Goal: Transaction & Acquisition: Purchase product/service

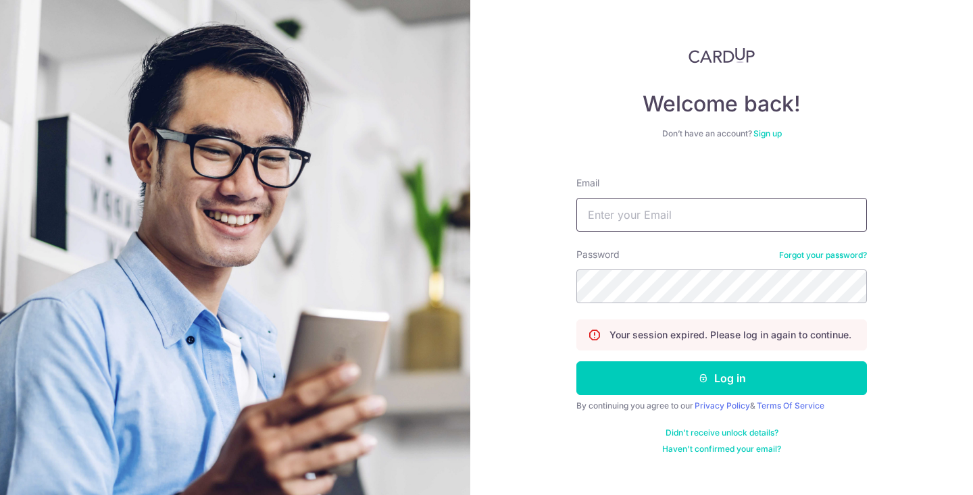
type input "[EMAIL_ADDRESS][DOMAIN_NAME]"
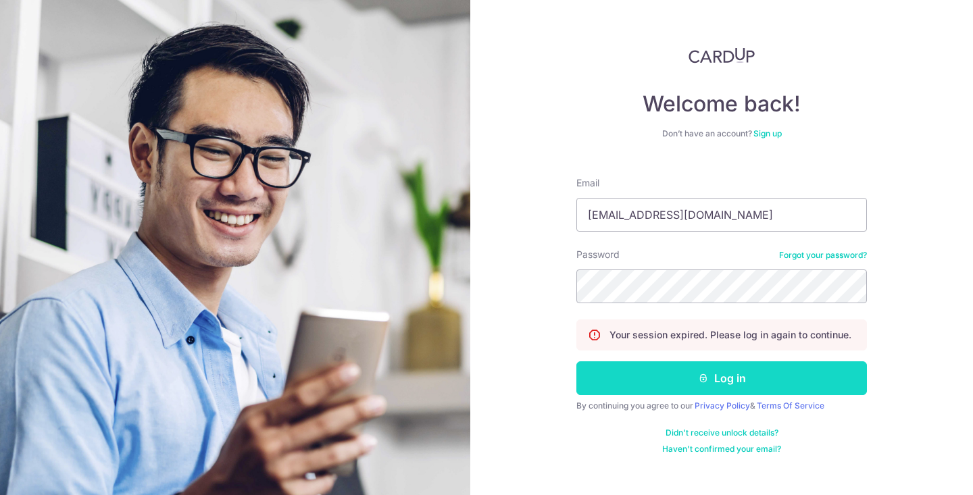
click at [686, 394] on button "Log in" at bounding box center [722, 379] width 291 height 34
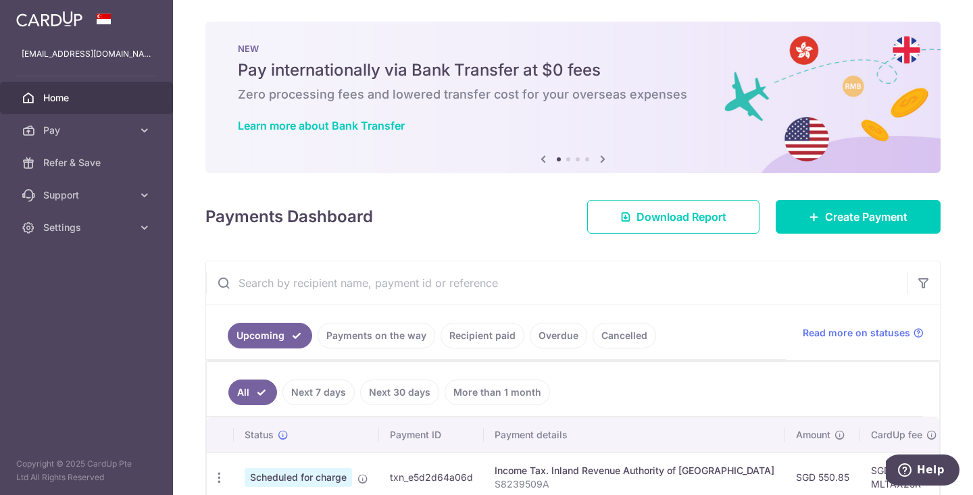
click at [459, 335] on link "Recipient paid" at bounding box center [483, 336] width 84 height 26
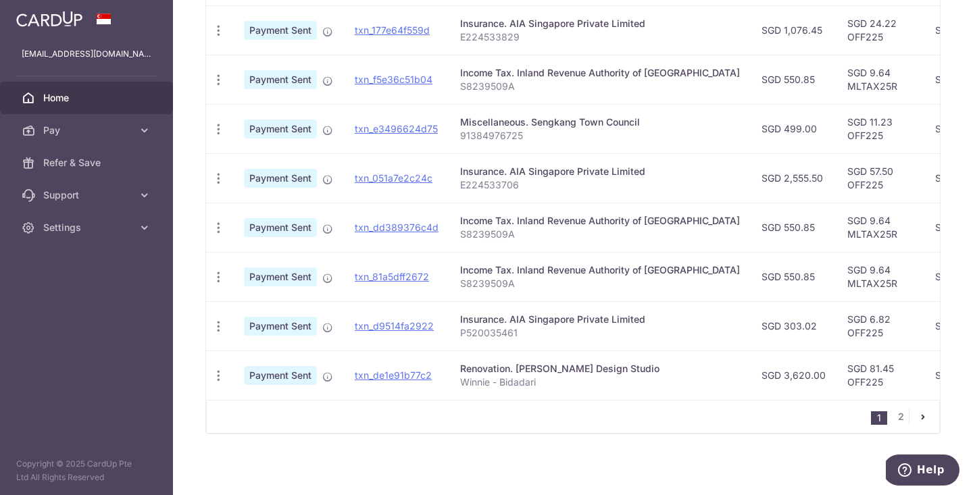
scroll to position [490, 0]
click at [409, 375] on link "txn_de1e91b77c2" at bounding box center [393, 374] width 77 height 11
click at [532, 402] on div "1 2" at bounding box center [573, 416] width 734 height 34
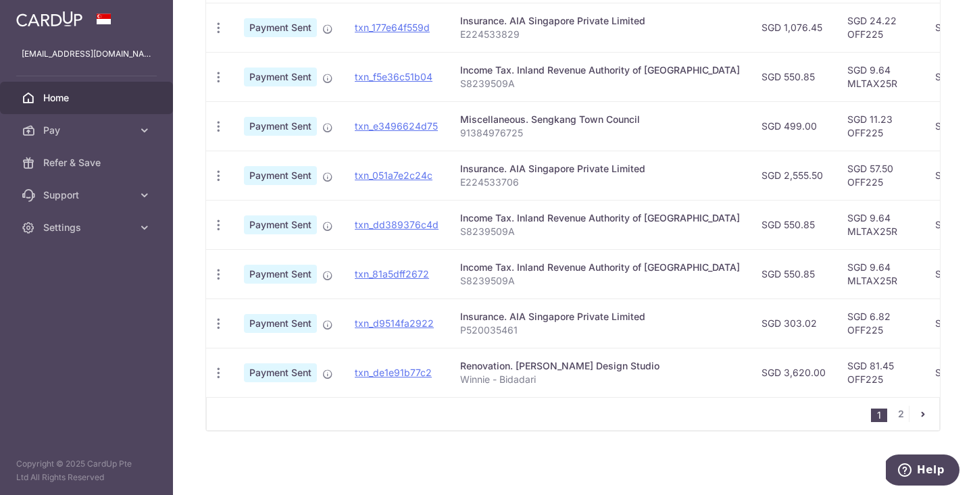
scroll to position [489, 0]
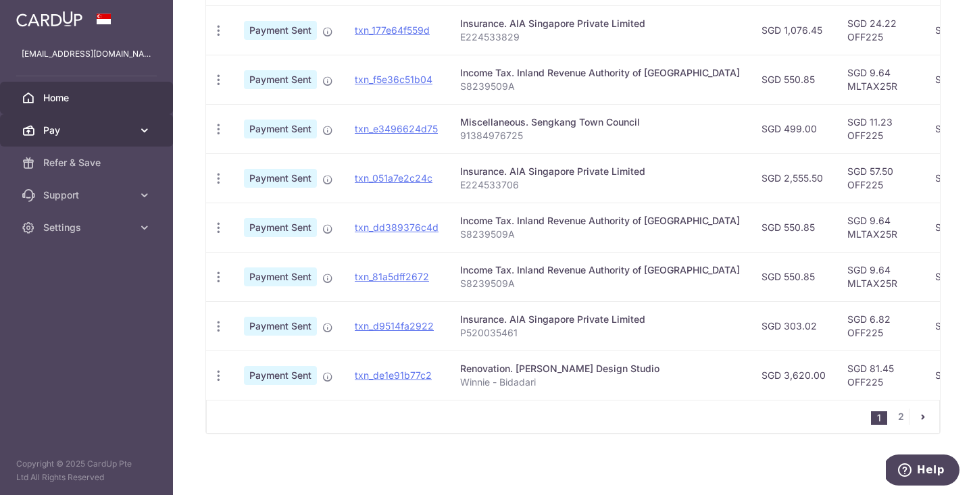
click at [137, 129] on link "Pay" at bounding box center [86, 130] width 173 height 32
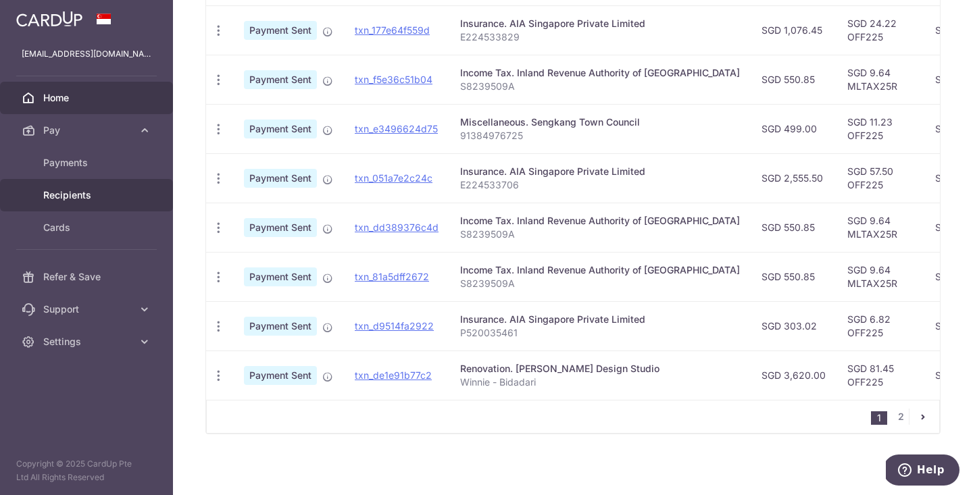
click at [105, 189] on span "Recipients" at bounding box center [87, 196] width 89 height 14
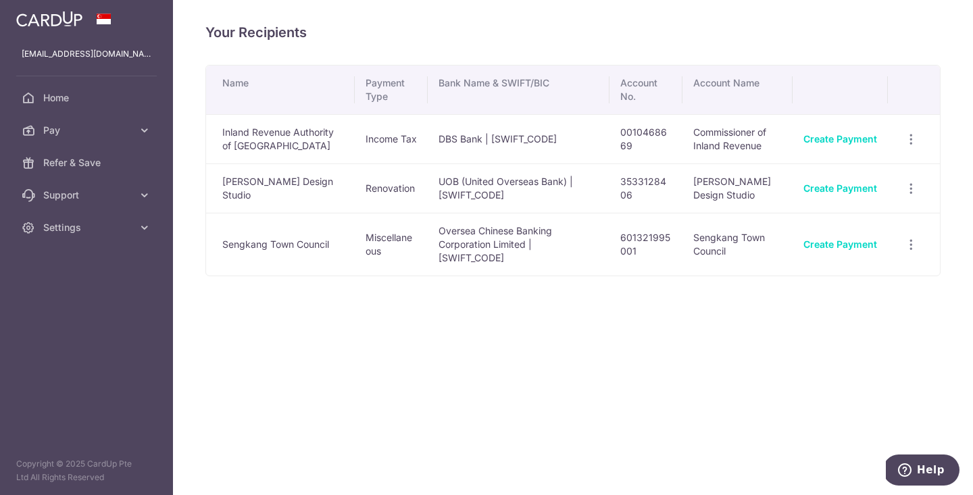
click at [275, 193] on td "[PERSON_NAME] Design Studio" at bounding box center [280, 188] width 149 height 49
click at [858, 183] on link "Create Payment" at bounding box center [841, 188] width 74 height 11
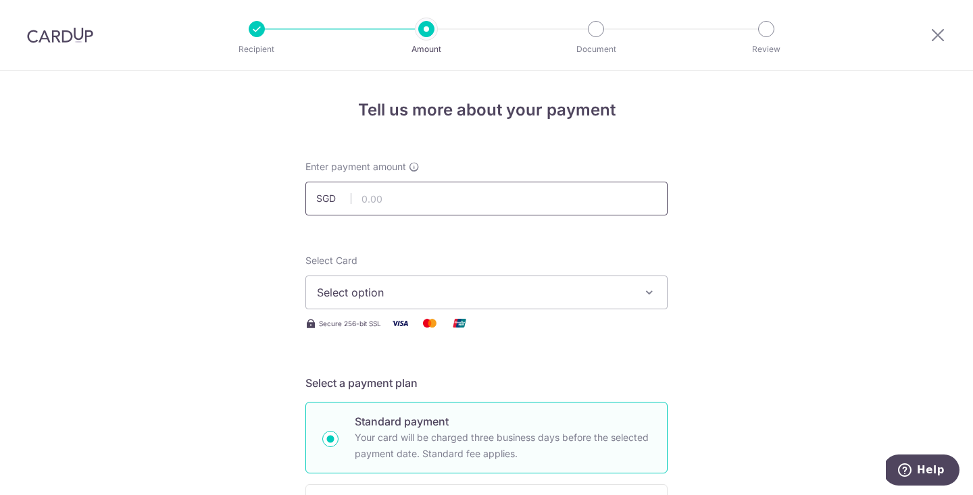
click at [553, 200] on input "text" at bounding box center [487, 199] width 362 height 34
type input "2"
type input "10,000.00"
click at [495, 289] on span "Select option" at bounding box center [474, 293] width 315 height 16
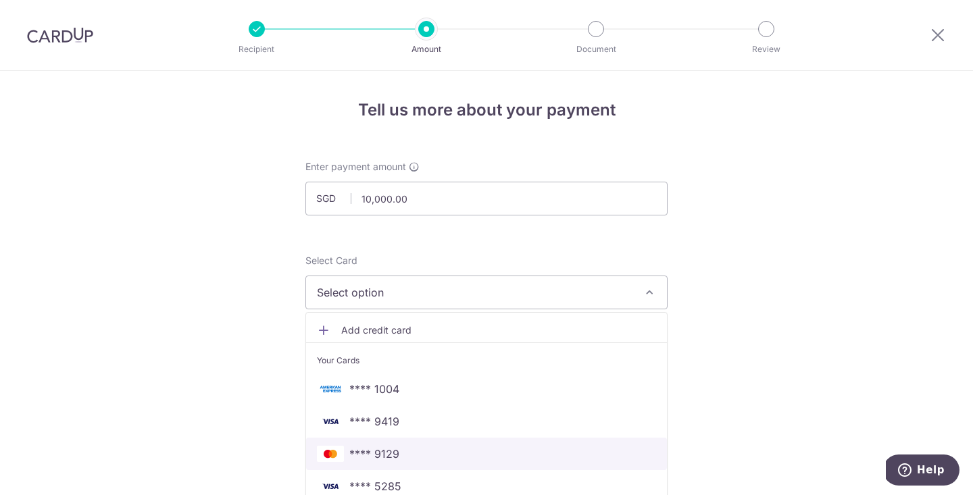
click at [424, 453] on span "**** 9129" at bounding box center [486, 454] width 339 height 16
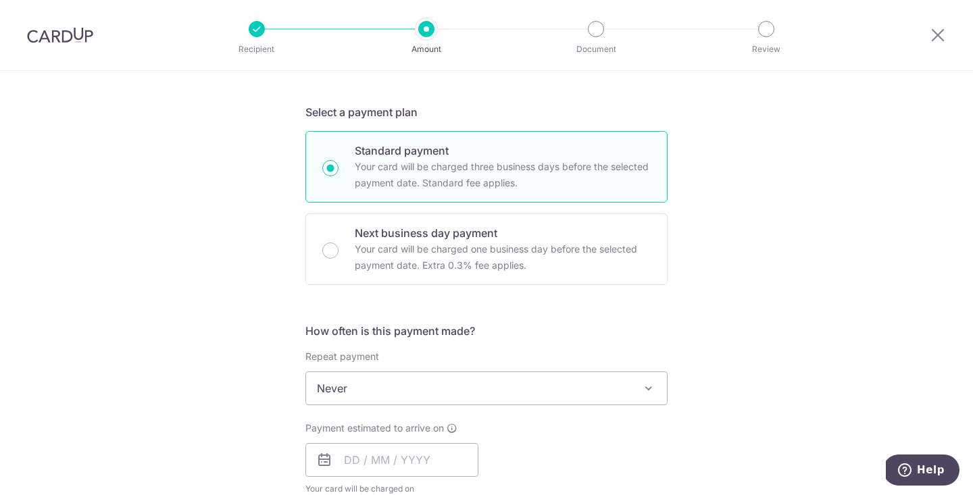
scroll to position [364, 0]
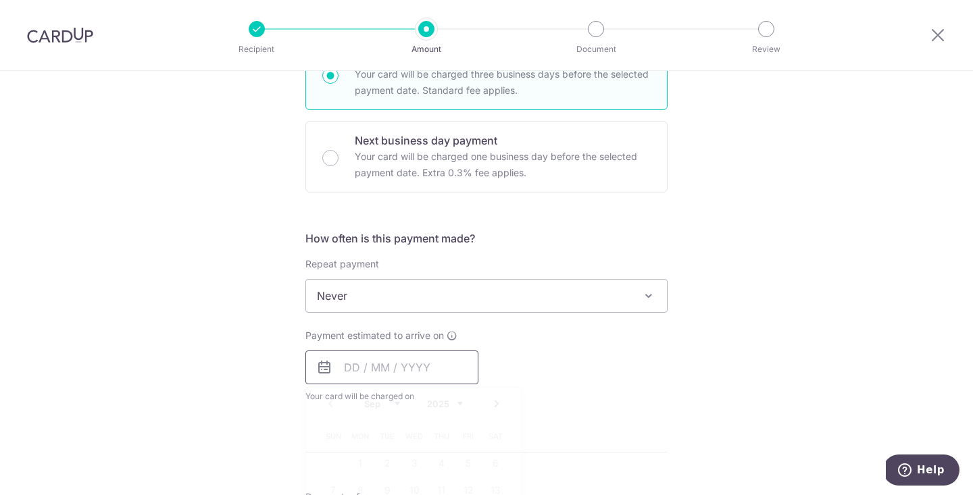
click at [349, 371] on input "text" at bounding box center [392, 368] width 173 height 34
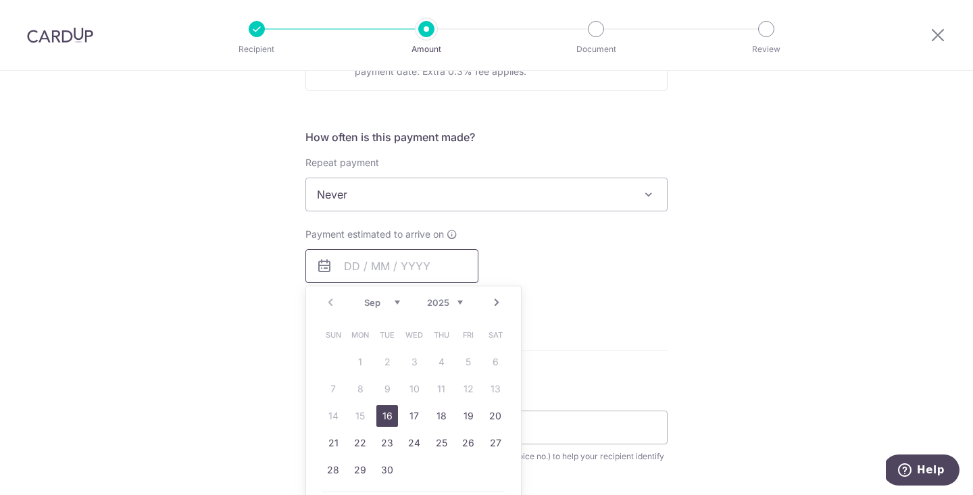
scroll to position [466, 0]
click at [389, 414] on link "16" at bounding box center [387, 415] width 22 height 22
type input "16/09/2025"
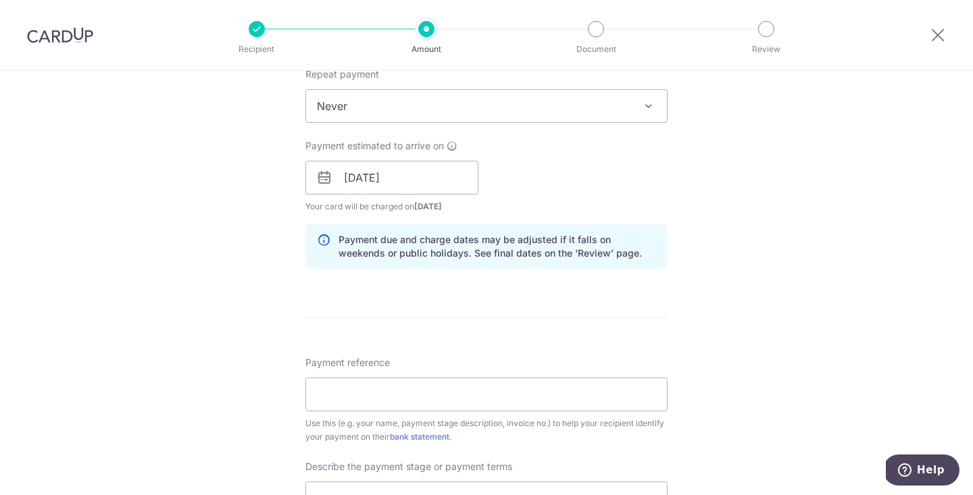
scroll to position [587, 0]
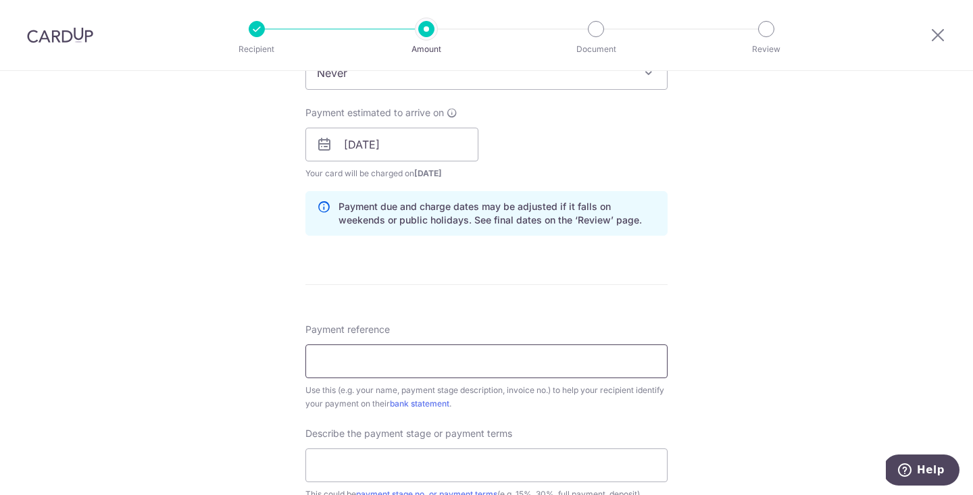
click at [516, 362] on input "Payment reference" at bounding box center [487, 362] width 362 height 34
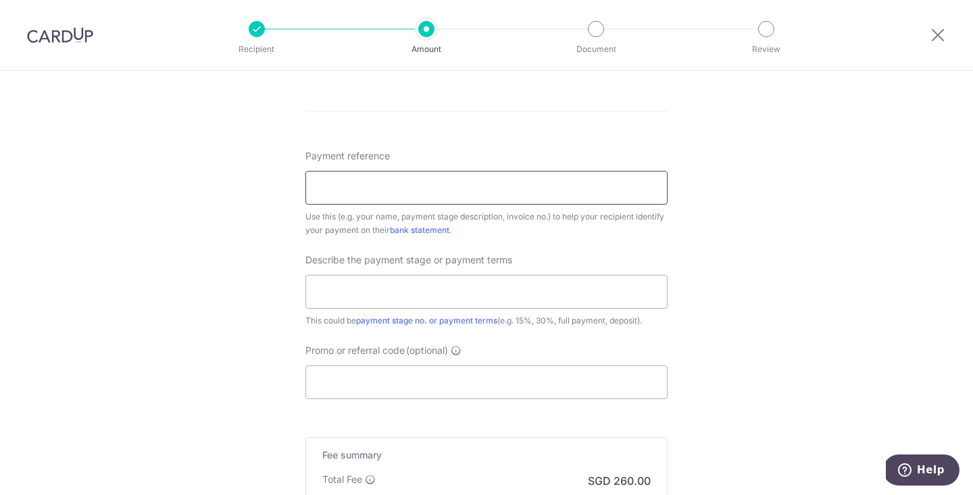
scroll to position [762, 0]
click at [492, 284] on input "text" at bounding box center [487, 291] width 362 height 34
click at [416, 378] on input "Promo or referral code (optional)" at bounding box center [487, 381] width 362 height 34
paste input "RENO25ONE"
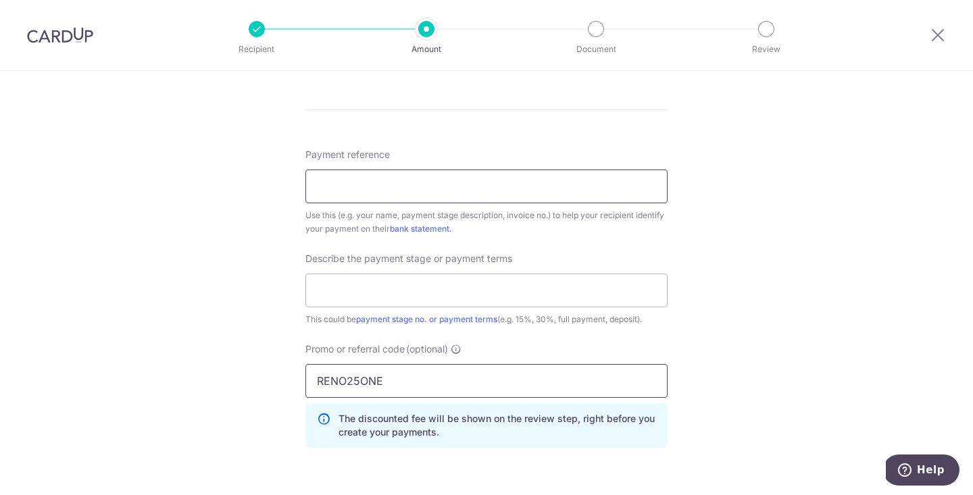
type input "RENO25ONE"
click at [414, 191] on input "Payment reference" at bounding box center [487, 187] width 362 height 34
type input "Winnie-Bidadari"
click at [403, 281] on input "text" at bounding box center [487, 291] width 362 height 34
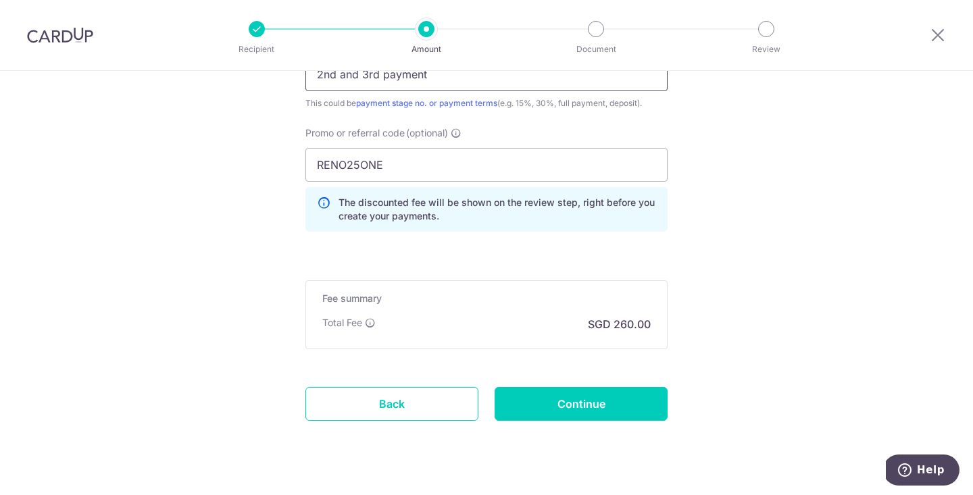
scroll to position [988, 0]
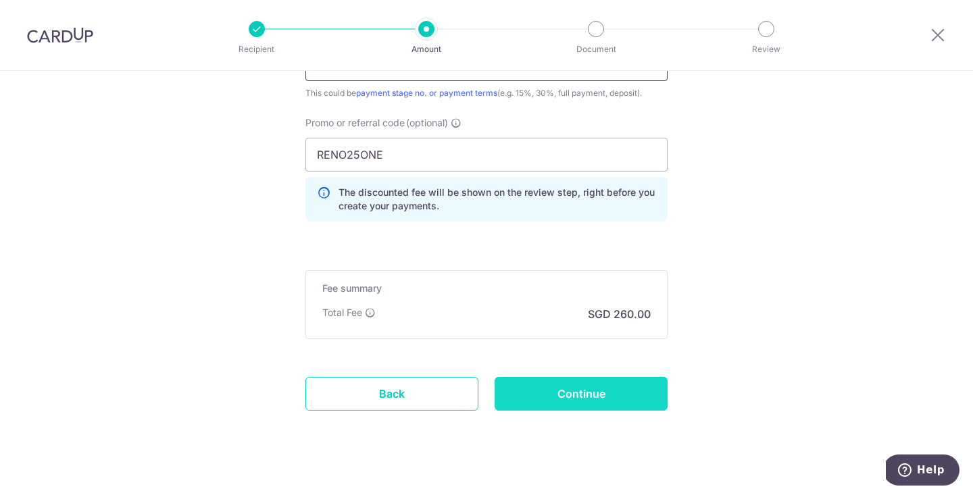
type input "2nd and 3rd payment"
click at [627, 394] on input "Continue" at bounding box center [581, 394] width 173 height 34
type input "Create Schedule"
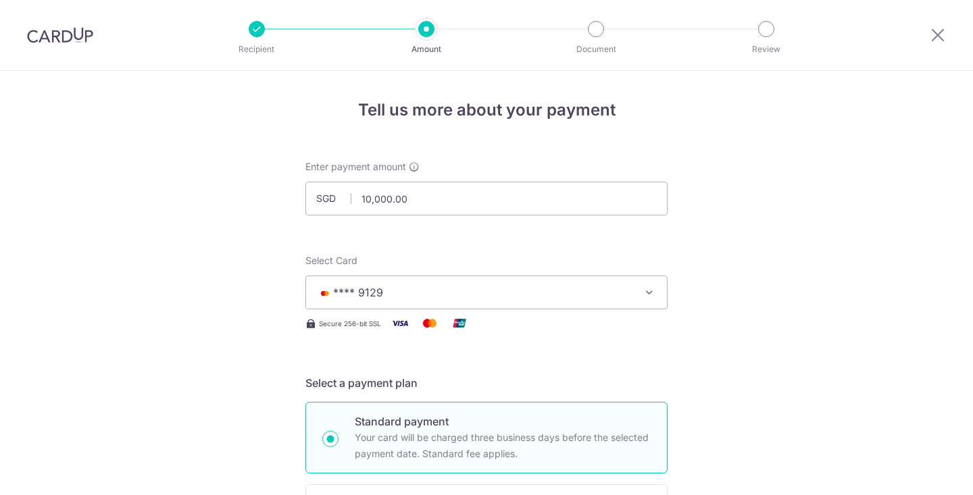
scroll to position [1024, 0]
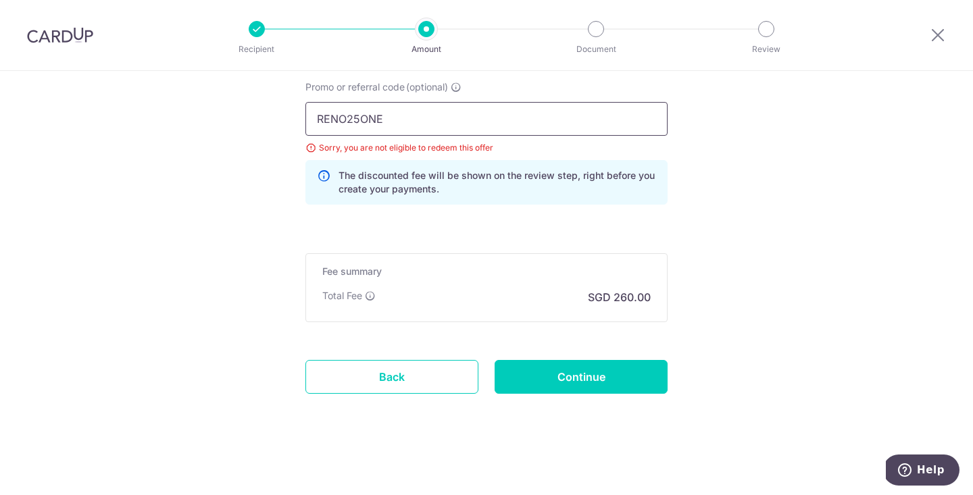
click at [514, 130] on input "RENO25ONE" at bounding box center [487, 119] width 362 height 34
type input "R"
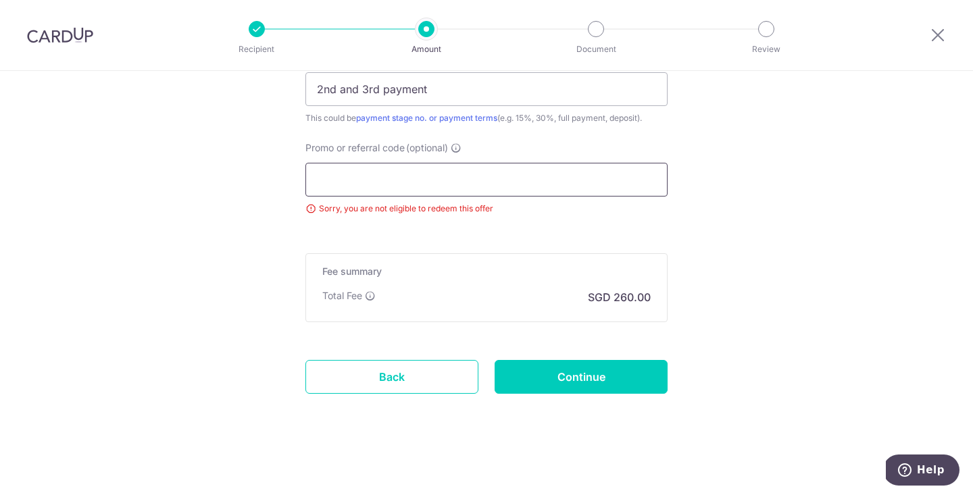
scroll to position [963, 0]
click at [599, 370] on input "Continue" at bounding box center [581, 377] width 173 height 34
type input "Update Schedule"
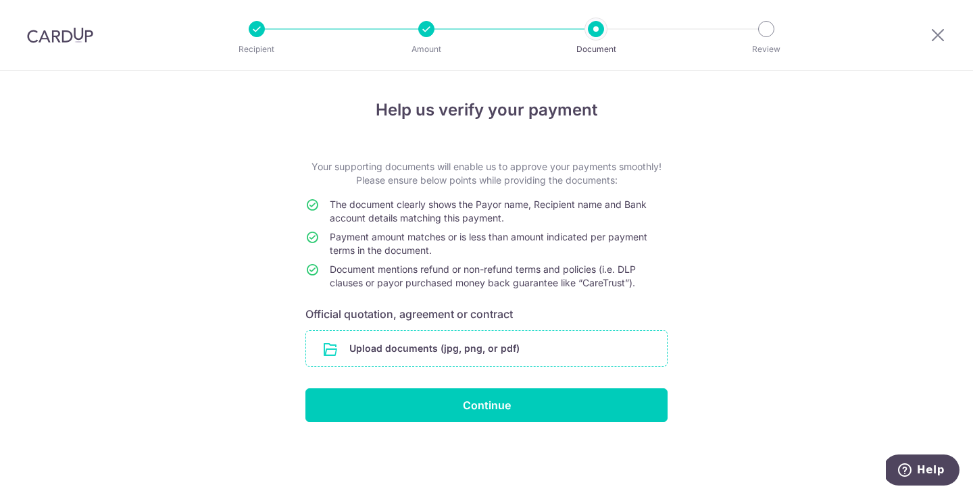
click at [539, 355] on input "file" at bounding box center [486, 348] width 361 height 35
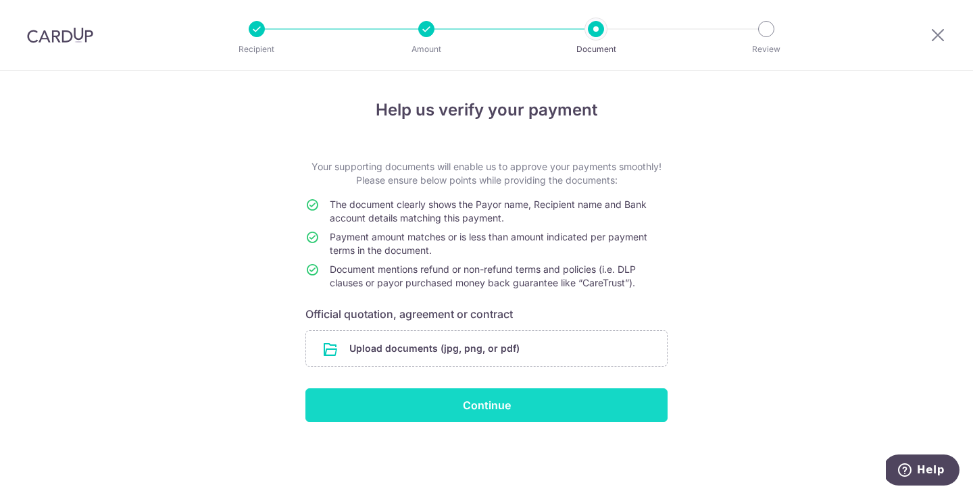
click at [497, 399] on input "Continue" at bounding box center [487, 406] width 362 height 34
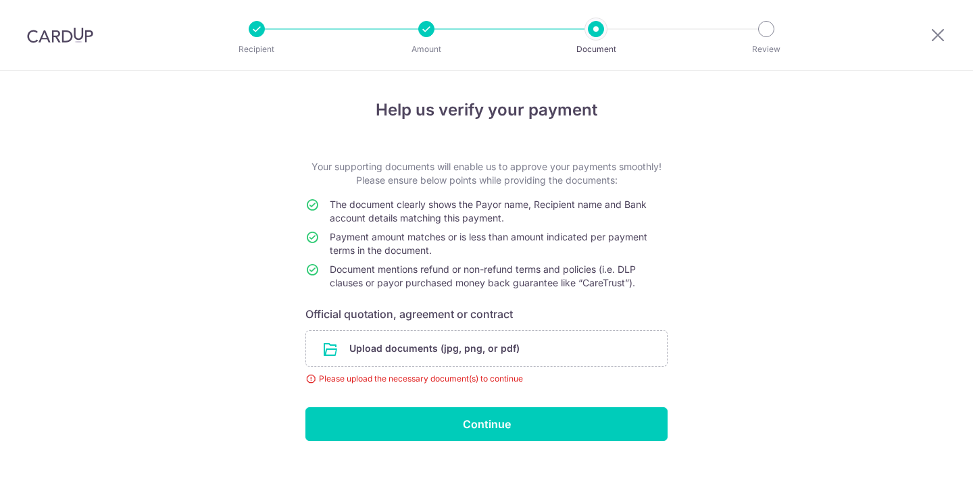
scroll to position [9, 0]
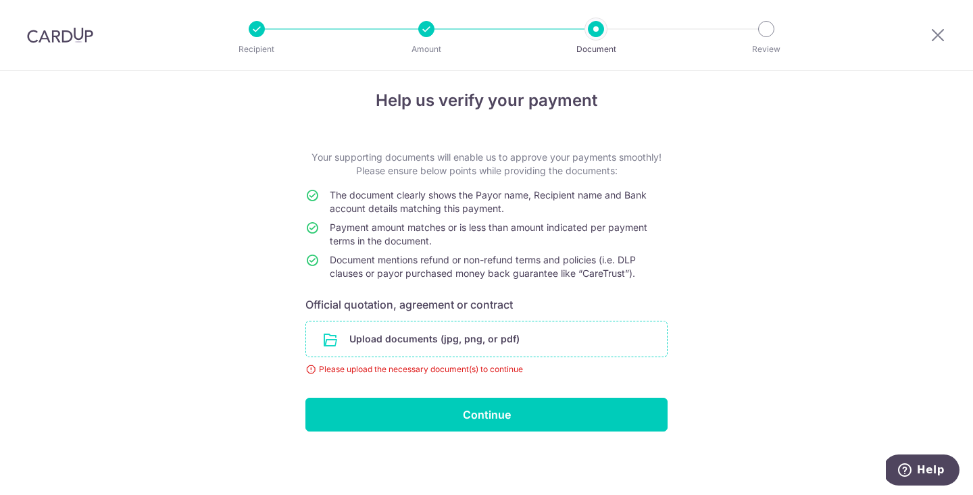
click at [438, 326] on input "file" at bounding box center [486, 339] width 361 height 35
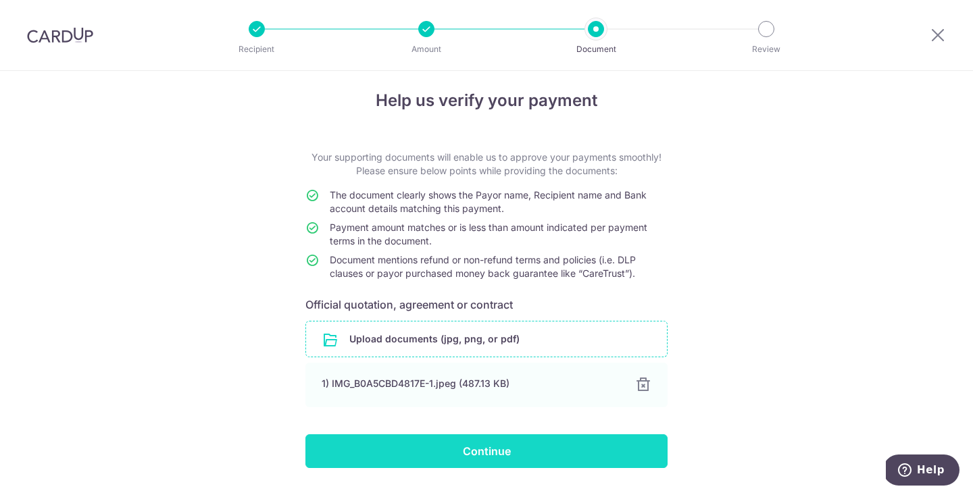
click at [537, 446] on input "Continue" at bounding box center [487, 452] width 362 height 34
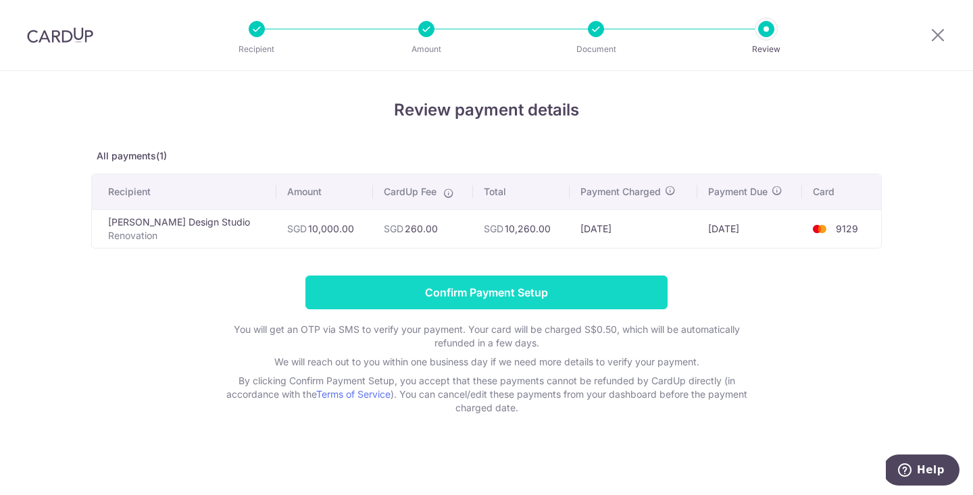
click at [640, 294] on input "Confirm Payment Setup" at bounding box center [487, 293] width 362 height 34
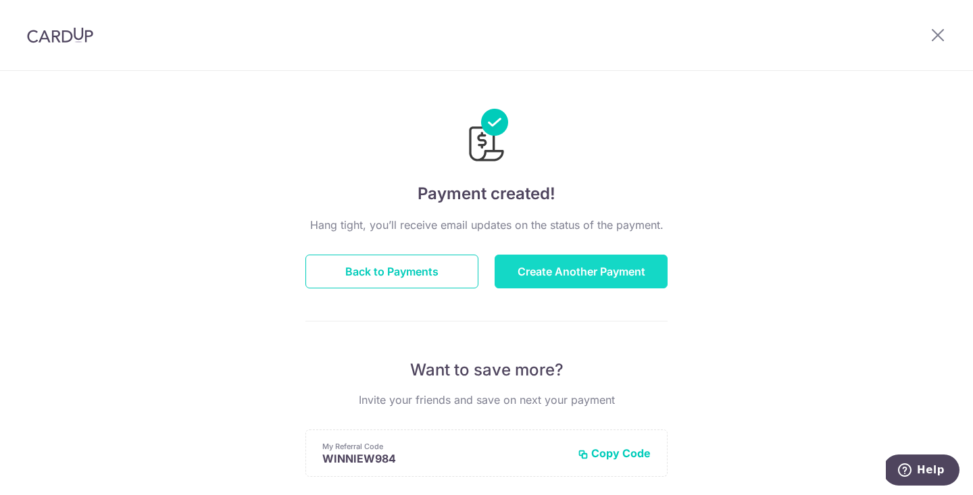
click at [606, 279] on button "Create Another Payment" at bounding box center [581, 272] width 173 height 34
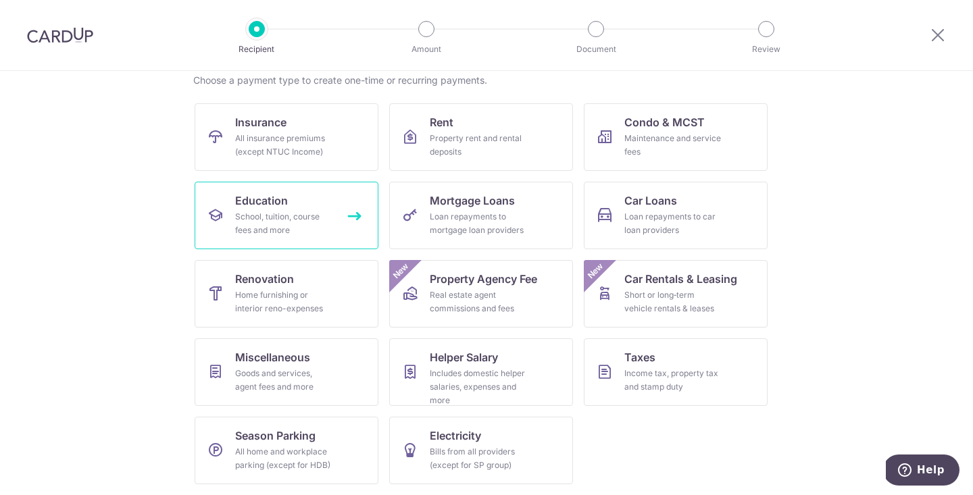
scroll to position [110, 0]
click at [316, 300] on div "Home furnishing or interior reno-expenses" at bounding box center [283, 302] width 97 height 27
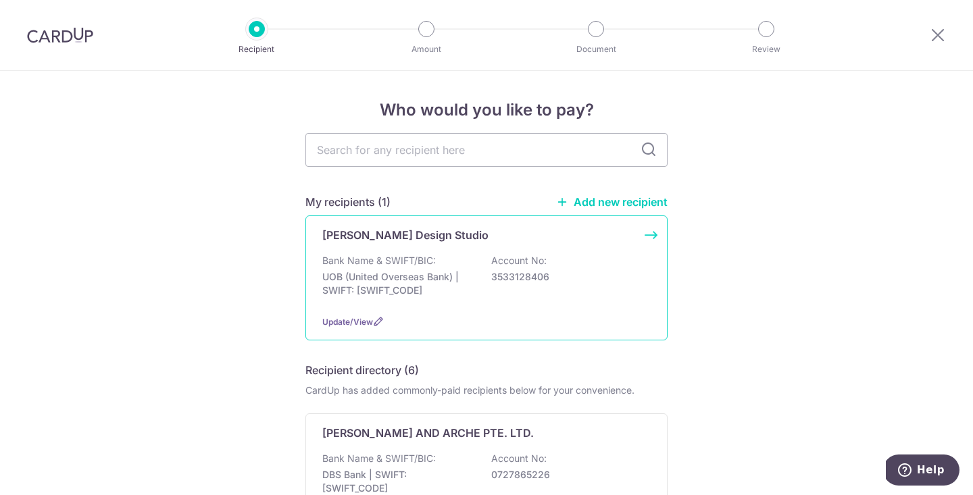
click at [472, 274] on p "UOB (United Overseas Bank) | SWIFT: UOVBSGSGXXX" at bounding box center [397, 283] width 151 height 27
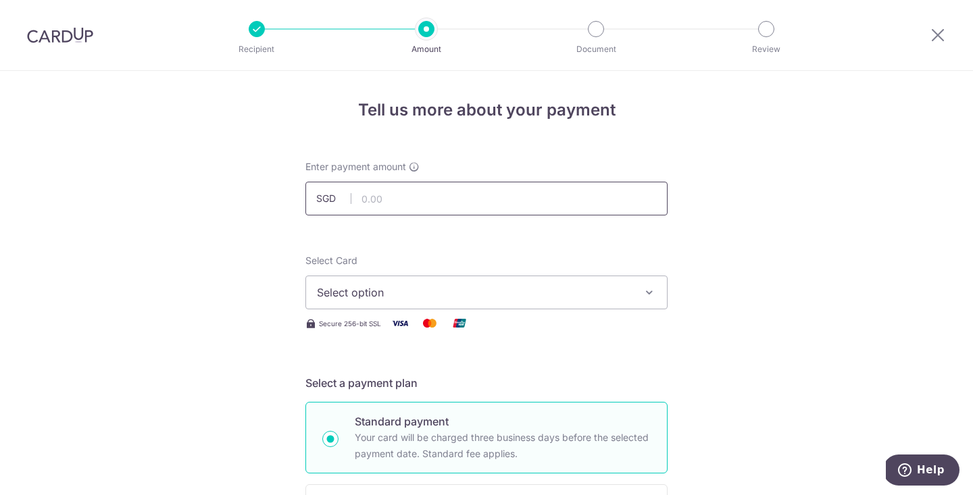
click at [442, 202] on input "text" at bounding box center [487, 199] width 362 height 34
type input "10,000.00"
click at [497, 315] on div "Secure 256-bit SSL" at bounding box center [487, 323] width 362 height 17
click at [502, 299] on span "Select option" at bounding box center [474, 293] width 315 height 16
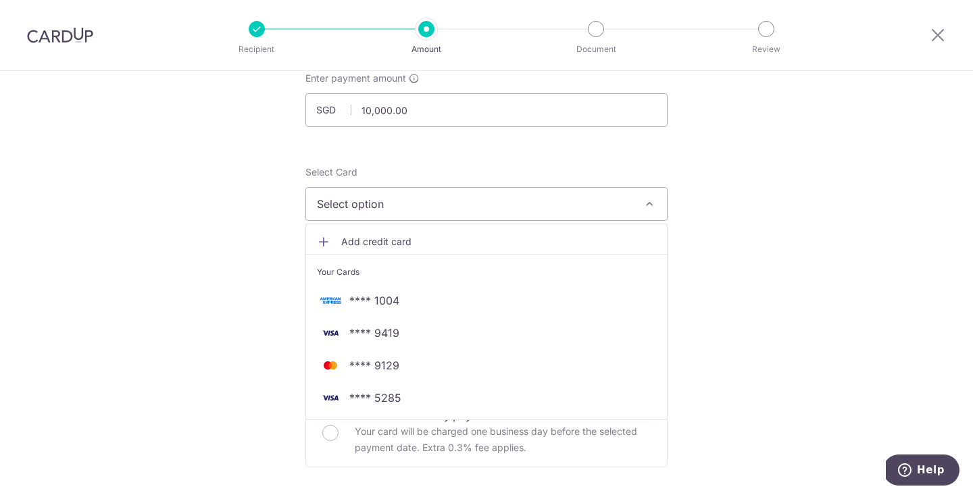
scroll to position [95, 0]
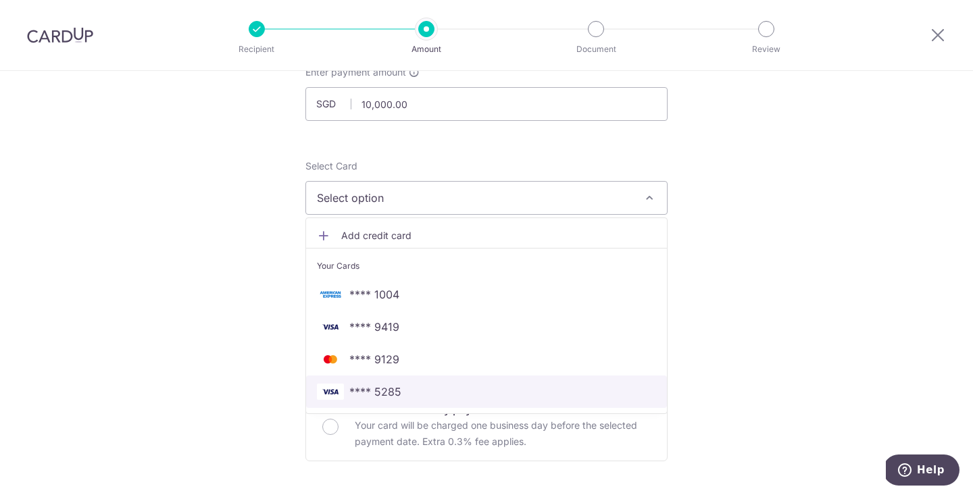
click at [389, 394] on span "**** 5285" at bounding box center [375, 392] width 52 height 16
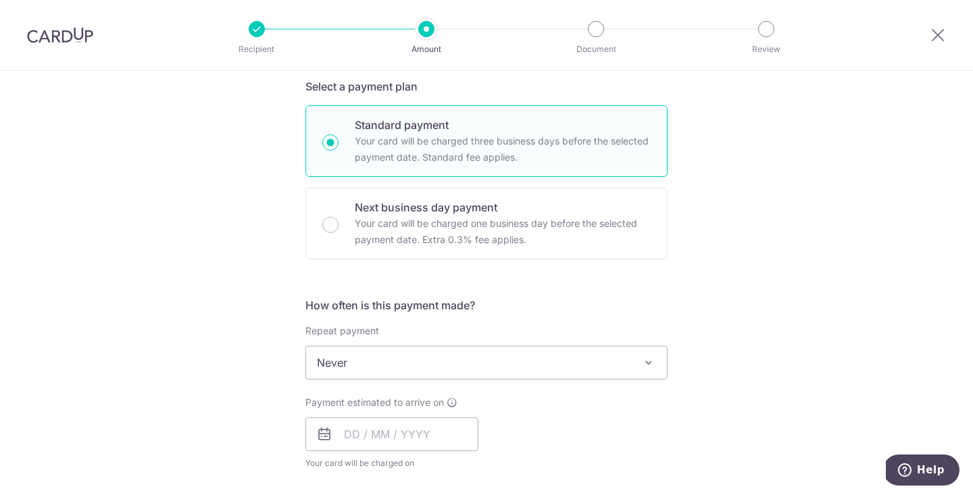
scroll to position [392, 0]
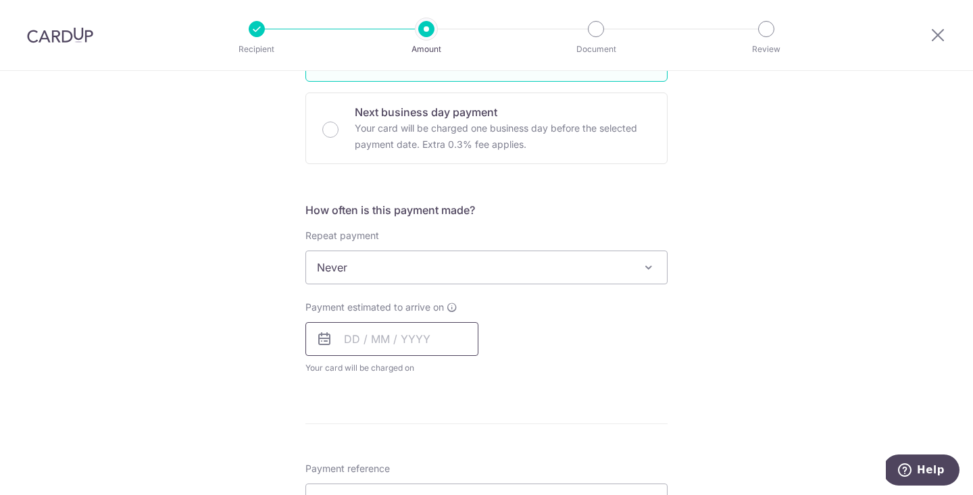
click at [380, 326] on input "text" at bounding box center [392, 339] width 173 height 34
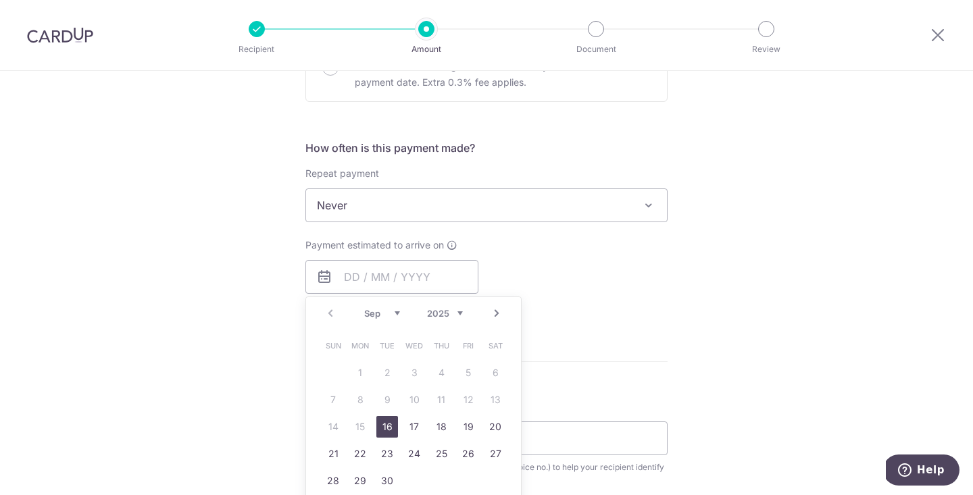
click at [383, 429] on link "16" at bounding box center [387, 427] width 22 height 22
type input "[DATE]"
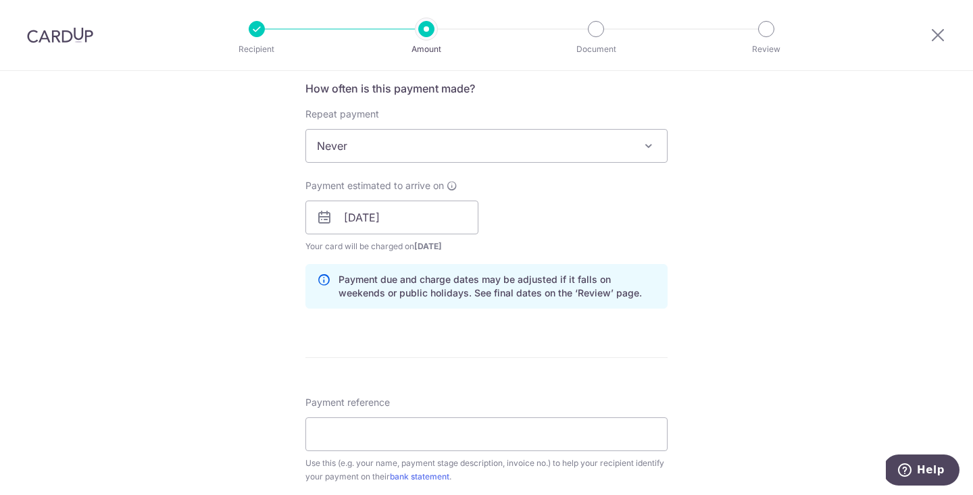
scroll to position [515, 0]
click at [395, 429] on input "Payment reference" at bounding box center [487, 433] width 362 height 34
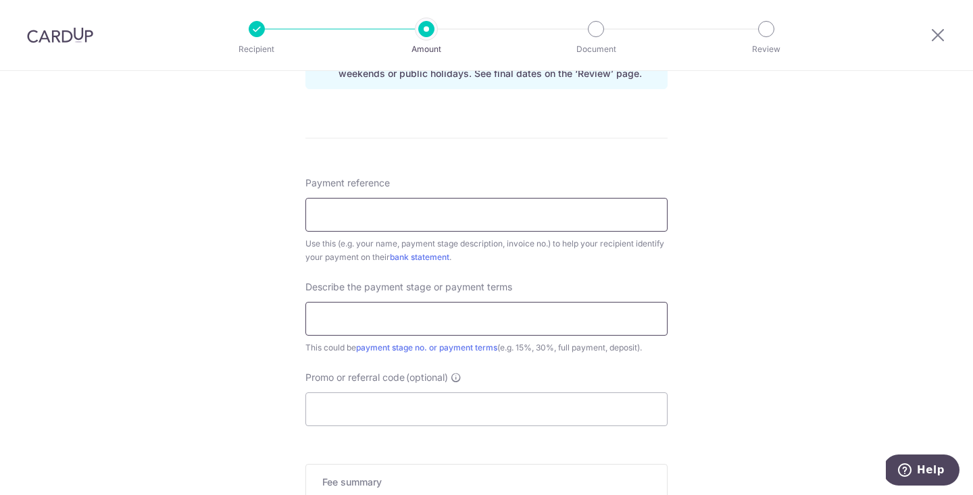
scroll to position [746, 0]
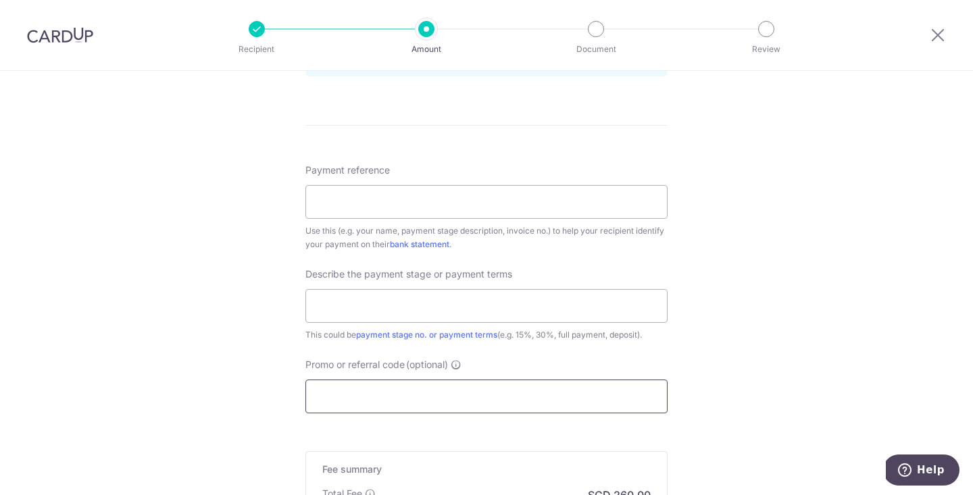
click at [442, 385] on input "Promo or referral code (optional)" at bounding box center [487, 397] width 362 height 34
paste input "RENO25ONE"
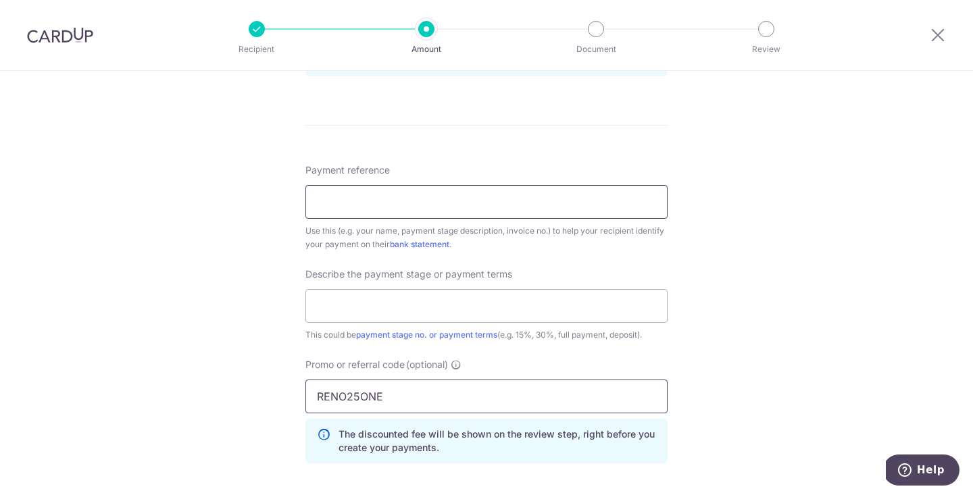
type input "RENO25ONE"
click at [397, 188] on input "Payment reference" at bounding box center [487, 202] width 362 height 34
type input "Winnie-Bidadari"
click at [427, 304] on input "text" at bounding box center [487, 306] width 362 height 34
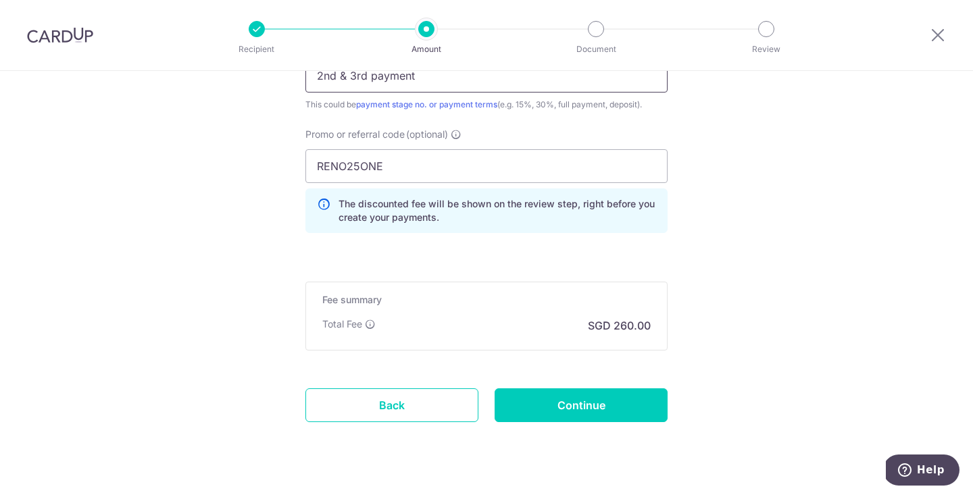
scroll to position [990, 0]
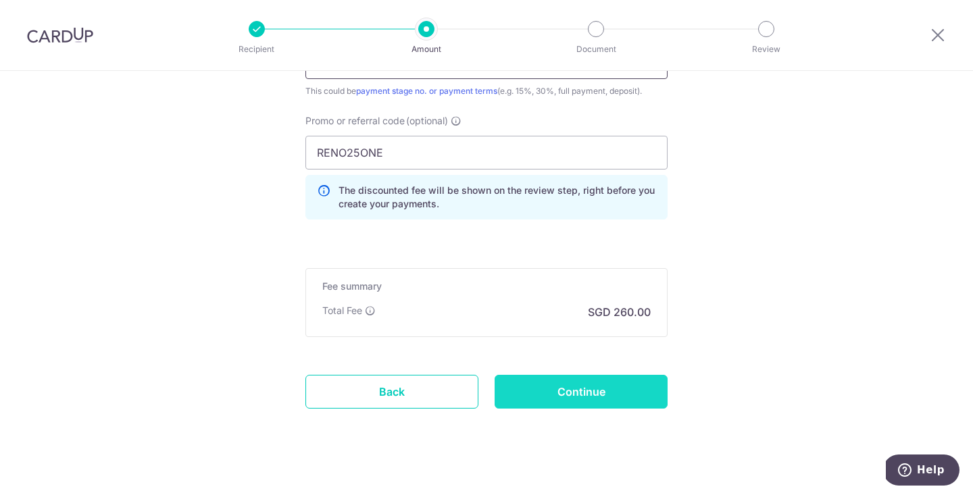
type input "2nd & 3rd payment"
click at [584, 393] on input "Continue" at bounding box center [581, 392] width 173 height 34
type input "Create Schedule"
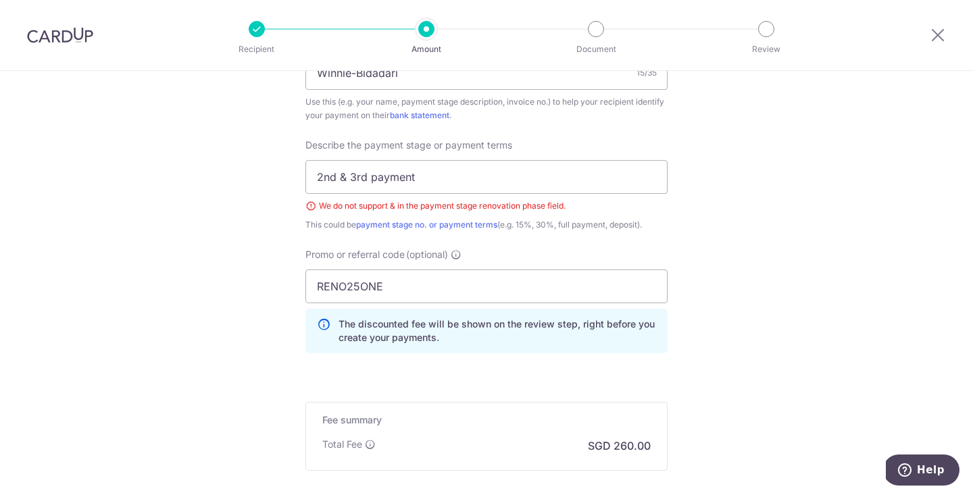
scroll to position [870, 0]
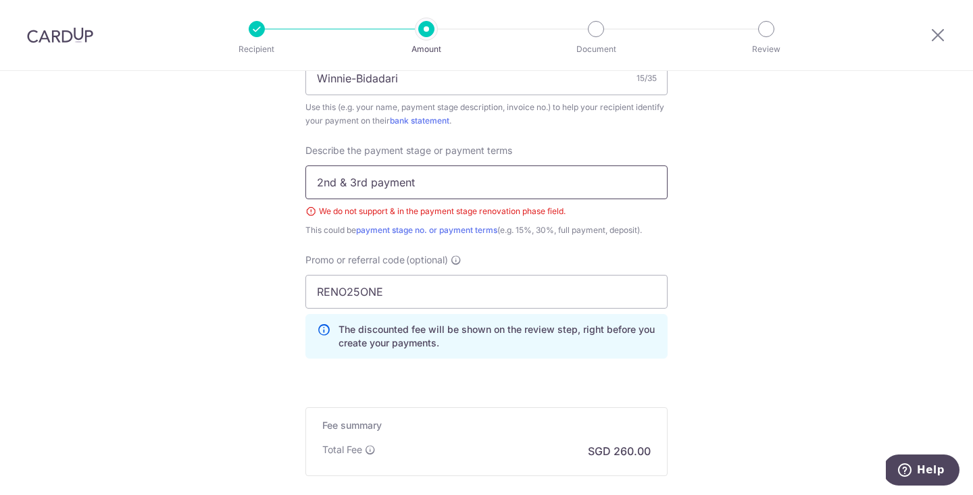
click at [349, 181] on input "2nd & 3rd payment" at bounding box center [487, 183] width 362 height 34
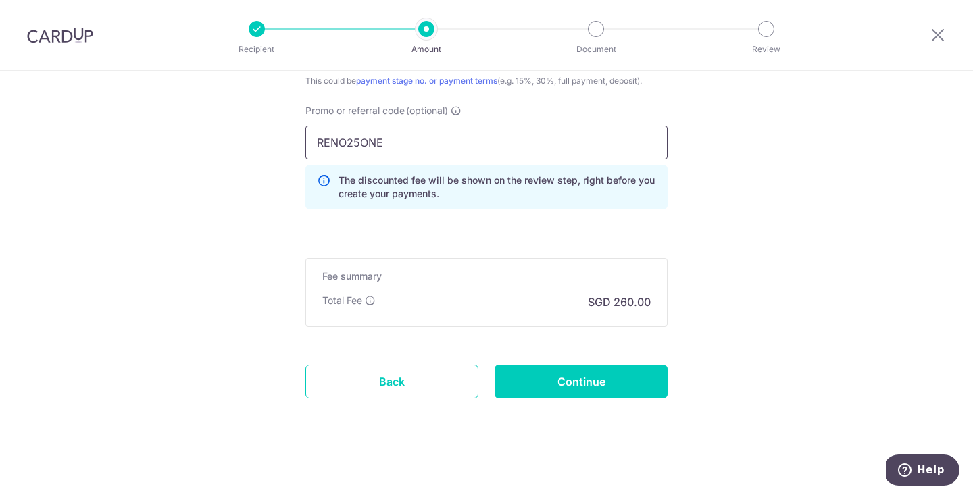
scroll to position [1020, 0]
type input "2nd 3rd payment"
click at [526, 375] on input "Continue" at bounding box center [581, 381] width 173 height 34
type input "Create Schedule"
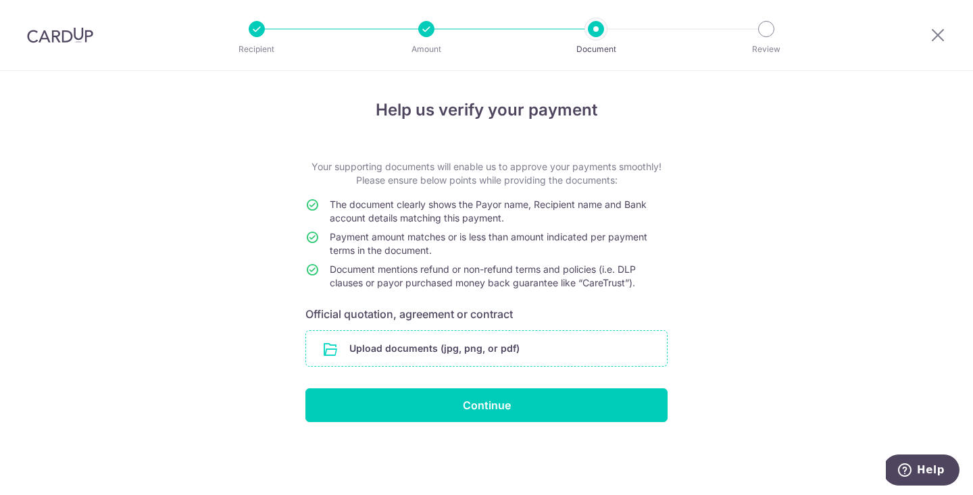
click at [470, 359] on input "file" at bounding box center [486, 348] width 361 height 35
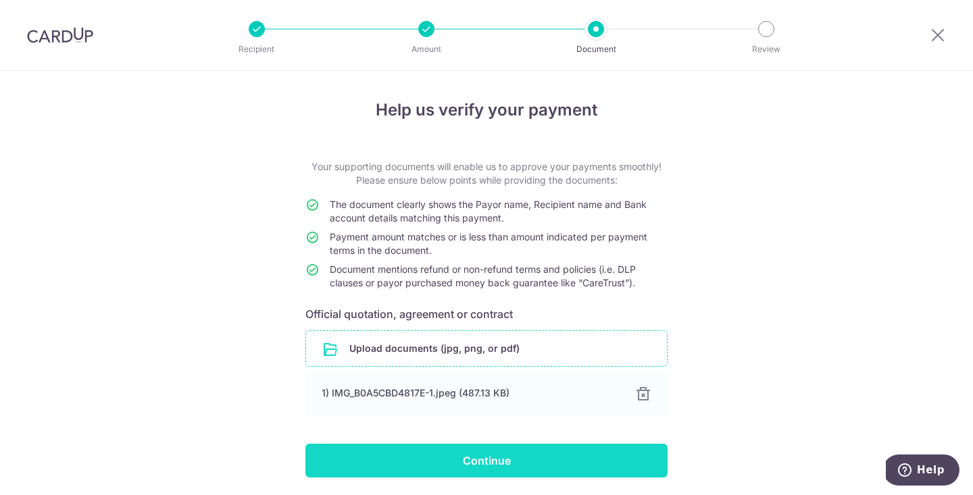
click at [525, 462] on input "Continue" at bounding box center [487, 461] width 362 height 34
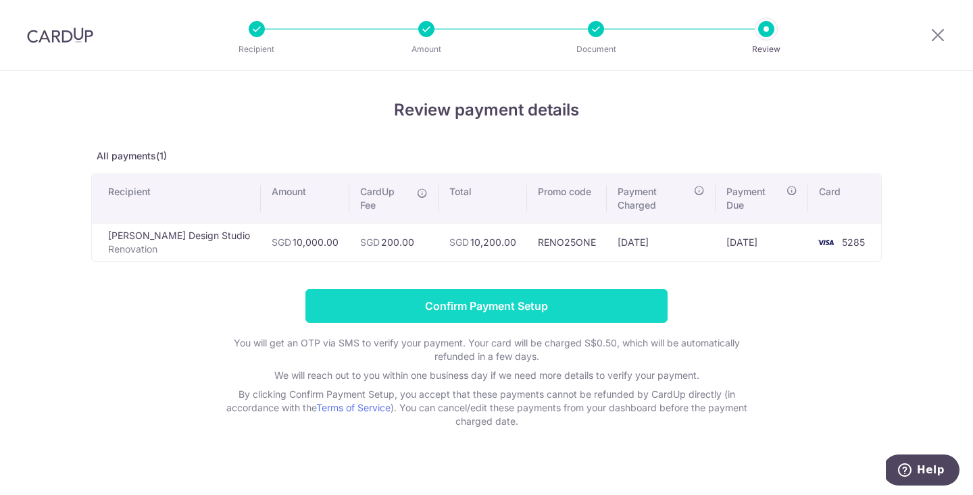
click at [591, 289] on input "Confirm Payment Setup" at bounding box center [487, 306] width 362 height 34
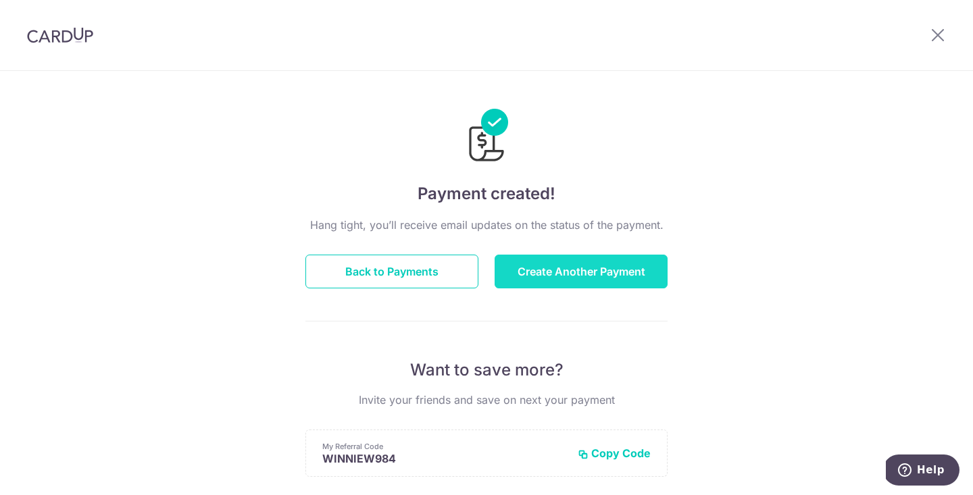
click at [570, 275] on button "Create Another Payment" at bounding box center [581, 272] width 173 height 34
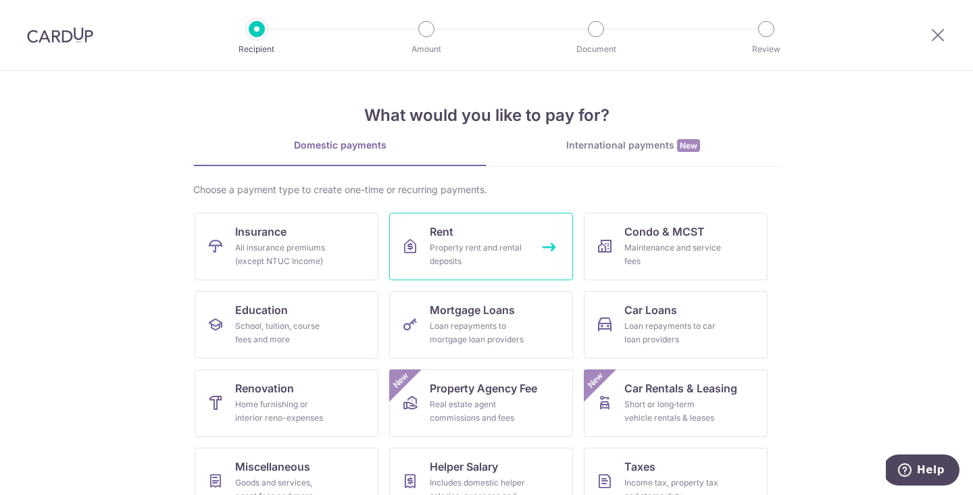
scroll to position [78, 0]
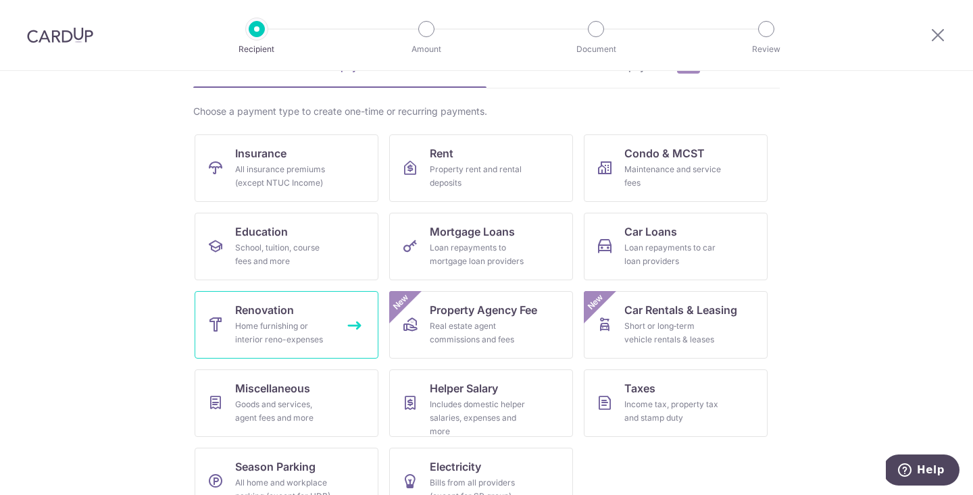
click at [270, 347] on link "Renovation Home furnishing or interior reno-expenses" at bounding box center [287, 325] width 184 height 68
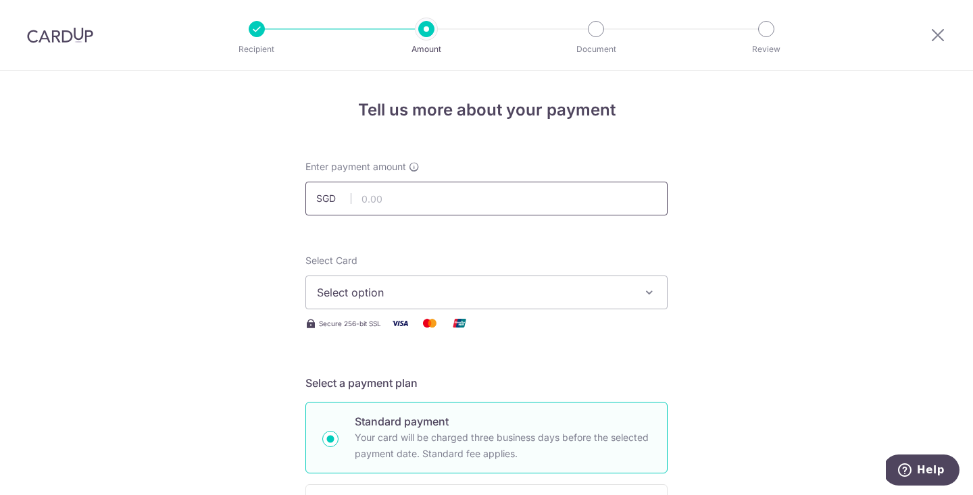
click at [433, 208] on input "text" at bounding box center [487, 199] width 362 height 34
type input "7,730.00"
click at [406, 272] on div "Select Card Select option Add credit card Your Cards **** 1004 **** 9419 **** 9…" at bounding box center [487, 281] width 362 height 55
click at [414, 291] on span "Select option" at bounding box center [474, 293] width 315 height 16
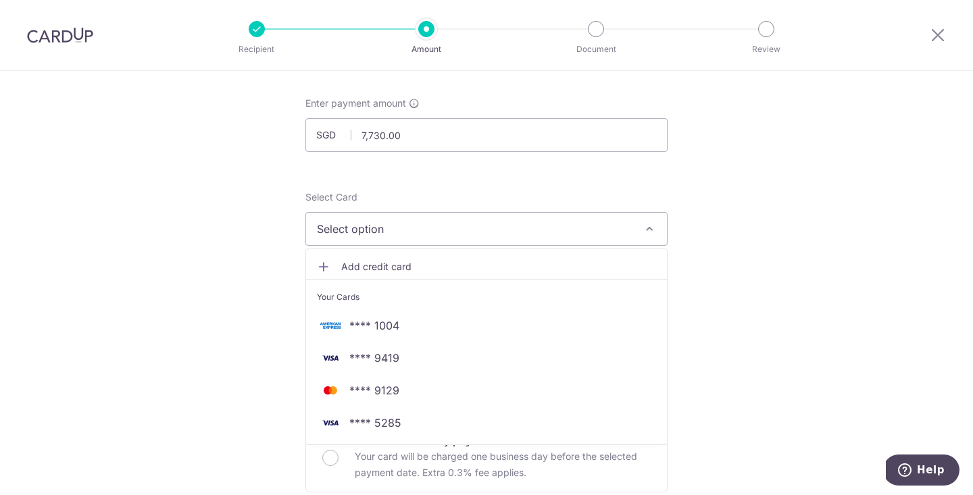
scroll to position [87, 0]
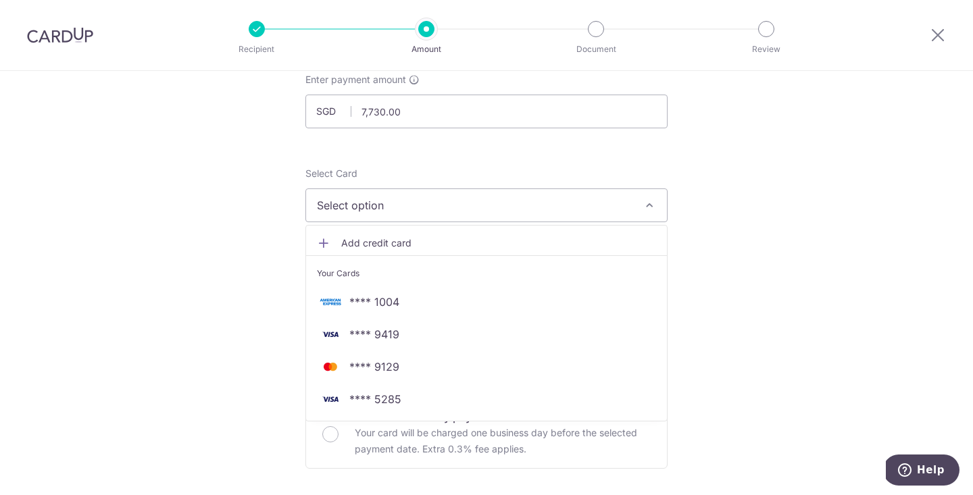
click at [389, 300] on span "**** 1004" at bounding box center [374, 302] width 50 height 16
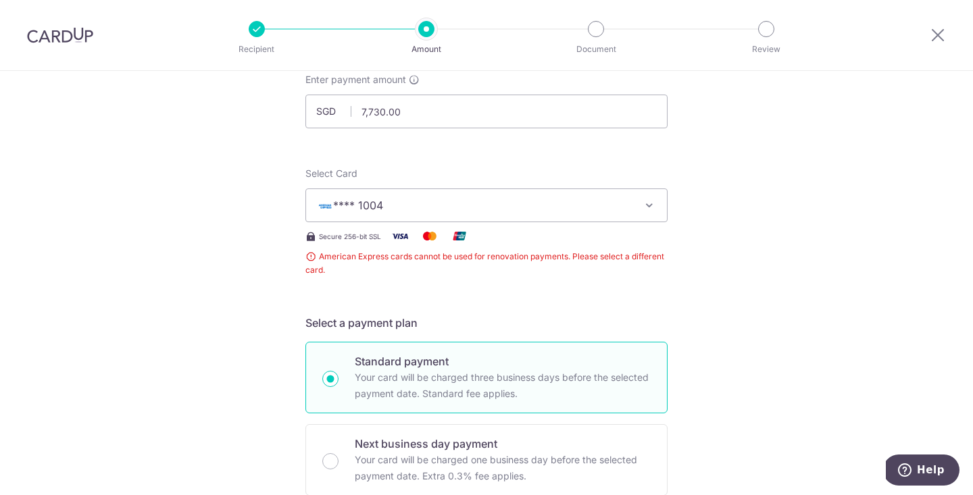
click at [481, 195] on button "**** 1004" at bounding box center [487, 206] width 362 height 34
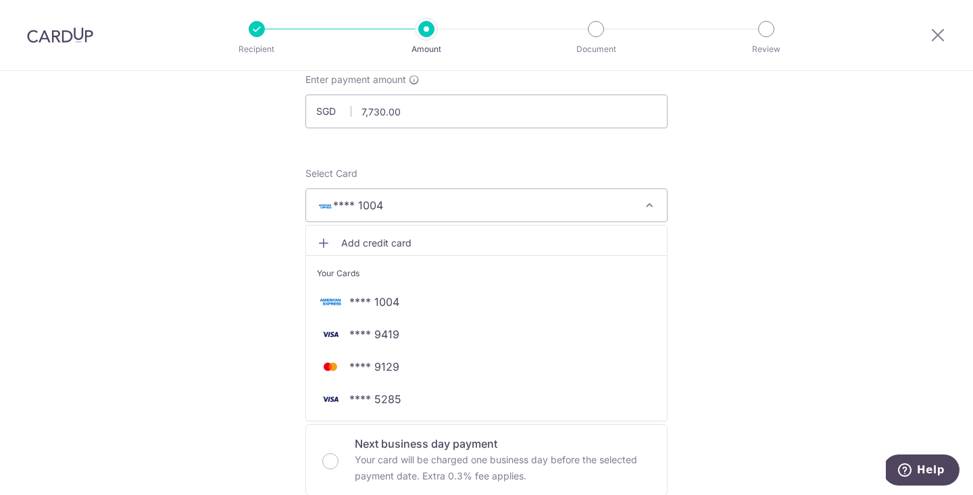
click at [418, 237] on span "Add credit card" at bounding box center [498, 244] width 315 height 14
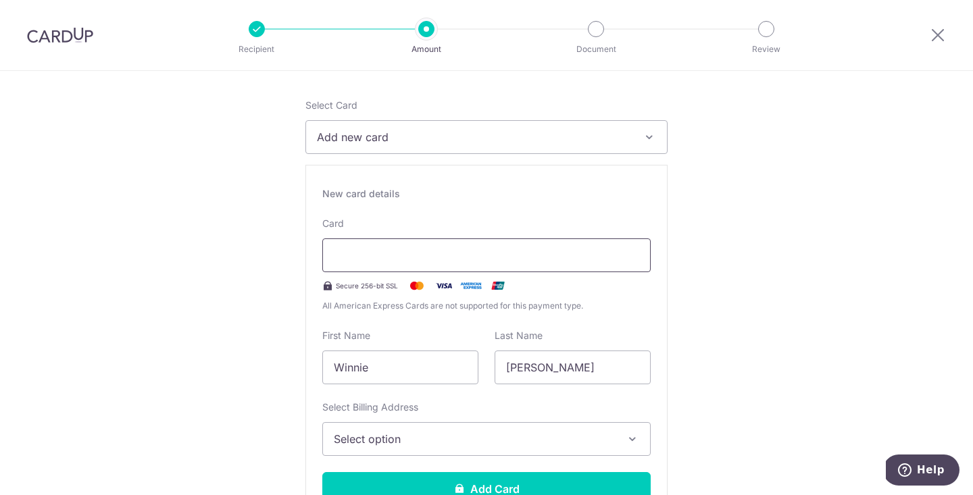
scroll to position [165, 0]
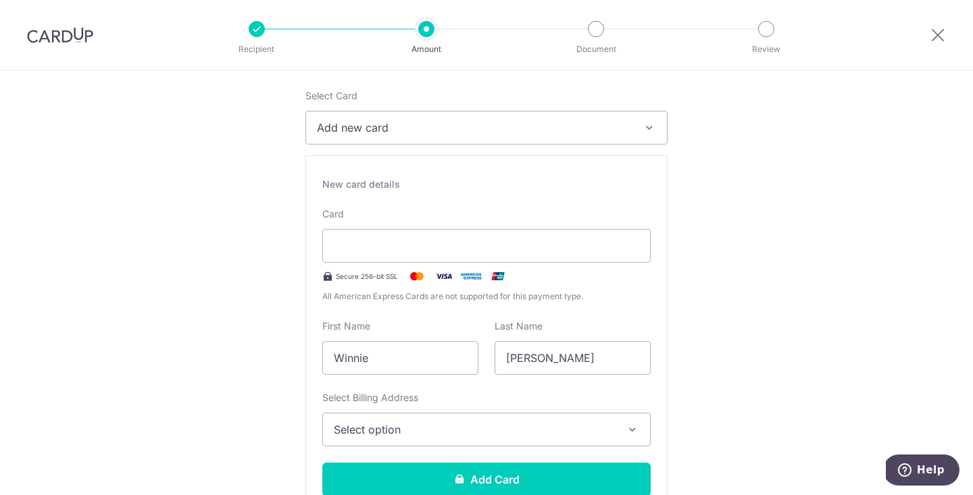
click at [629, 130] on span "Add new card" at bounding box center [474, 128] width 315 height 16
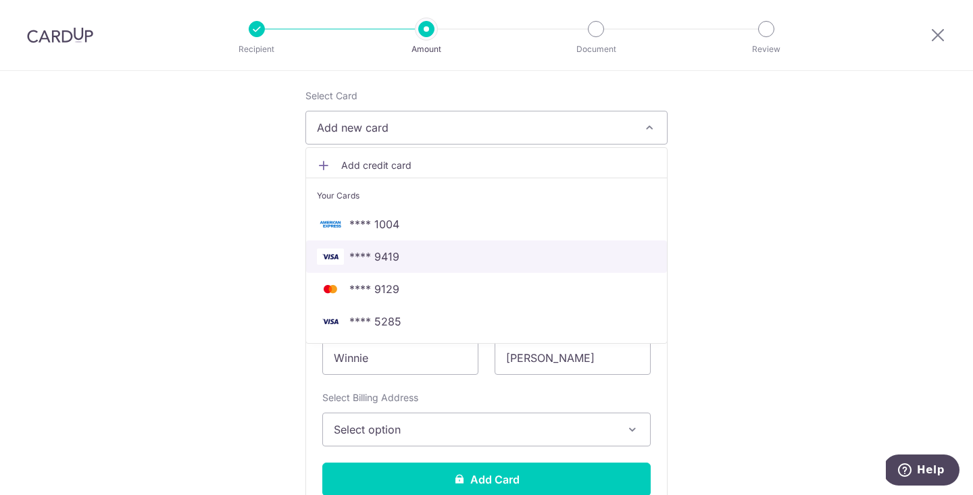
click at [393, 256] on span "**** 9419" at bounding box center [374, 257] width 50 height 16
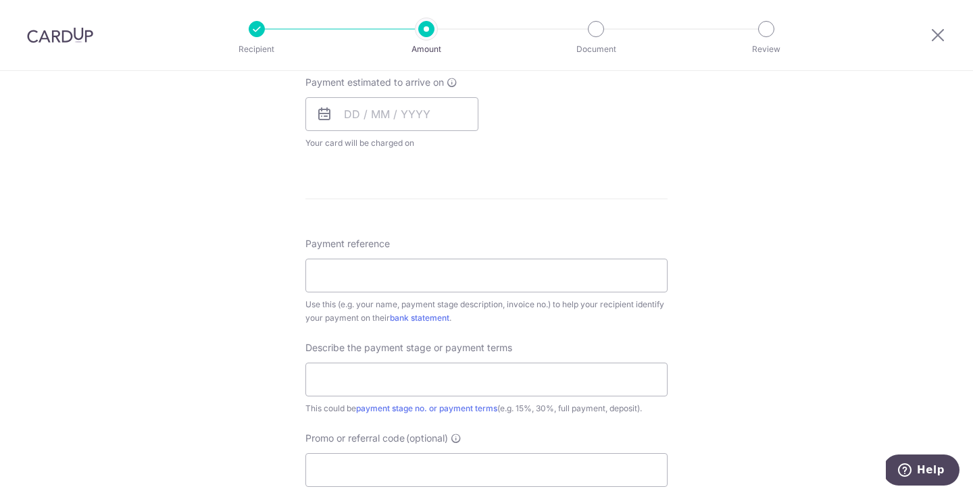
scroll to position [656, 0]
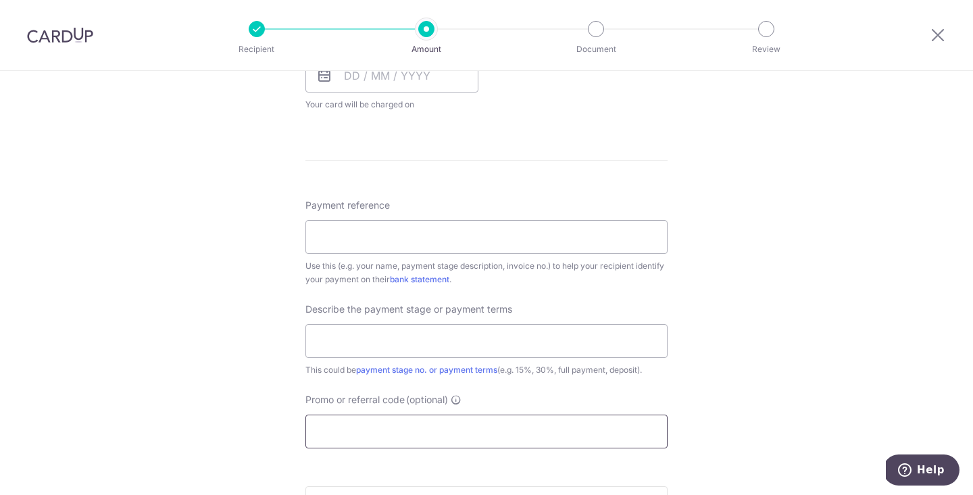
click at [387, 430] on input "Promo or referral code (optional)" at bounding box center [487, 432] width 362 height 34
paste input "RENO25ONE"
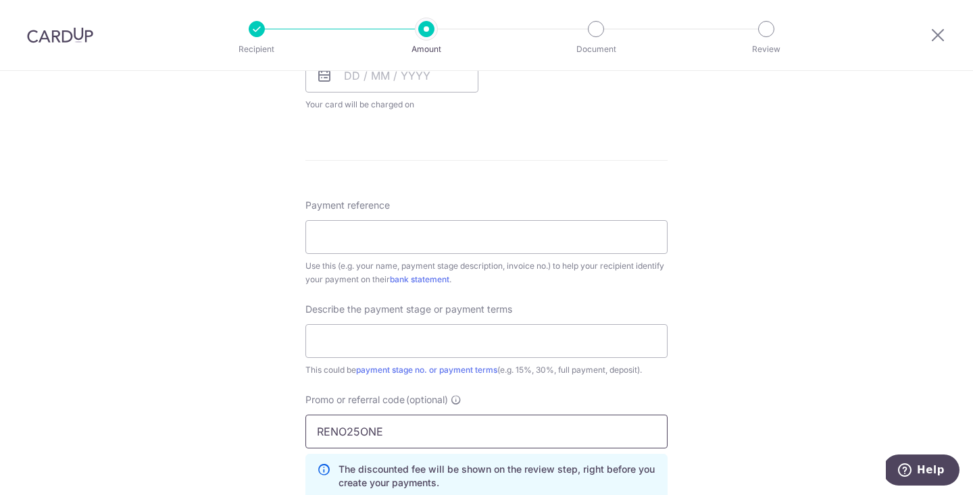
type input "RENO25ONE"
click at [460, 414] on div "Promo or referral code (optional) RENO25ONE The discounted fee will be shown on…" at bounding box center [487, 445] width 362 height 105
click at [424, 224] on input "Payment reference" at bounding box center [487, 237] width 362 height 34
type input "winnie Bidadari"
drag, startPoint x: 531, startPoint y: 354, endPoint x: 420, endPoint y: 64, distance: 310.4
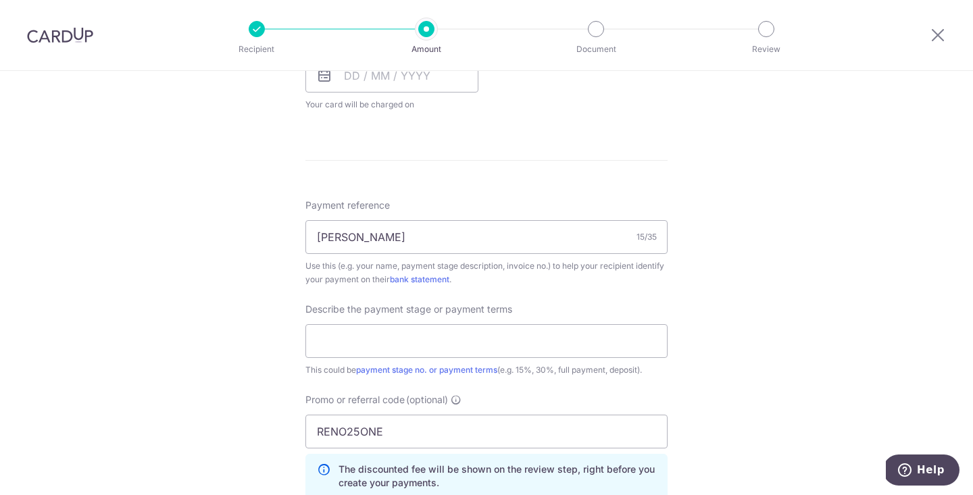
click at [420, 64] on div "Recipient Amount Document Review" at bounding box center [512, 35] width 580 height 70
click at [420, 76] on input "text" at bounding box center [392, 76] width 173 height 34
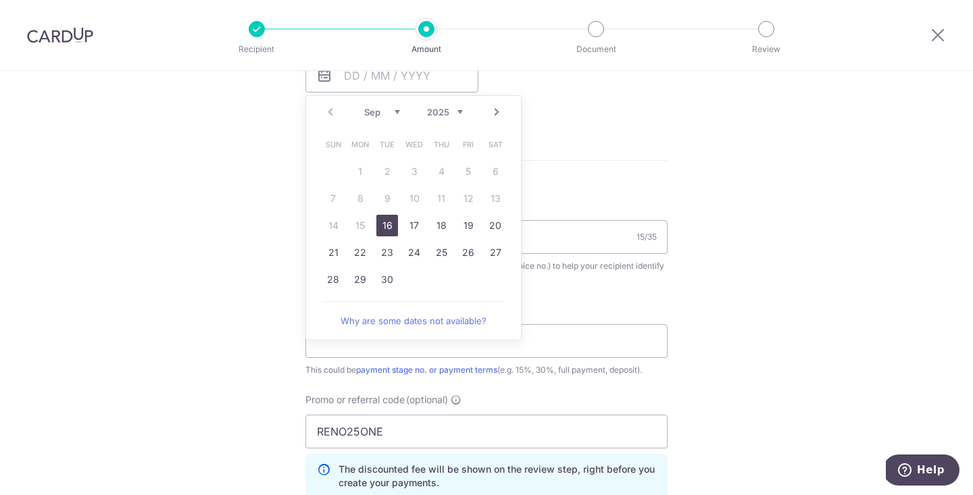
click at [383, 230] on link "16" at bounding box center [387, 226] width 22 height 22
type input "[DATE]"
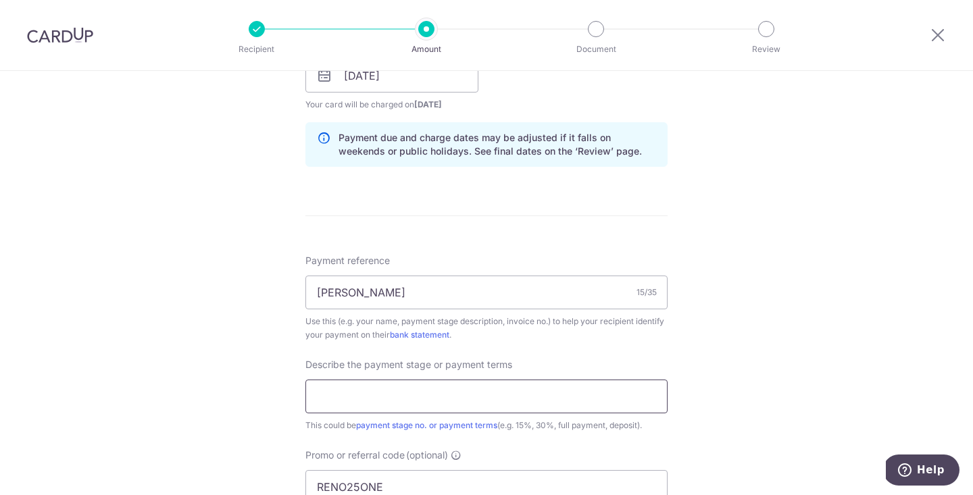
click at [392, 389] on input "text" at bounding box center [487, 397] width 362 height 34
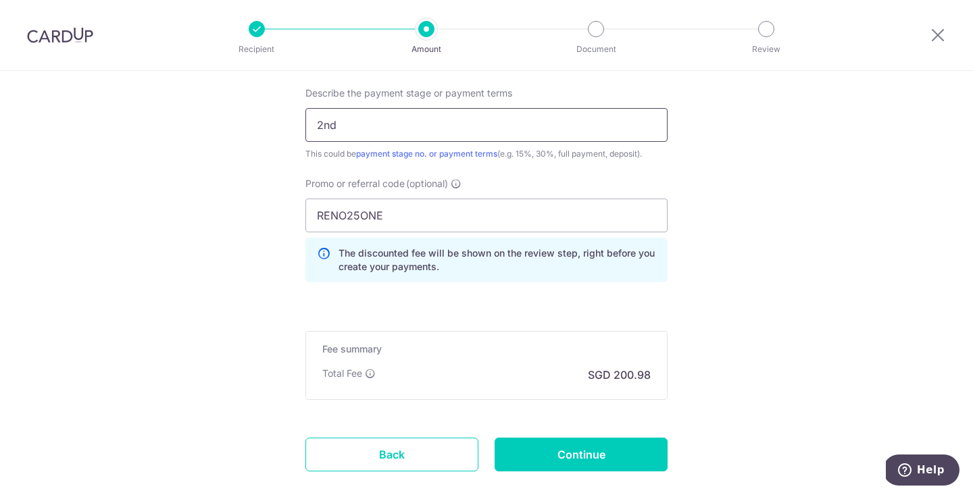
scroll to position [949, 0]
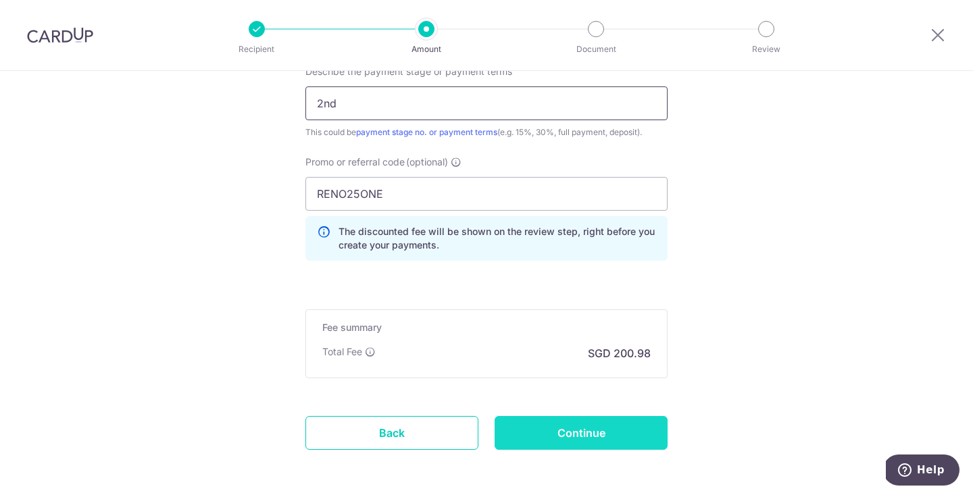
type input "2nd"
click at [618, 431] on input "Continue" at bounding box center [581, 433] width 173 height 34
type input "Create Schedule"
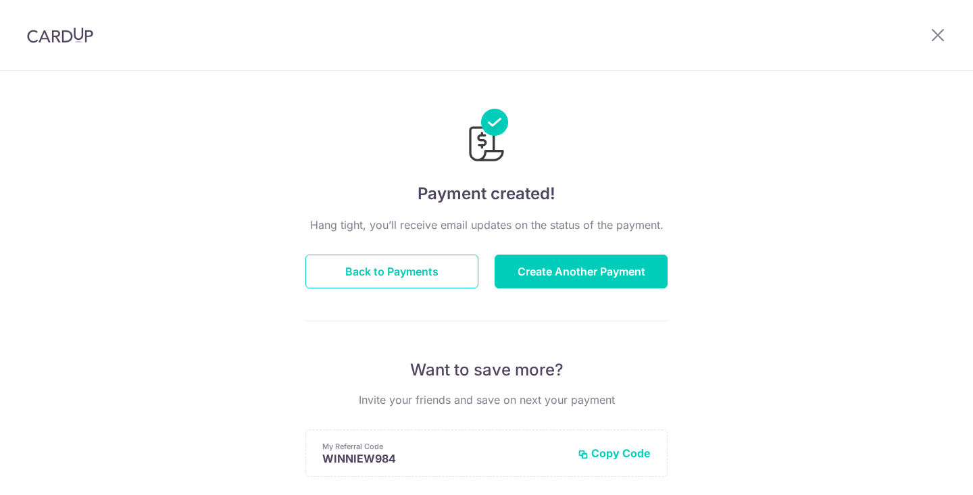
drag, startPoint x: 0, startPoint y: 0, endPoint x: 71, endPoint y: 39, distance: 81.1
click at [71, 39] on img at bounding box center [60, 35] width 66 height 16
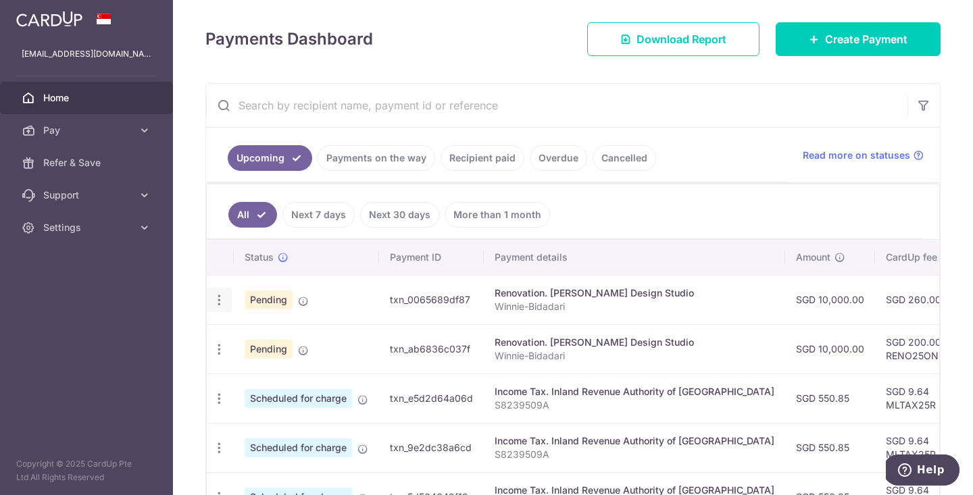
click at [222, 301] on icon "button" at bounding box center [219, 300] width 14 height 14
click at [253, 335] on span "Update payment" at bounding box center [291, 337] width 92 height 16
radio input "true"
type input "10,000.00"
type input "[DATE]"
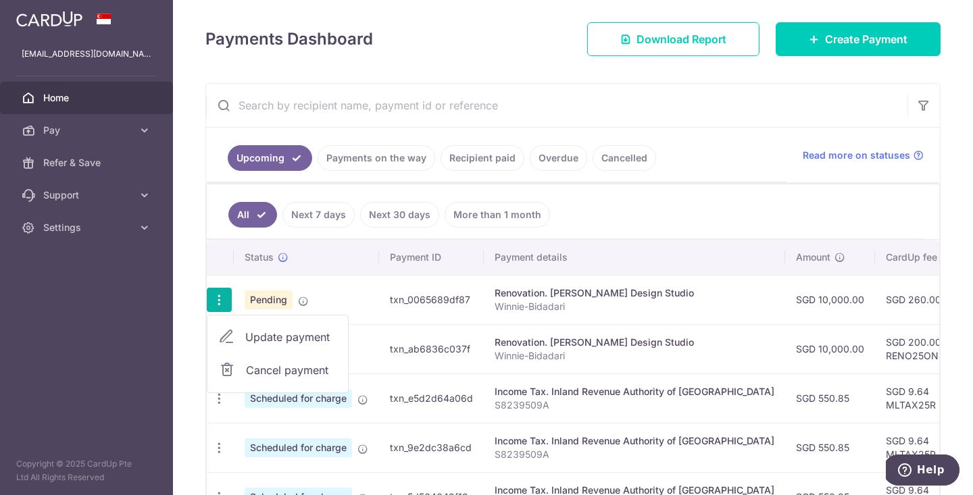
type input "Winnie-Bidadari"
type input "2nd and 3rd payment"
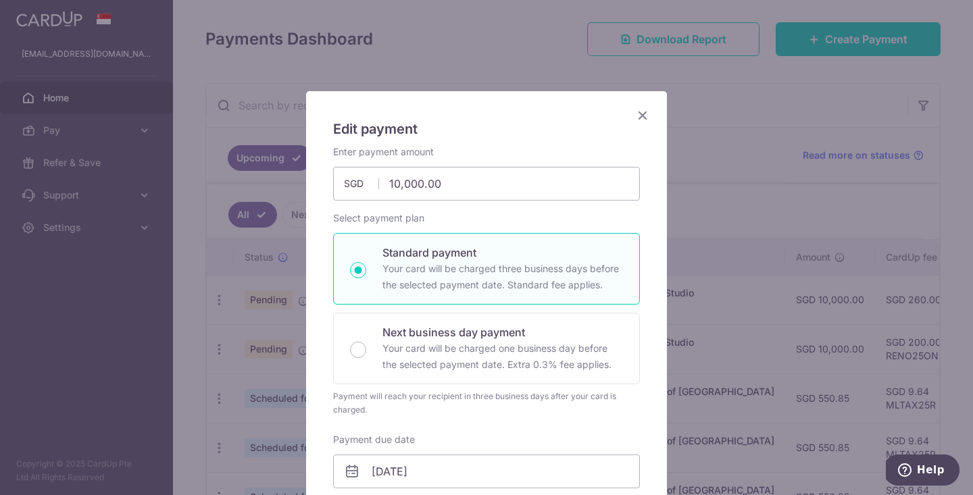
scroll to position [5, 0]
click at [641, 114] on icon "Close" at bounding box center [643, 116] width 16 height 17
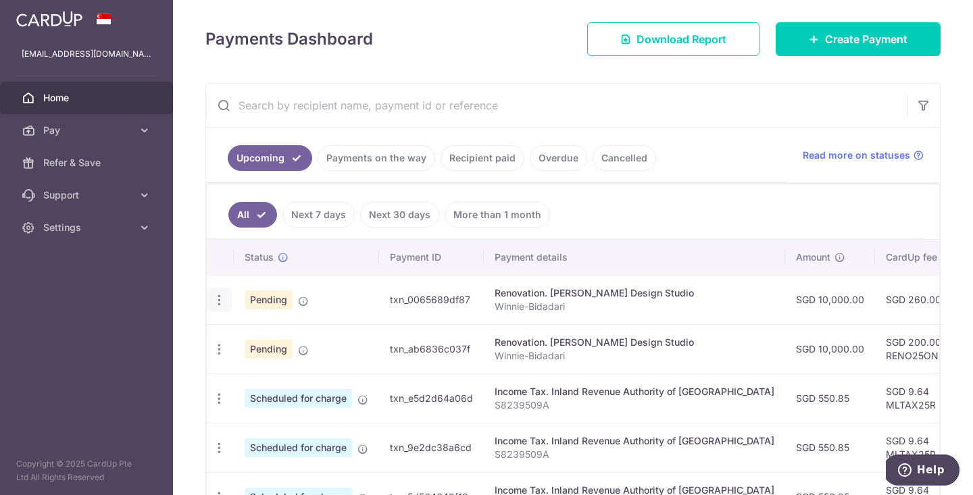
click at [221, 300] on icon "button" at bounding box center [219, 300] width 14 height 14
click at [256, 372] on span "Cancel payment" at bounding box center [291, 370] width 91 height 16
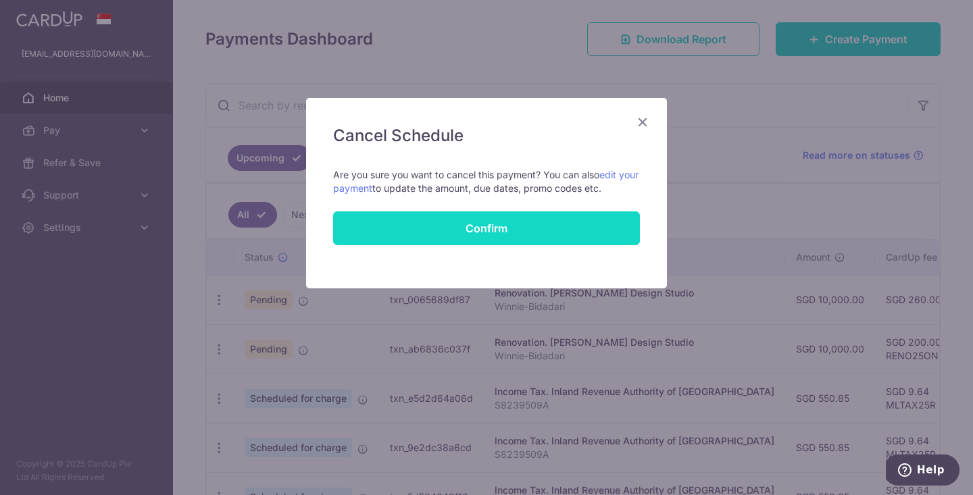
click at [495, 236] on button "Confirm" at bounding box center [486, 229] width 307 height 34
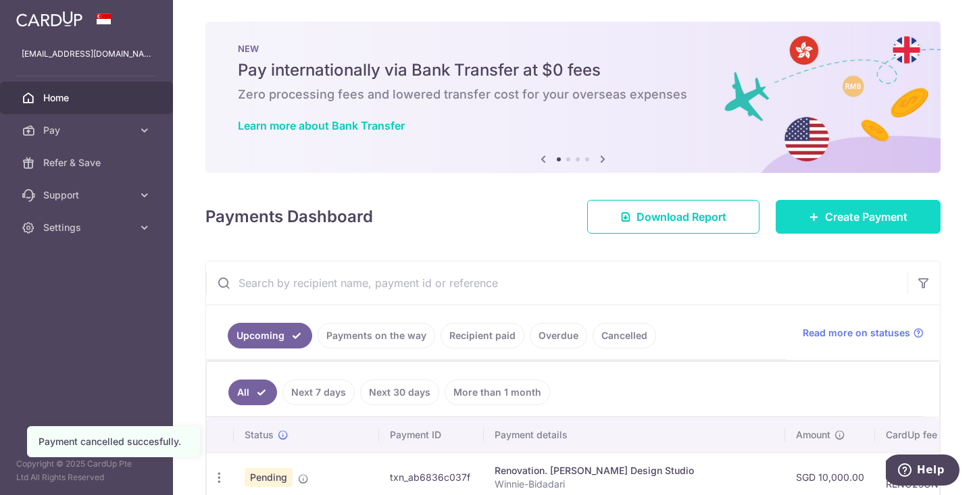
click at [869, 213] on span "Create Payment" at bounding box center [866, 217] width 82 height 16
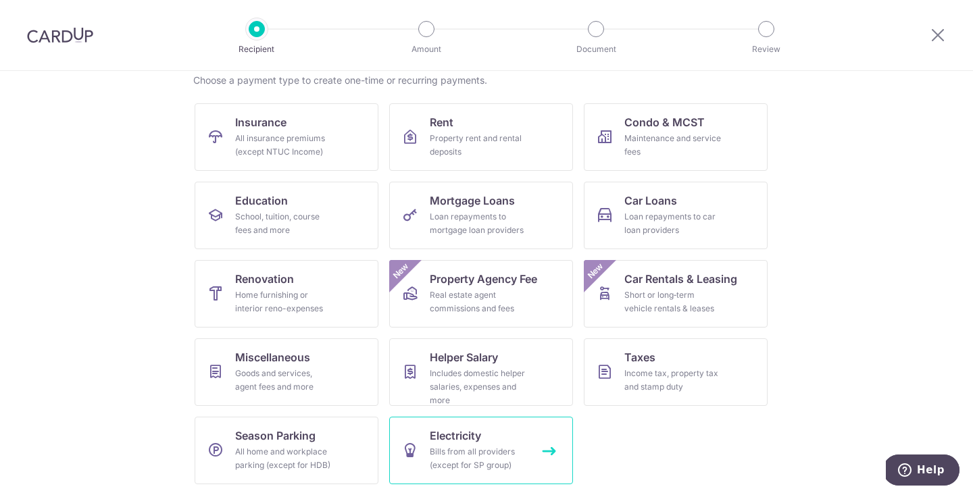
scroll to position [110, 0]
click at [273, 284] on span "Renovation" at bounding box center [264, 279] width 59 height 16
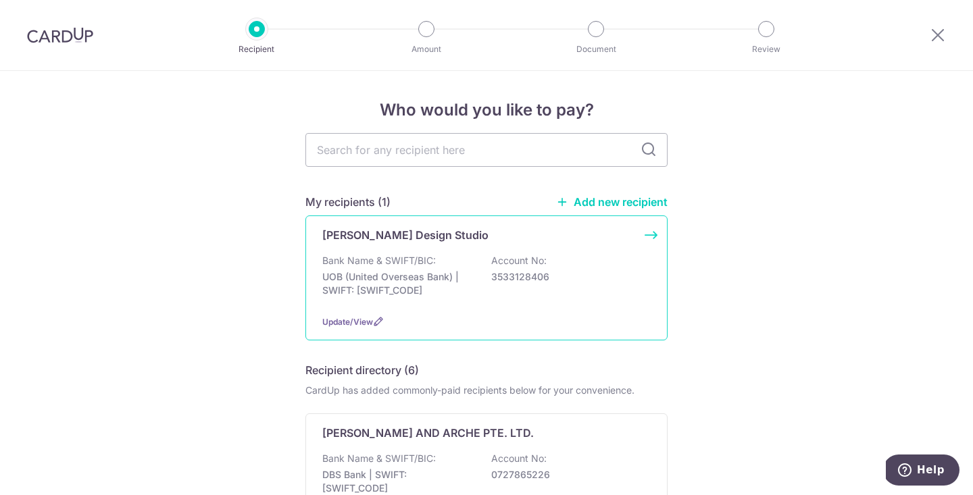
click at [408, 248] on div "[PERSON_NAME] Design Studio Bank Name & SWIFT/BIC: UOB (United Overseas Bank) |…" at bounding box center [487, 278] width 362 height 125
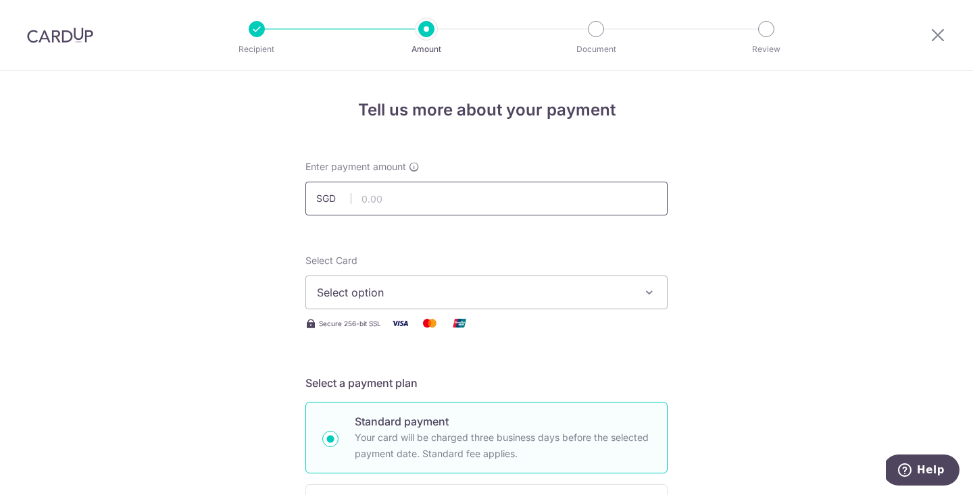
click at [414, 185] on input "text" at bounding box center [487, 199] width 362 height 34
type input "10,000.00"
click at [408, 293] on span "Select option" at bounding box center [474, 293] width 315 height 16
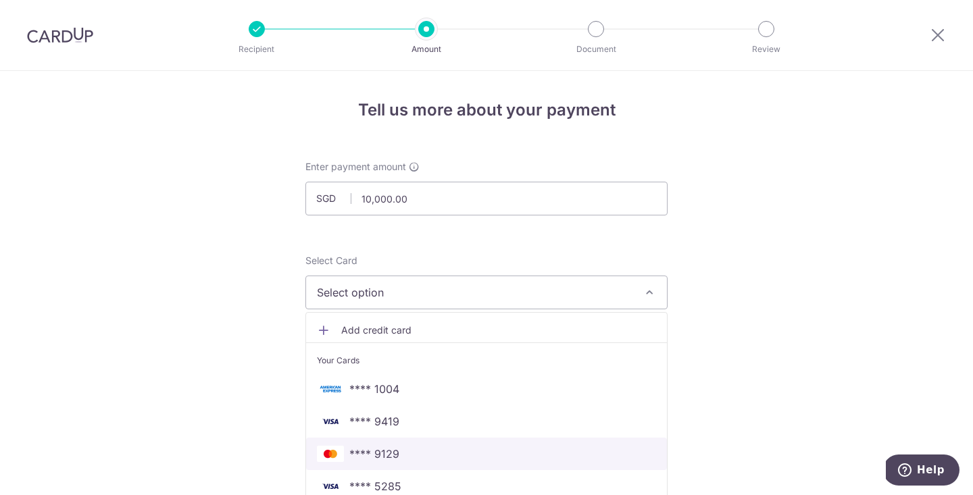
click at [404, 454] on span "**** 9129" at bounding box center [486, 454] width 339 height 16
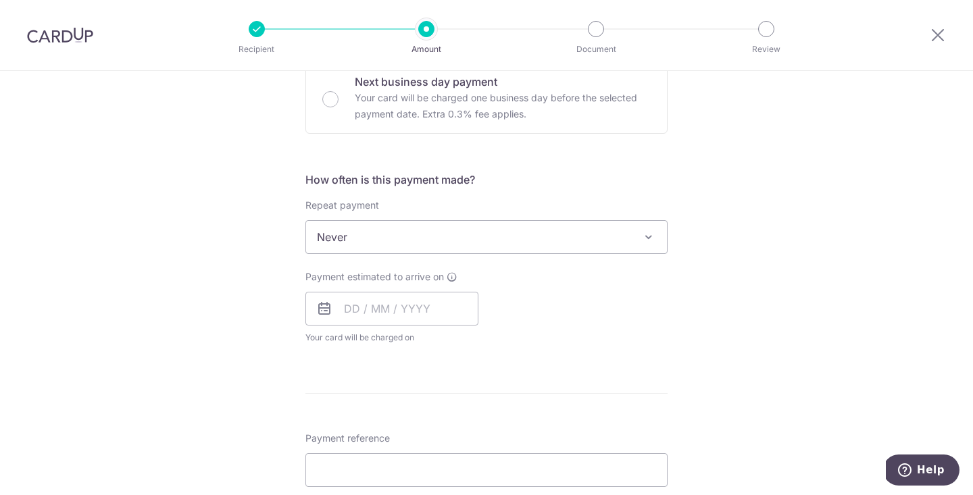
scroll to position [440, 0]
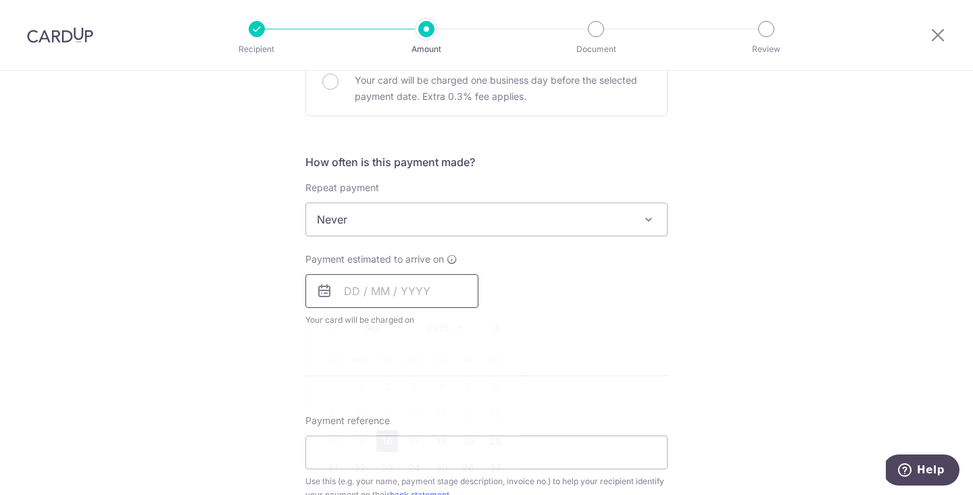
click at [366, 280] on input "text" at bounding box center [392, 291] width 173 height 34
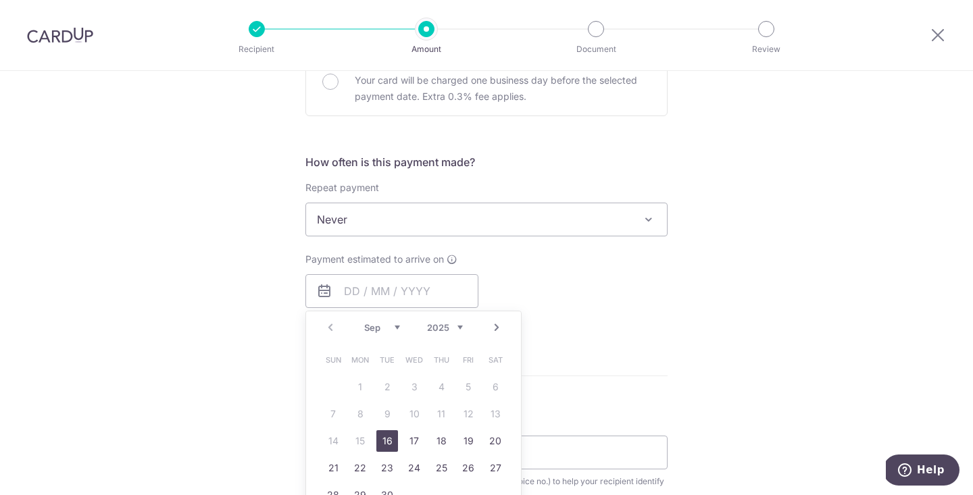
click at [385, 440] on link "16" at bounding box center [387, 442] width 22 height 22
type input "[DATE]"
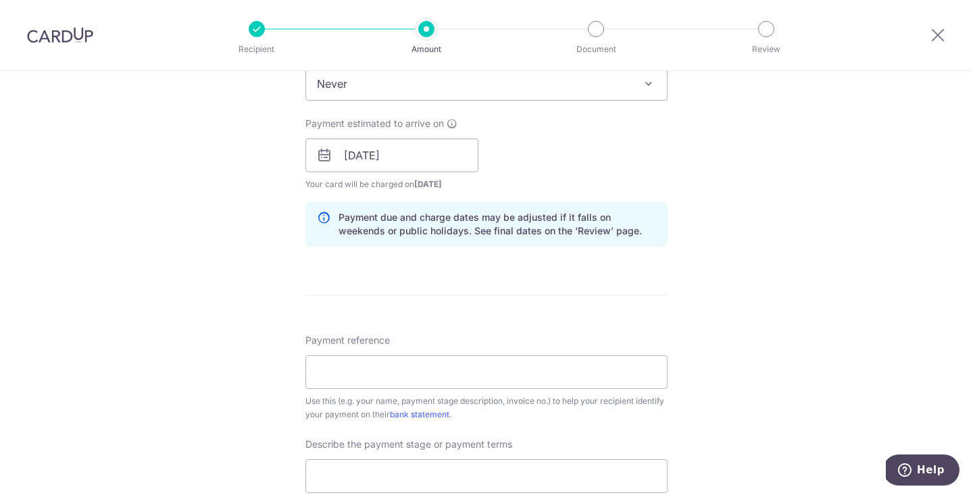
scroll to position [610, 0]
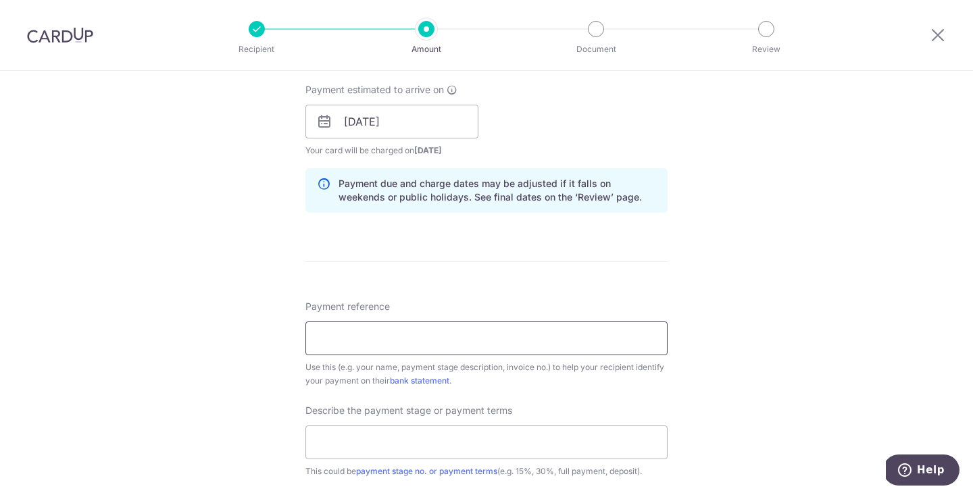
click at [471, 332] on input "Payment reference" at bounding box center [487, 339] width 362 height 34
type input "winnie-bidadari"
click at [456, 447] on input "text" at bounding box center [487, 443] width 362 height 34
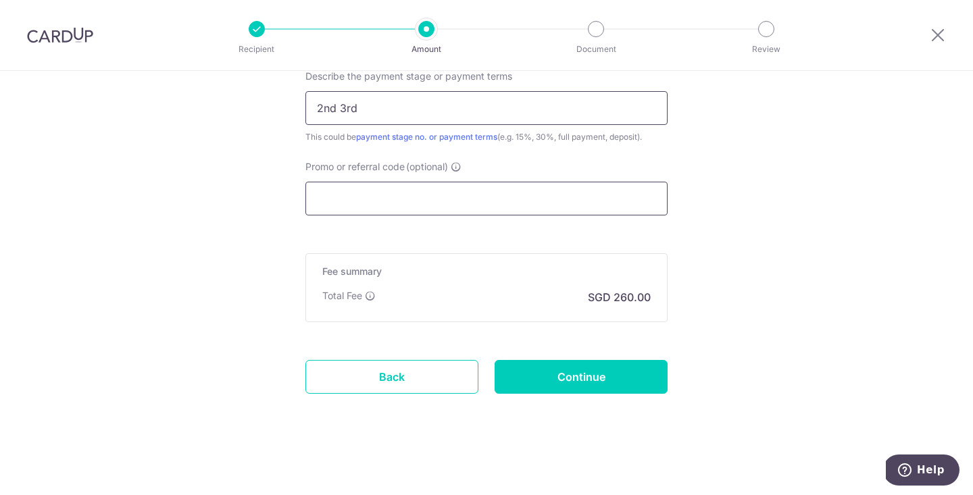
scroll to position [944, 0]
type input "2nd 3rd"
click at [461, 191] on input "Promo or referral code (optional)" at bounding box center [487, 199] width 362 height 34
paste input "RENO25ONE"
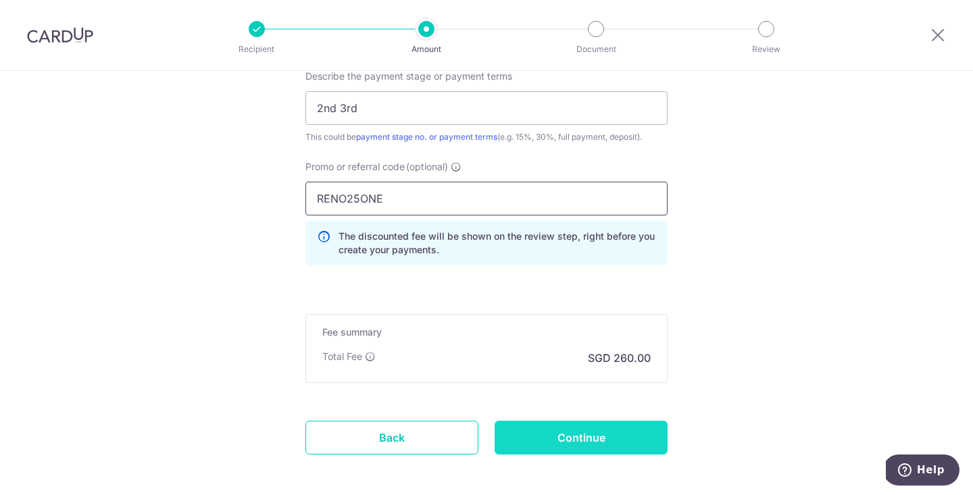
type input "RENO25ONE"
click at [559, 442] on input "Continue" at bounding box center [581, 438] width 173 height 34
type input "Create Schedule"
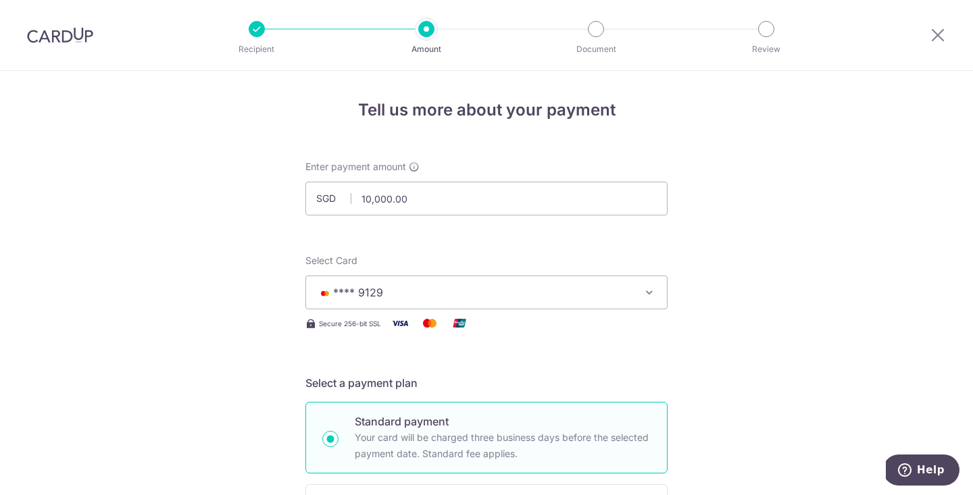
click at [432, 291] on span "**** 9129" at bounding box center [474, 293] width 315 height 16
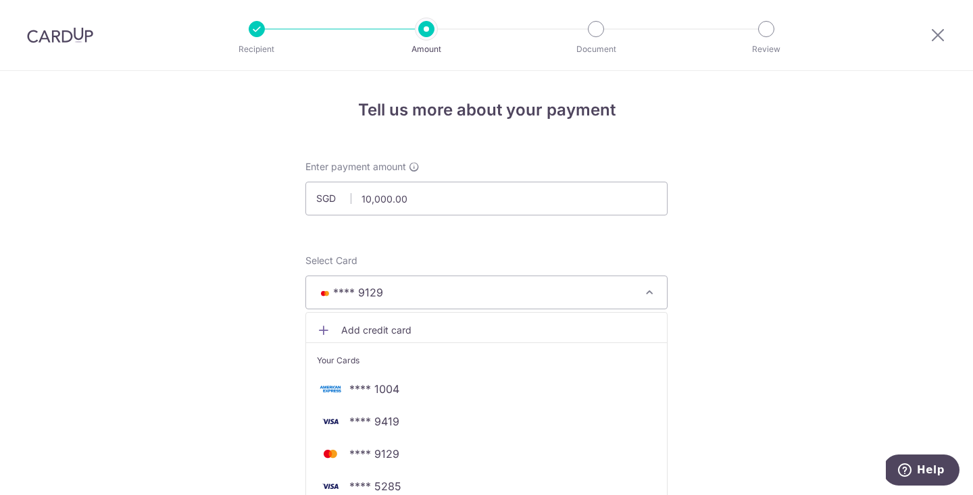
click at [403, 396] on span "**** 1004" at bounding box center [486, 389] width 339 height 16
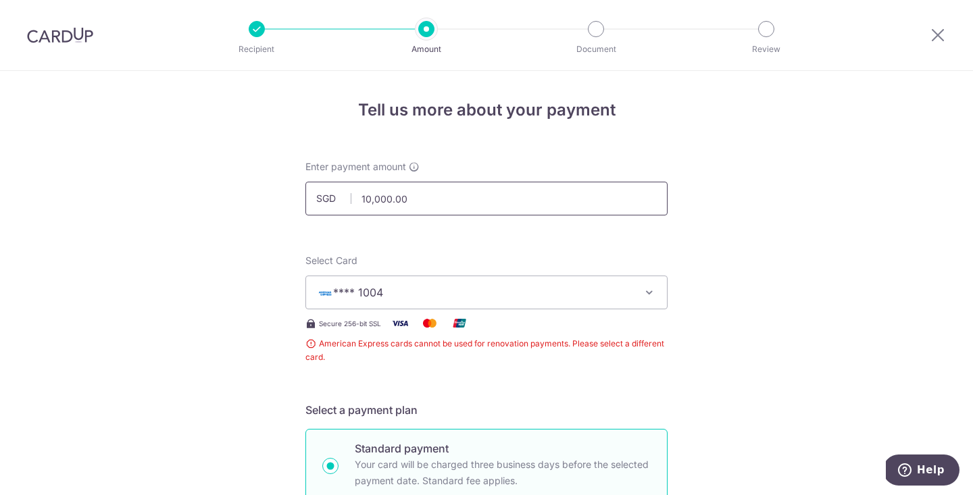
click at [420, 195] on input "10,000.00" at bounding box center [487, 199] width 362 height 34
drag, startPoint x: 420, startPoint y: 195, endPoint x: 331, endPoint y: 203, distance: 89.5
click at [331, 203] on div "SGD 10,000.00 10000.00" at bounding box center [487, 199] width 362 height 34
type input "1"
type input "7,730.00"
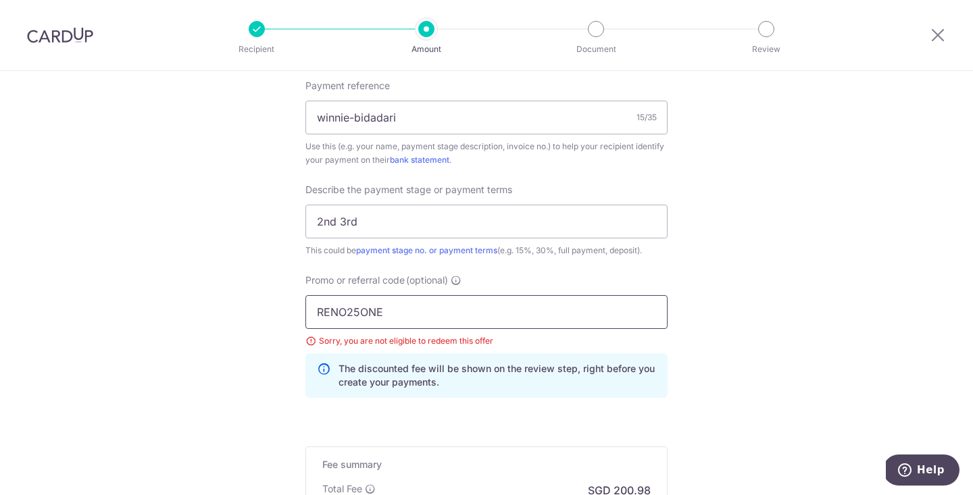
scroll to position [859, 0]
drag, startPoint x: 389, startPoint y: 304, endPoint x: 247, endPoint y: 311, distance: 142.8
paste input "25AMEX21"
type input "25AMEX21"
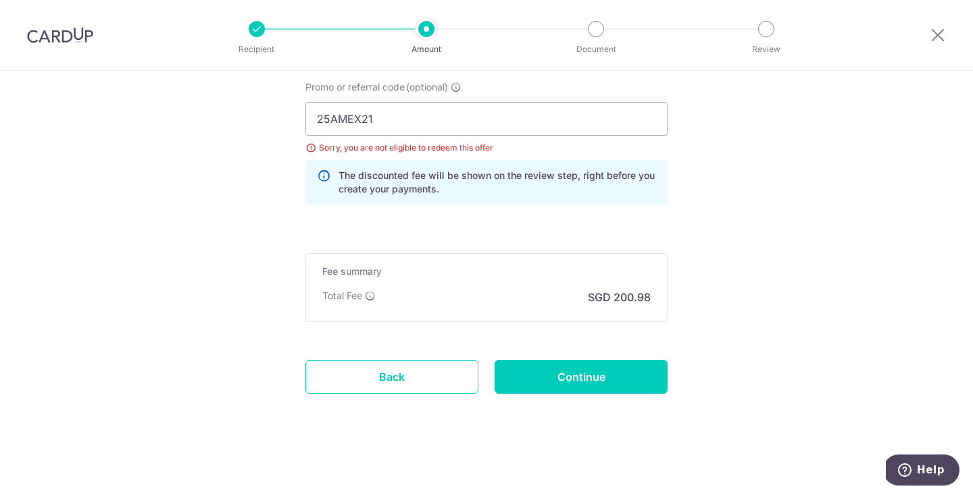
scroll to position [1051, 0]
click at [591, 373] on input "Continue" at bounding box center [581, 377] width 173 height 34
type input "Update Schedule"
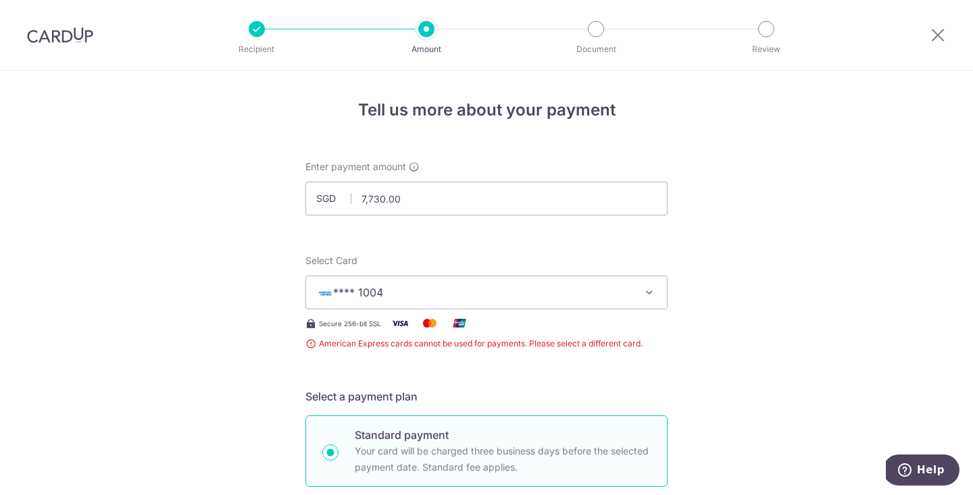
click at [87, 32] on img at bounding box center [60, 35] width 66 height 16
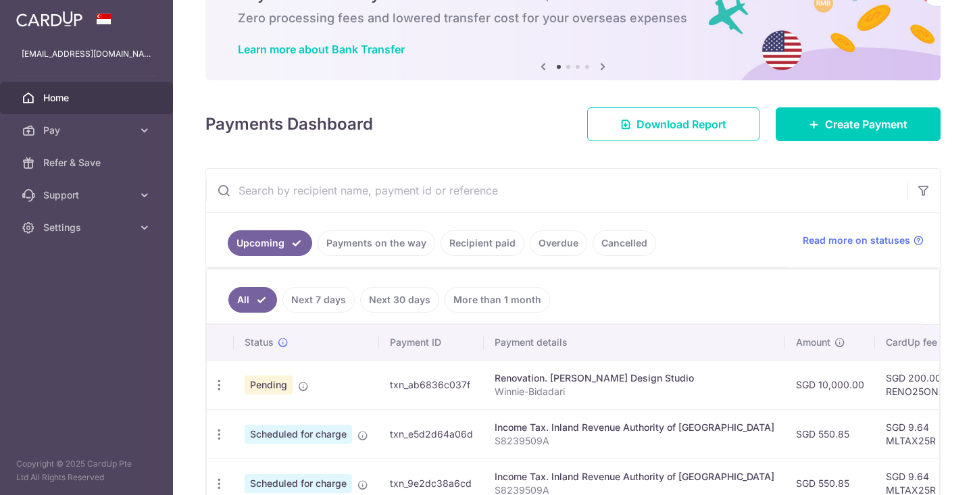
scroll to position [76, 0]
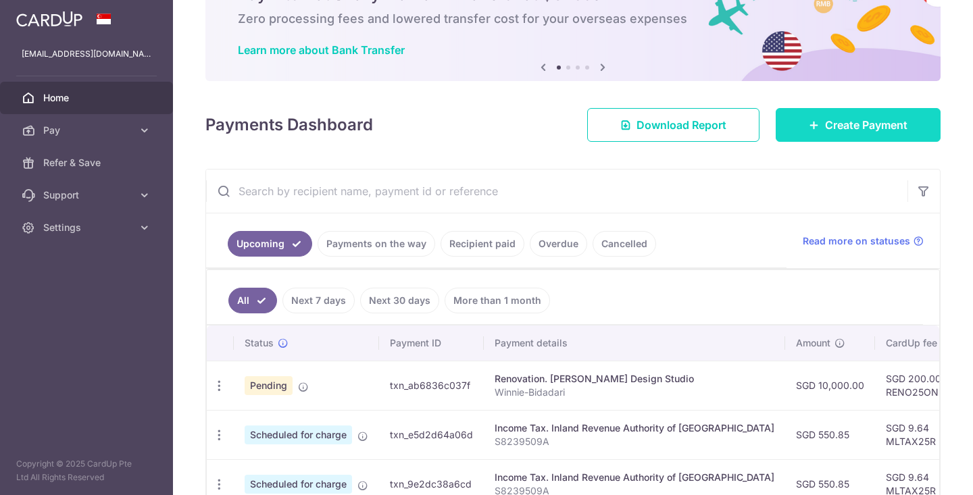
click at [850, 128] on span "Create Payment" at bounding box center [866, 125] width 82 height 16
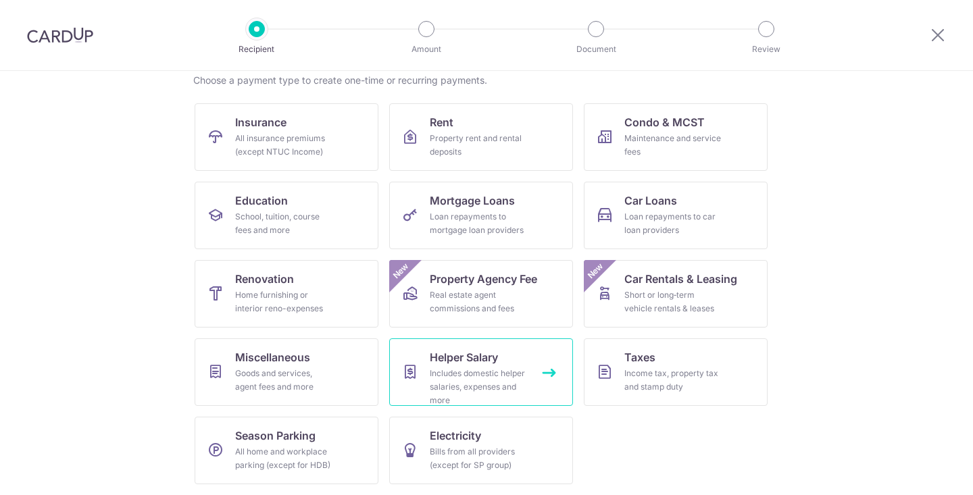
scroll to position [110, 0]
click at [305, 302] on div "Home furnishing or interior reno-expenses" at bounding box center [283, 302] width 97 height 27
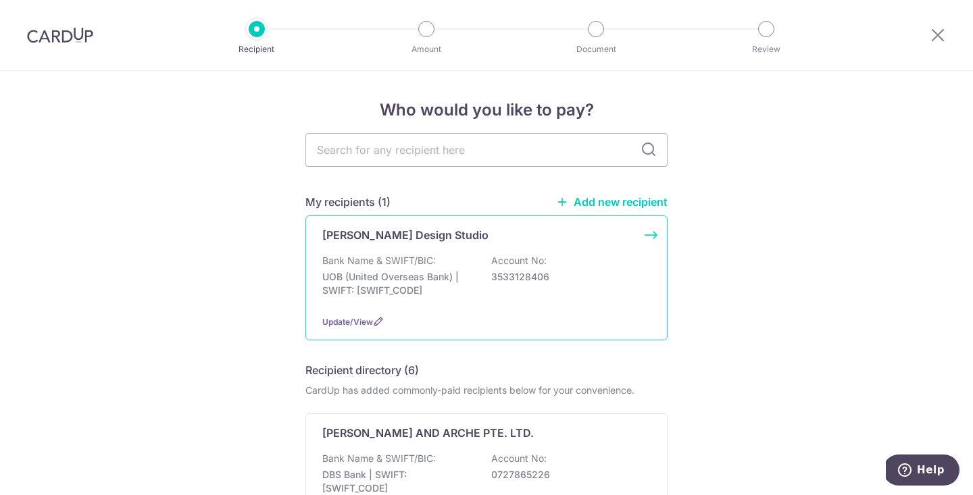
click at [420, 256] on p "Bank Name & SWIFT/BIC:" at bounding box center [379, 261] width 114 height 14
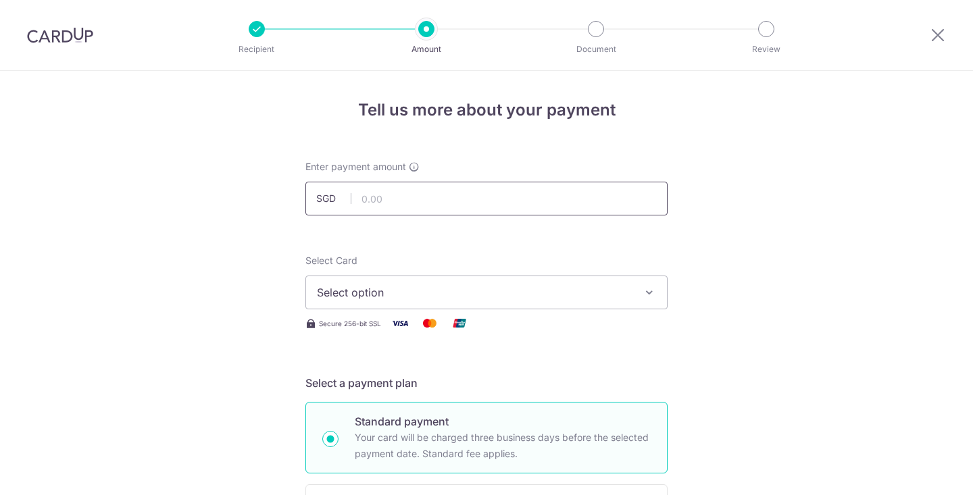
click at [447, 195] on input "text" at bounding box center [487, 199] width 362 height 34
type input "7,730.00"
click at [406, 286] on span "Select option" at bounding box center [474, 293] width 315 height 16
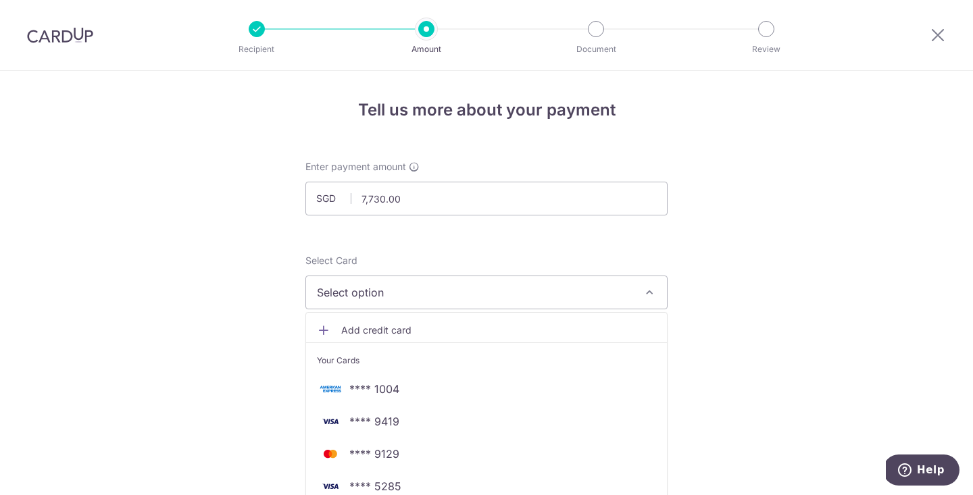
click at [389, 394] on span "**** 1004" at bounding box center [374, 389] width 50 height 16
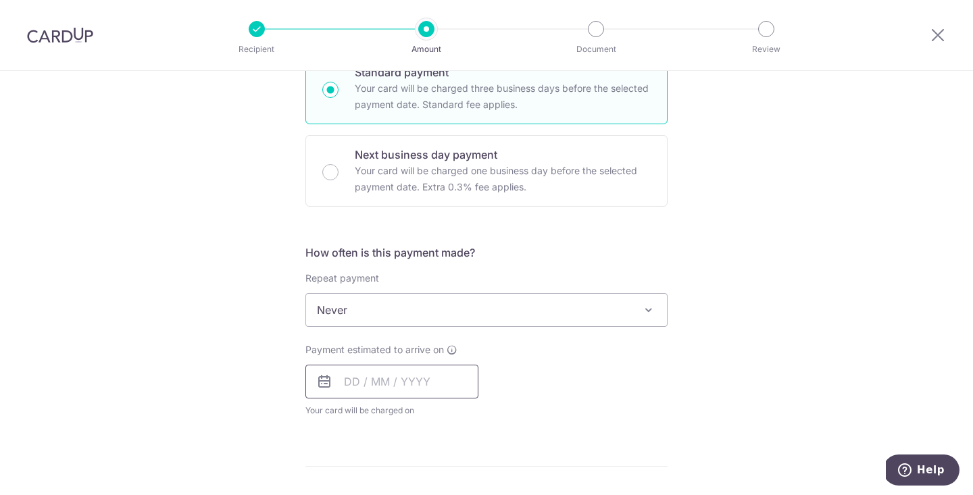
scroll to position [446, 0]
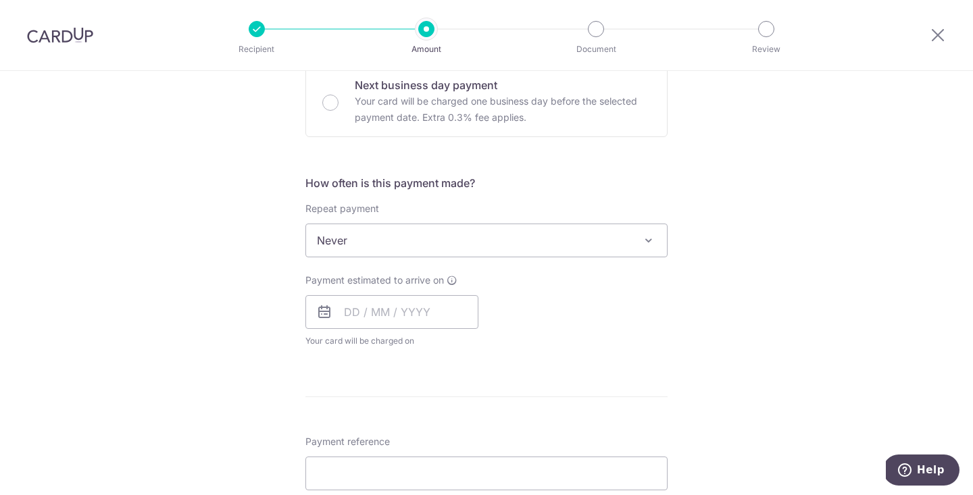
click at [387, 295] on div "Payment estimated to arrive on Your card will be charged on for the first payme…" at bounding box center [392, 311] width 173 height 74
click at [378, 329] on div "Payment estimated to arrive on Your card will be charged on for the first payme…" at bounding box center [392, 311] width 173 height 74
click at [381, 313] on input "text" at bounding box center [392, 312] width 173 height 34
click at [389, 464] on link "16" at bounding box center [387, 463] width 22 height 22
type input "16/09/2025"
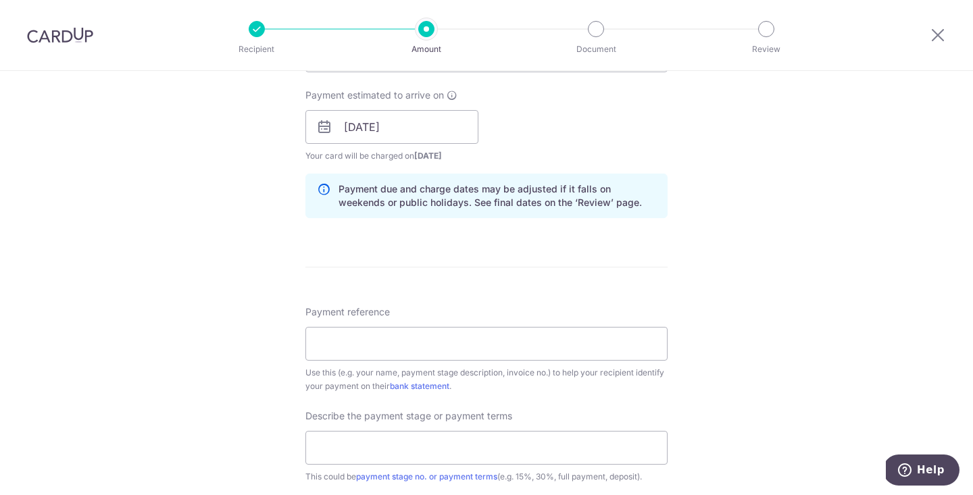
scroll to position [633, 0]
click at [416, 343] on input "Payment reference" at bounding box center [487, 342] width 362 height 34
paste input "25AMEX21"
type input "25AMEX21"
click at [378, 438] on input "text" at bounding box center [487, 446] width 362 height 34
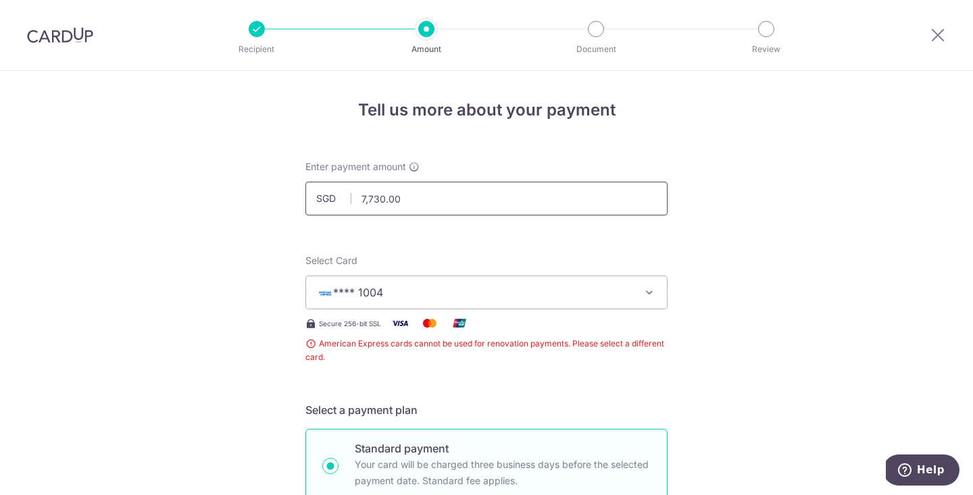
scroll to position [0, 0]
drag, startPoint x: 410, startPoint y: 206, endPoint x: 316, endPoint y: 203, distance: 94.0
click at [316, 203] on input "7,730.00" at bounding box center [487, 199] width 362 height 34
type input "3,000.00"
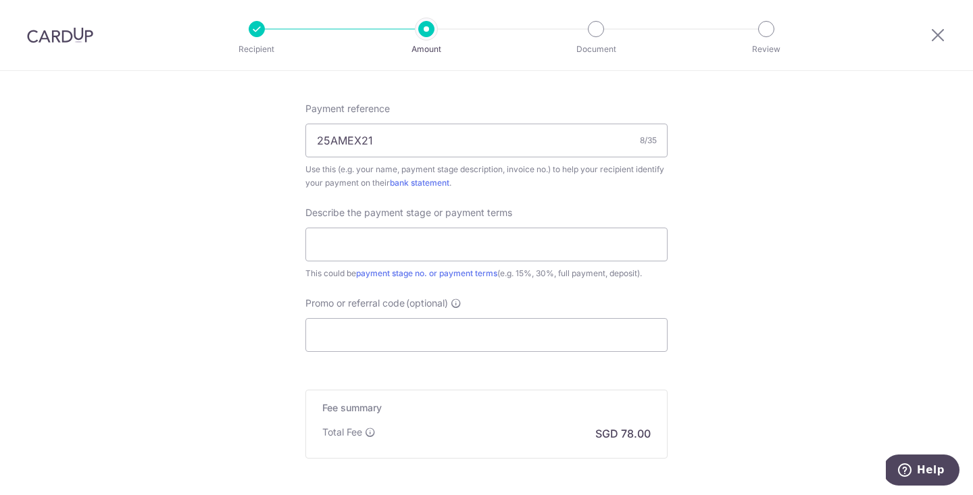
scroll to position [850, 0]
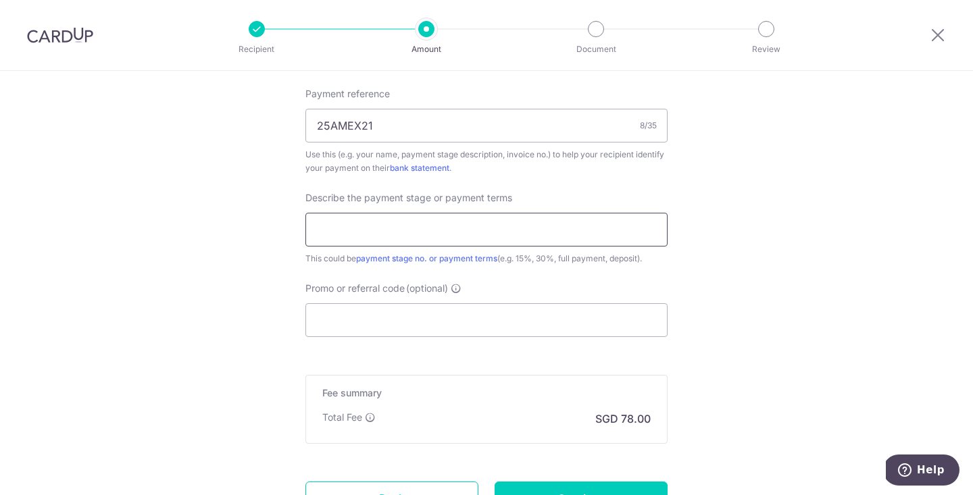
click at [370, 218] on input "text" at bounding box center [487, 230] width 362 height 34
click at [451, 320] on input "Promo or referral code (optional)" at bounding box center [487, 320] width 362 height 34
click at [429, 233] on input "2nd" at bounding box center [487, 230] width 362 height 34
type input "2nd & 3rd payment"
click at [386, 316] on input "Promo or referral code (optional)" at bounding box center [487, 320] width 362 height 34
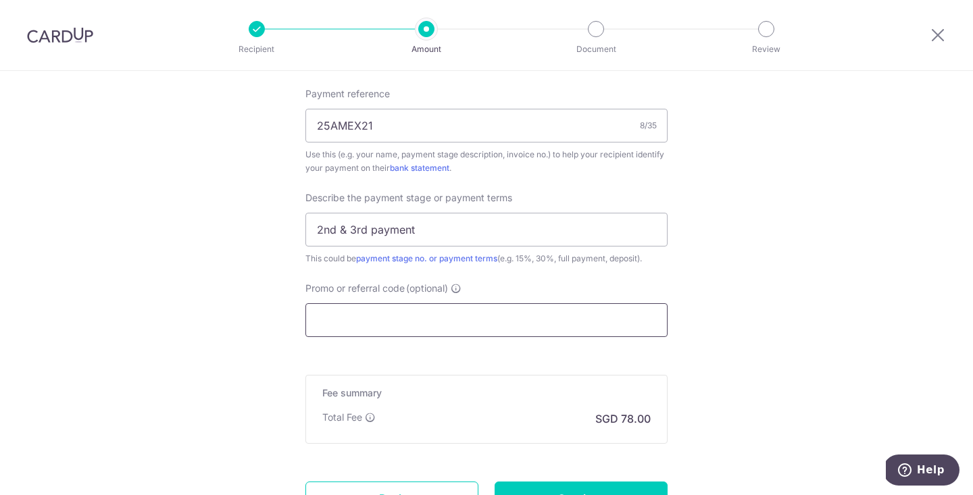
paste input "25AMEX21"
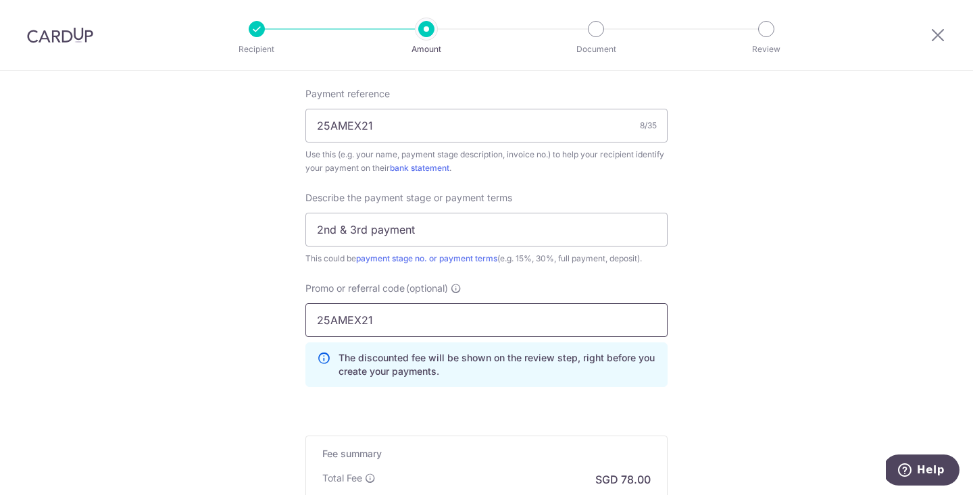
type input "25AMEX21"
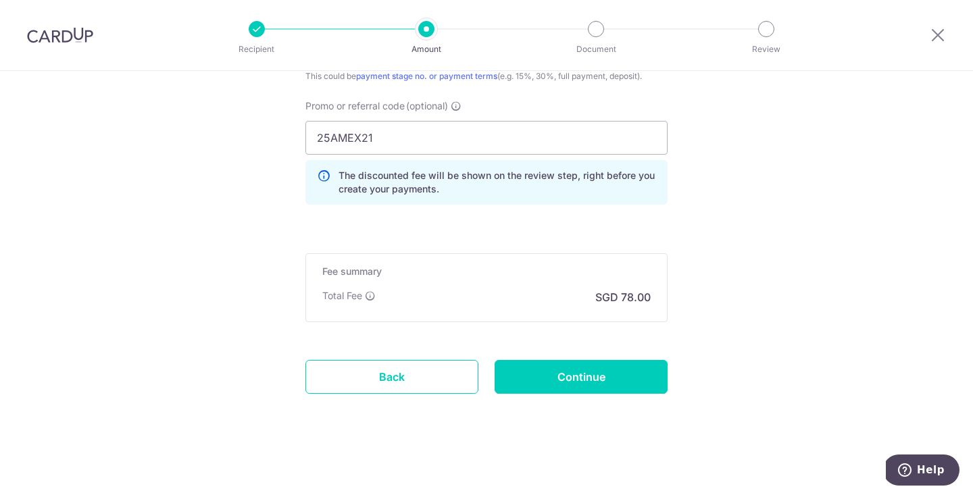
scroll to position [1032, 0]
click at [550, 384] on input "Continue" at bounding box center [581, 377] width 173 height 34
type input "Create Schedule"
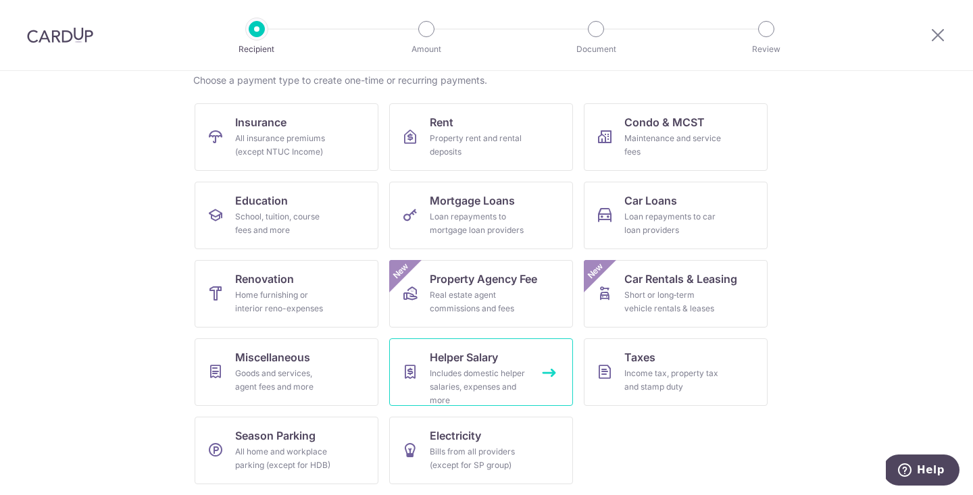
scroll to position [110, 0]
click at [336, 374] on link "Miscellaneous Goods and services, agent fees and more" at bounding box center [287, 373] width 184 height 68
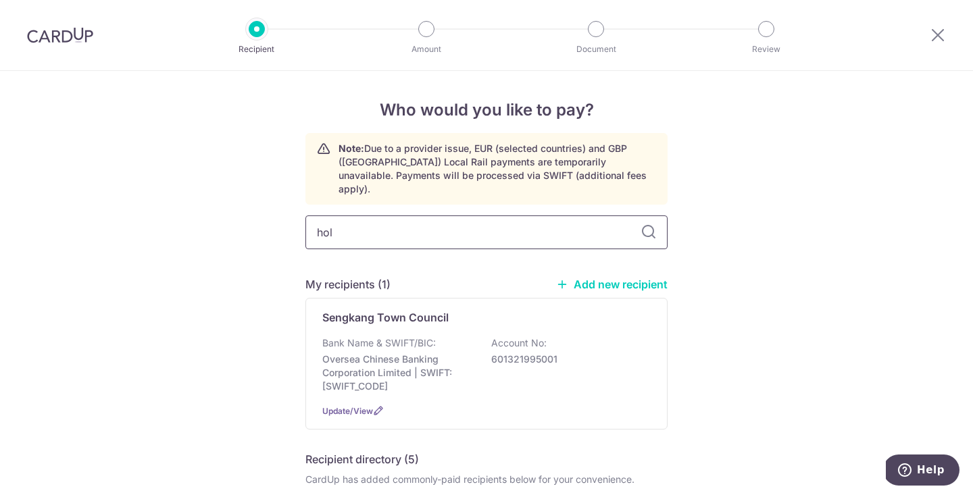
type input "[PERSON_NAME]"
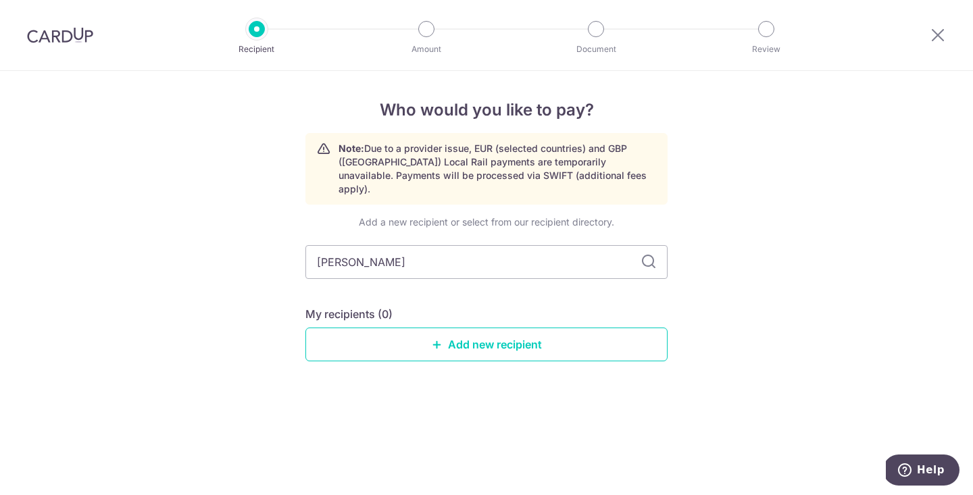
click at [650, 220] on div "Add a new recipient or select from our recipient directory. [PERSON_NAME] My re…" at bounding box center [487, 300] width 362 height 168
click at [477, 337] on link "Add new recipient" at bounding box center [487, 345] width 362 height 34
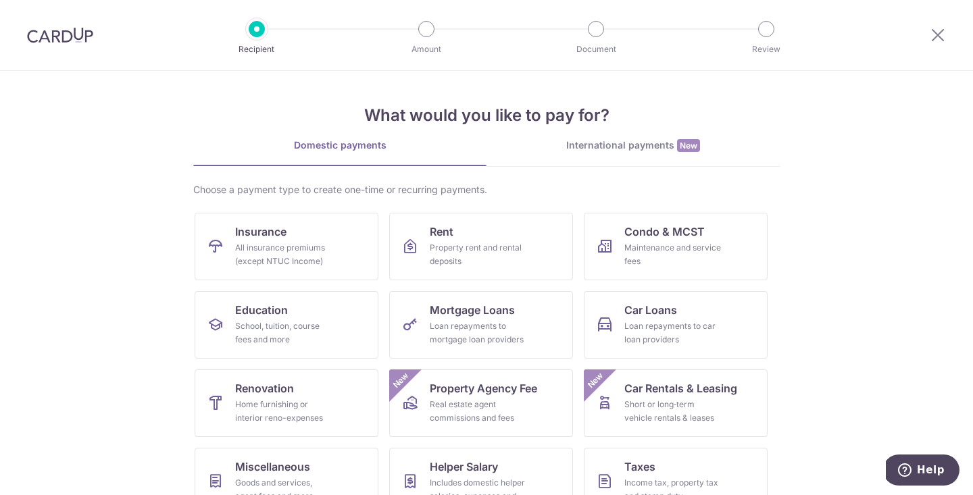
click at [77, 33] on img at bounding box center [60, 35] width 66 height 16
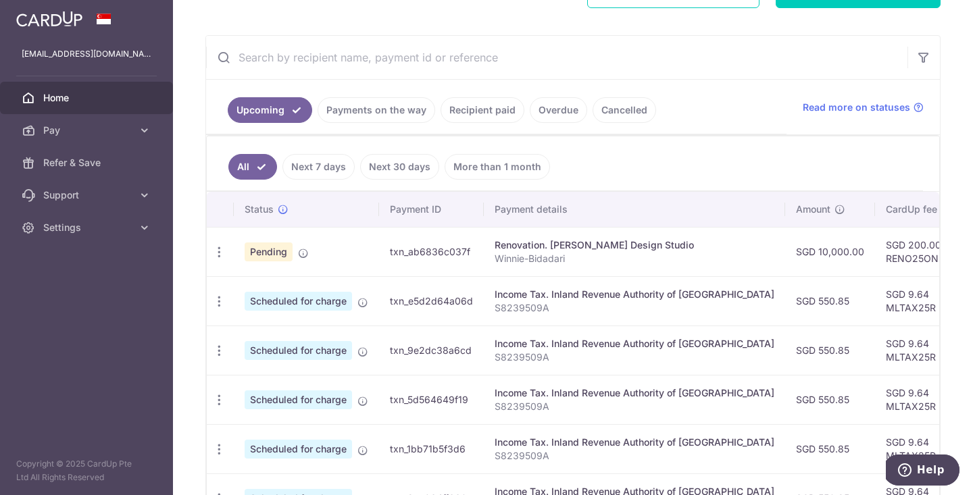
scroll to position [211, 0]
click at [489, 110] on link "Recipient paid" at bounding box center [483, 109] width 84 height 26
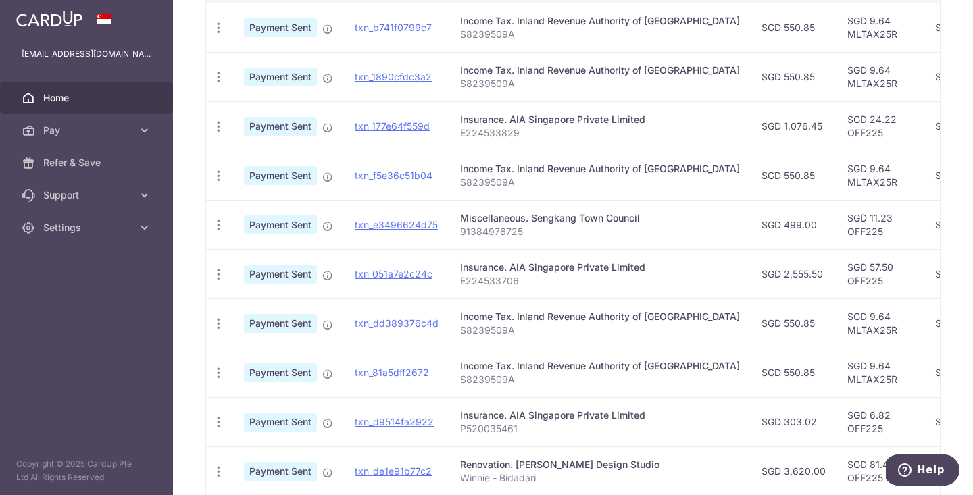
scroll to position [445, 0]
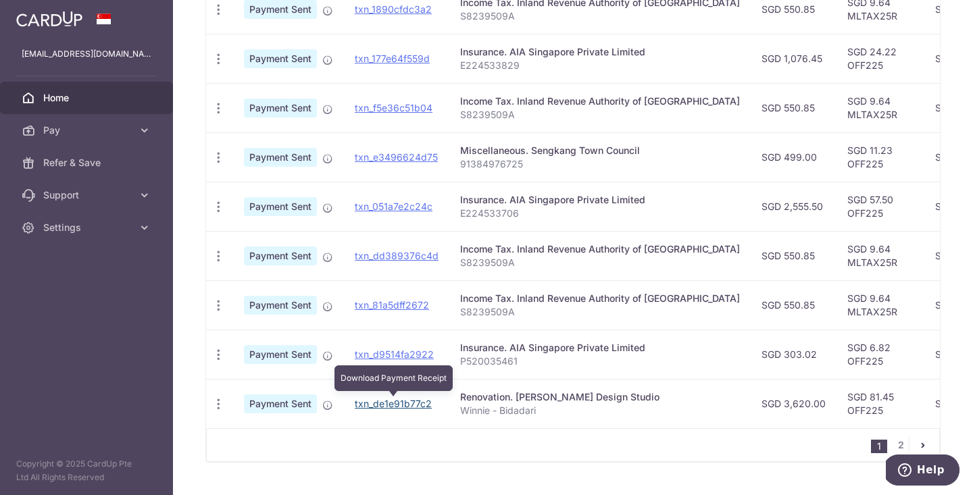
click at [362, 402] on link "txn_de1e91b77c2" at bounding box center [393, 403] width 77 height 11
click at [487, 399] on div "Renovation. [PERSON_NAME] Design Studio" at bounding box center [600, 398] width 280 height 14
click at [291, 405] on span "Payment Sent" at bounding box center [280, 404] width 73 height 19
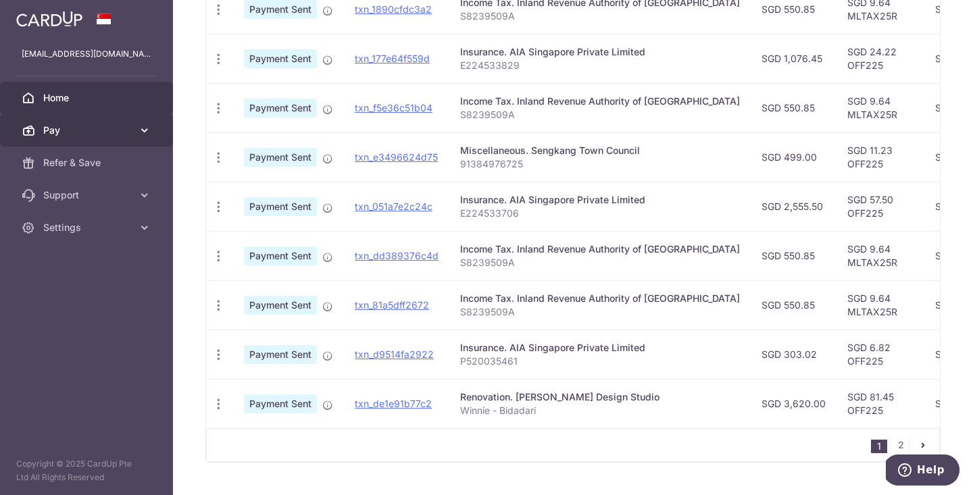
click at [115, 135] on span "Pay" at bounding box center [87, 131] width 89 height 14
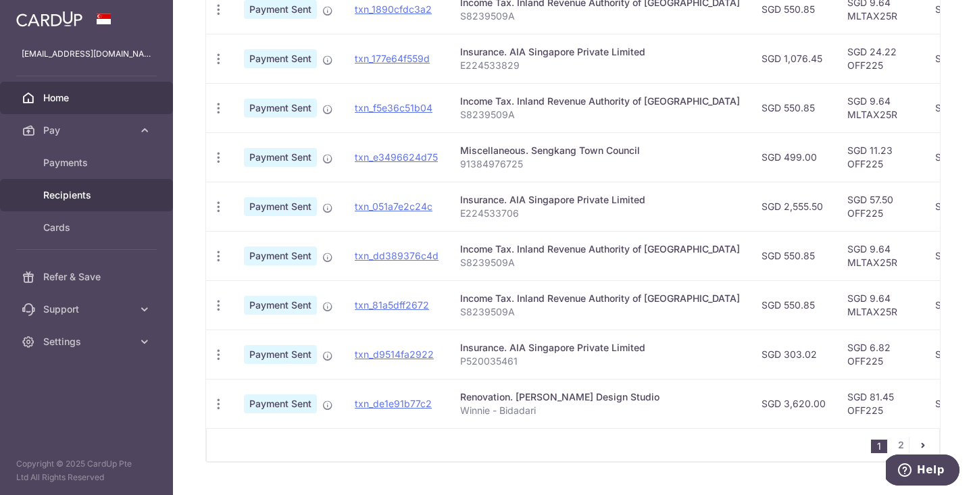
click at [72, 192] on span "Recipients" at bounding box center [87, 196] width 89 height 14
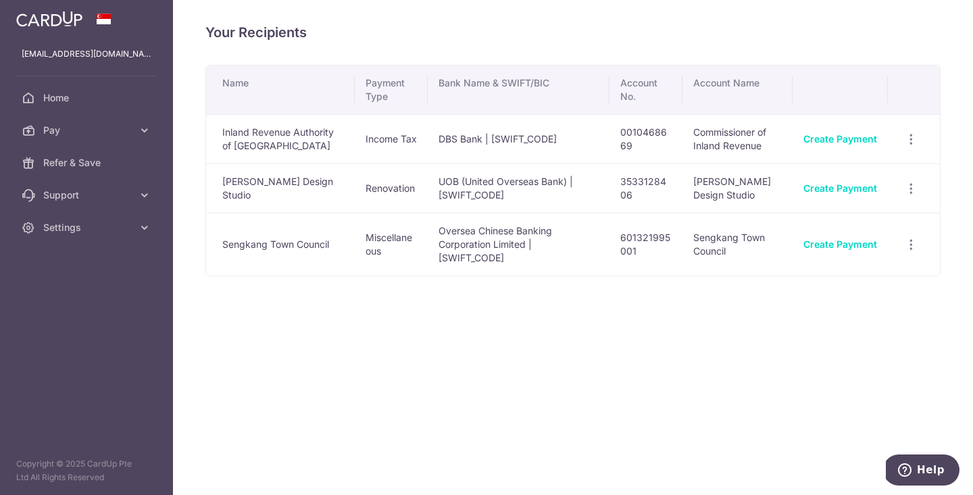
click at [829, 195] on div "Create Payment" at bounding box center [841, 189] width 74 height 14
click at [828, 188] on link "Create Payment" at bounding box center [841, 188] width 74 height 11
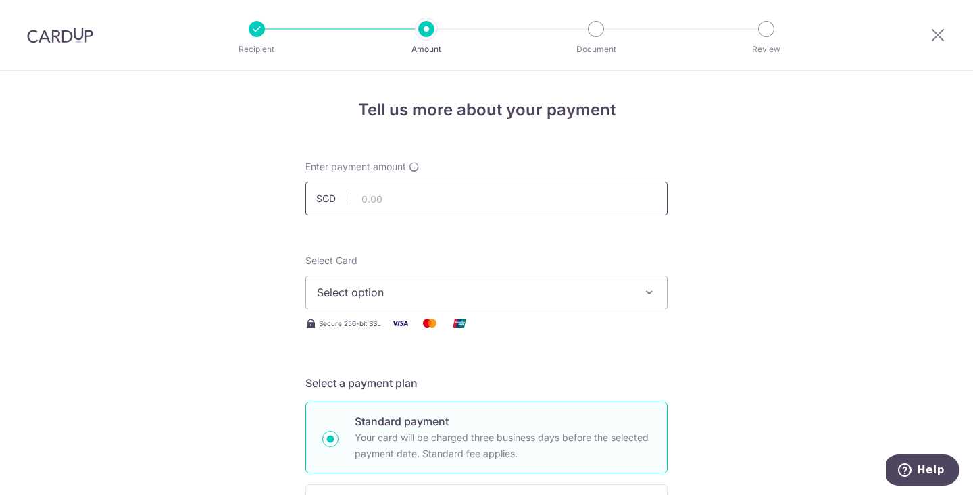
click at [460, 199] on input "text" at bounding box center [487, 199] width 362 height 34
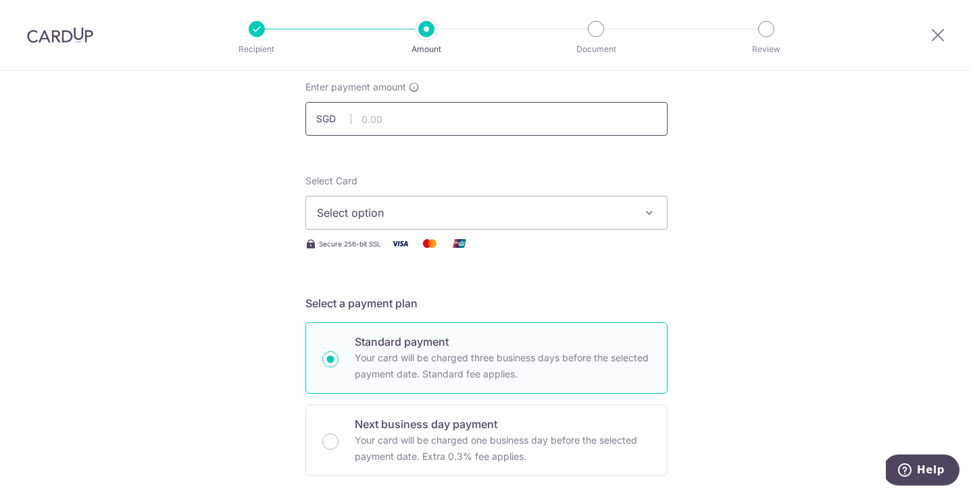
scroll to position [47, 0]
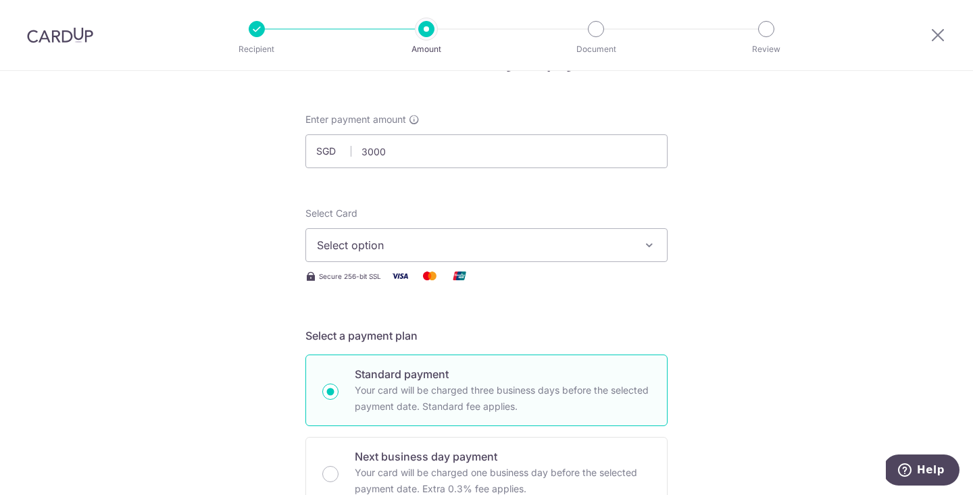
type input "3,000.00"
click at [414, 252] on span "Select option" at bounding box center [474, 245] width 315 height 16
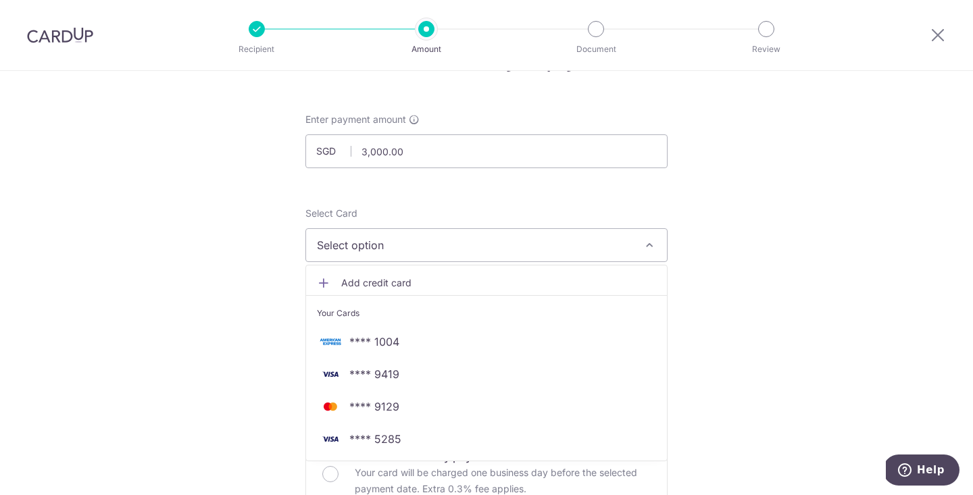
click at [399, 346] on span "**** 1004" at bounding box center [374, 342] width 50 height 16
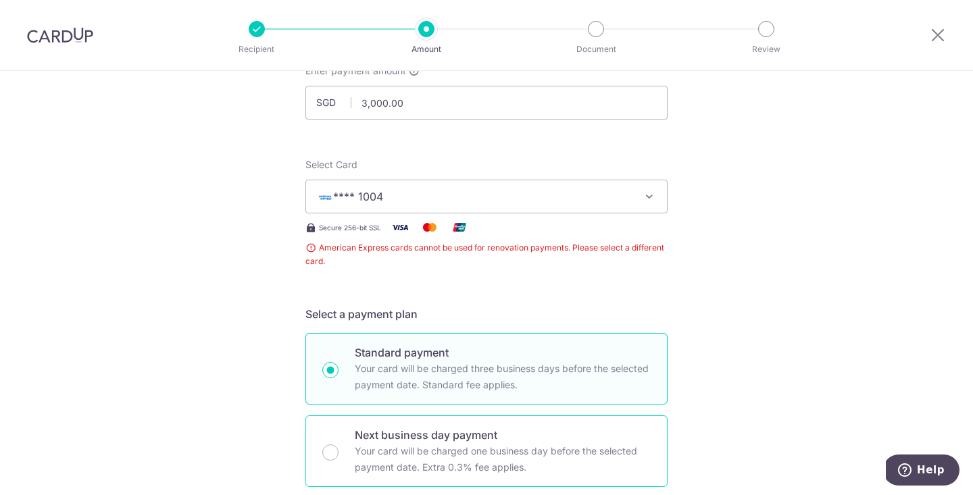
scroll to position [80, 0]
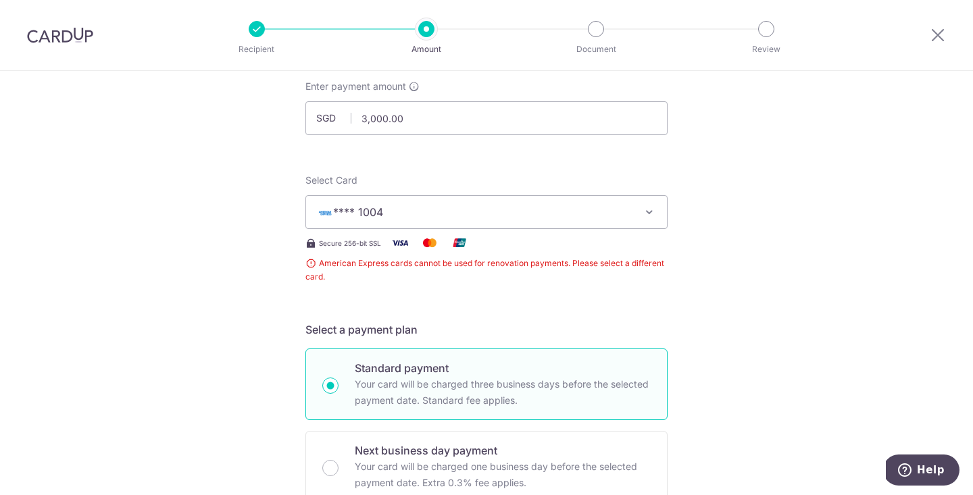
click at [76, 37] on img at bounding box center [60, 35] width 66 height 16
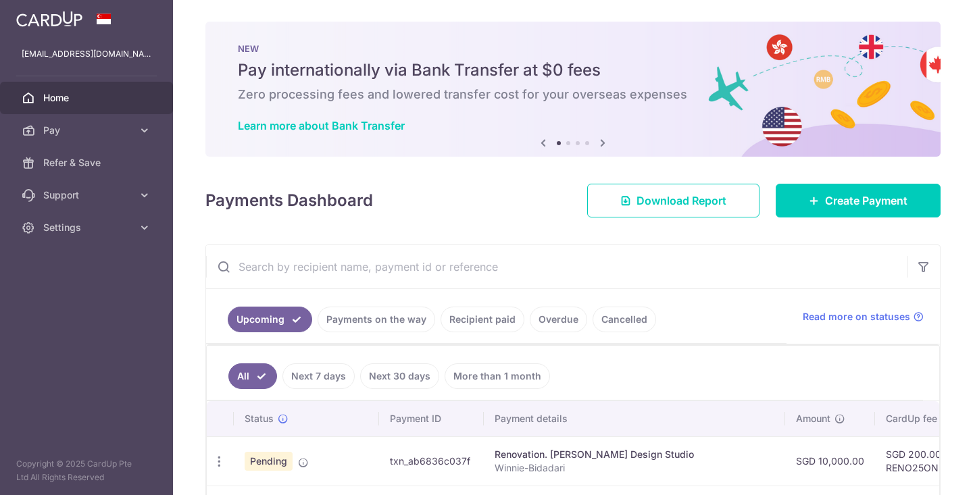
scroll to position [61, 0]
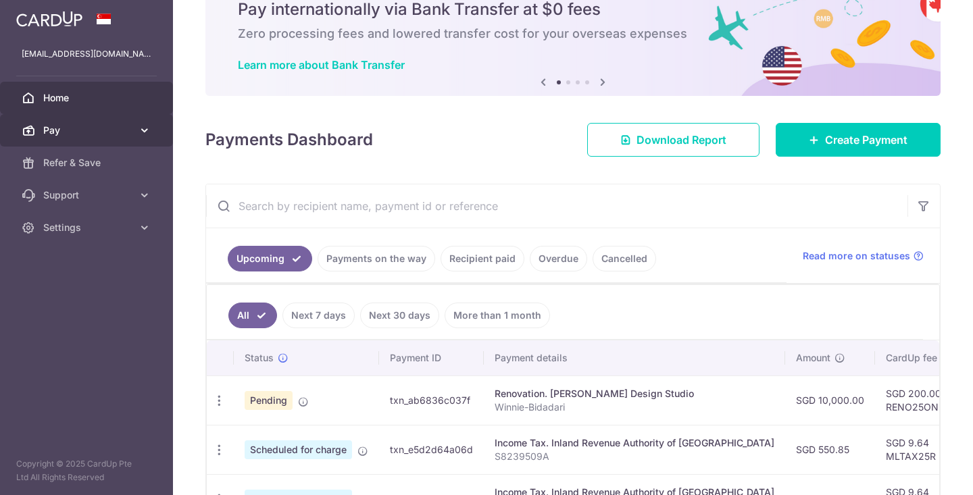
click at [147, 119] on link "Pay" at bounding box center [86, 130] width 173 height 32
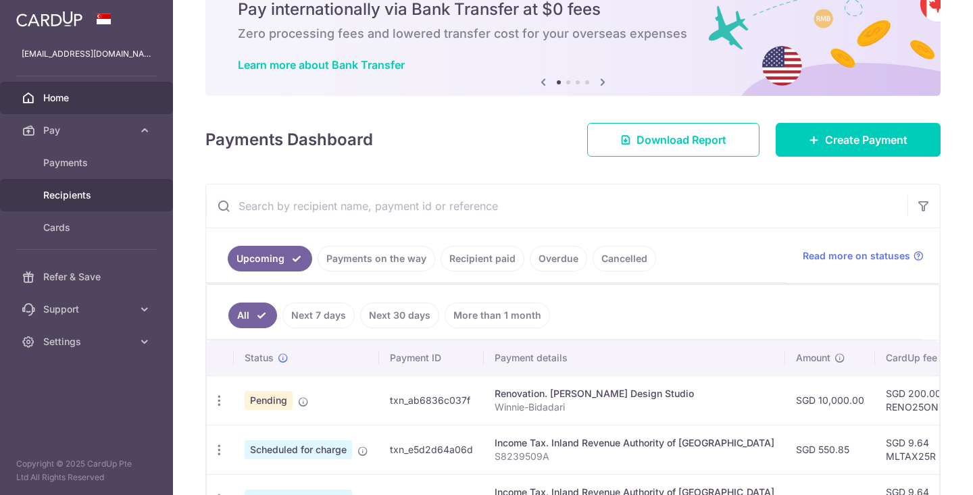
click at [73, 193] on span "Recipients" at bounding box center [87, 196] width 89 height 14
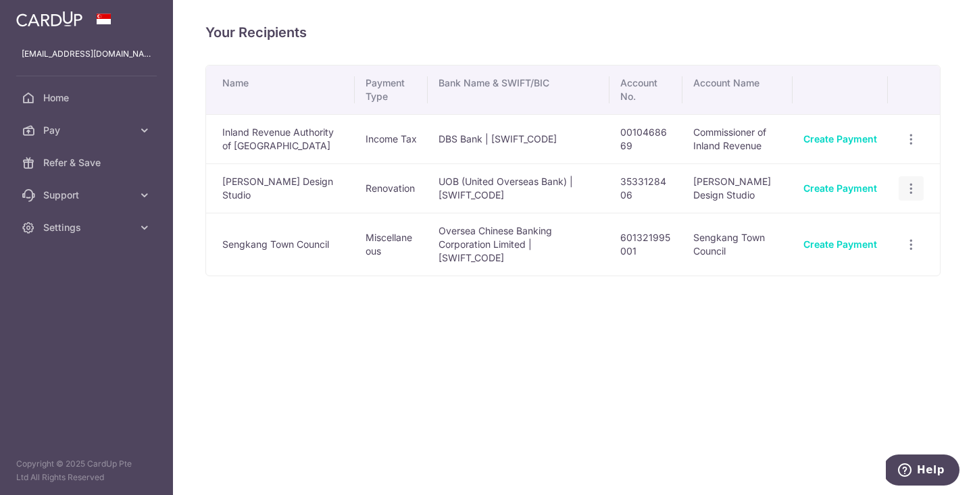
click at [912, 189] on icon "button" at bounding box center [911, 189] width 14 height 14
click at [863, 220] on span "View/Edit" at bounding box center [867, 226] width 92 height 16
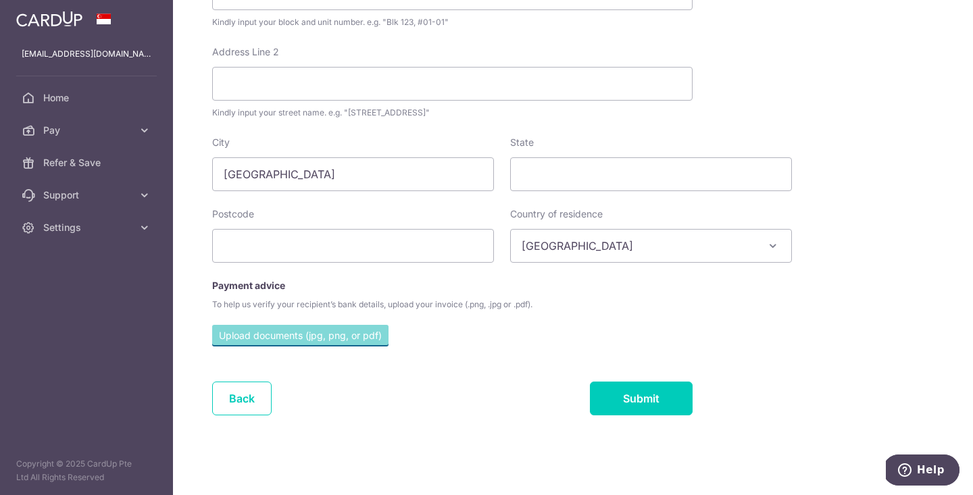
scroll to position [521, 0]
click at [64, 103] on span "Home" at bounding box center [87, 98] width 89 height 14
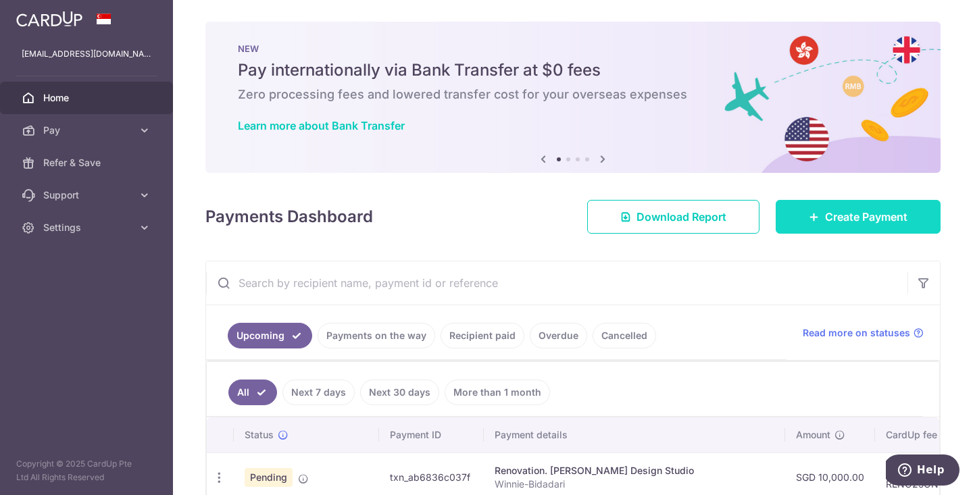
click at [828, 216] on span "Create Payment" at bounding box center [866, 217] width 82 height 16
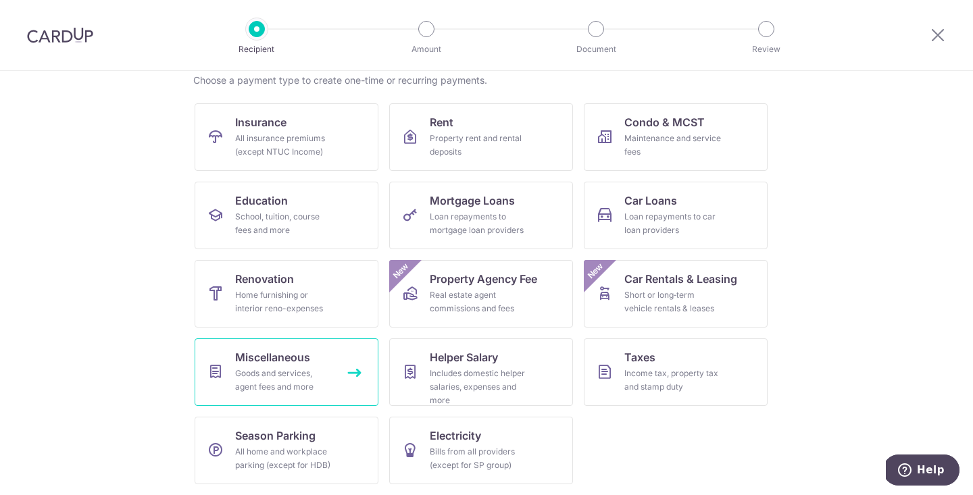
scroll to position [110, 0]
click at [301, 365] on span "Miscellaneous" at bounding box center [272, 357] width 75 height 16
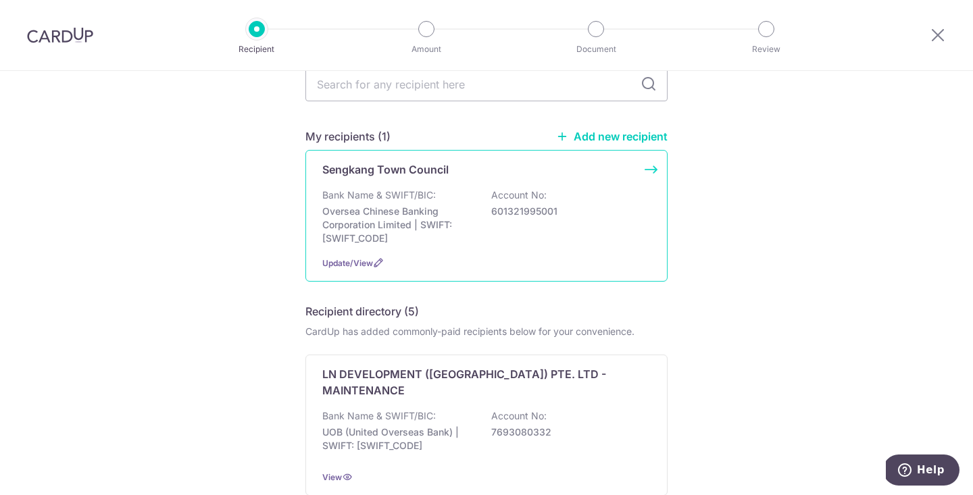
scroll to position [147, 0]
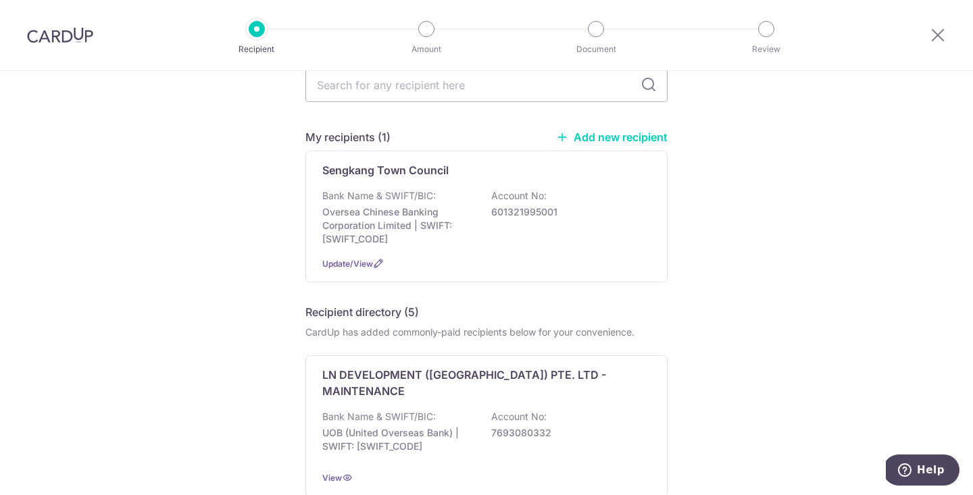
click at [623, 130] on link "Add new recipient" at bounding box center [612, 137] width 112 height 14
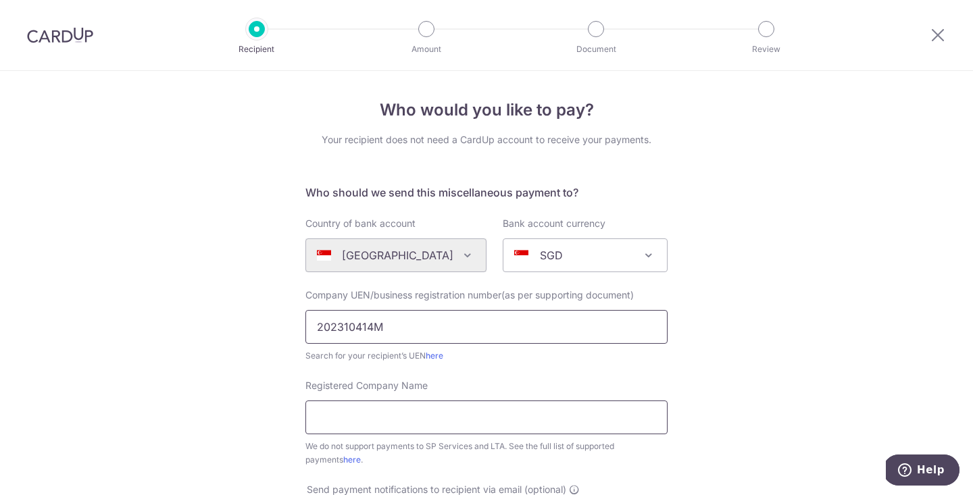
type input "202310414M"
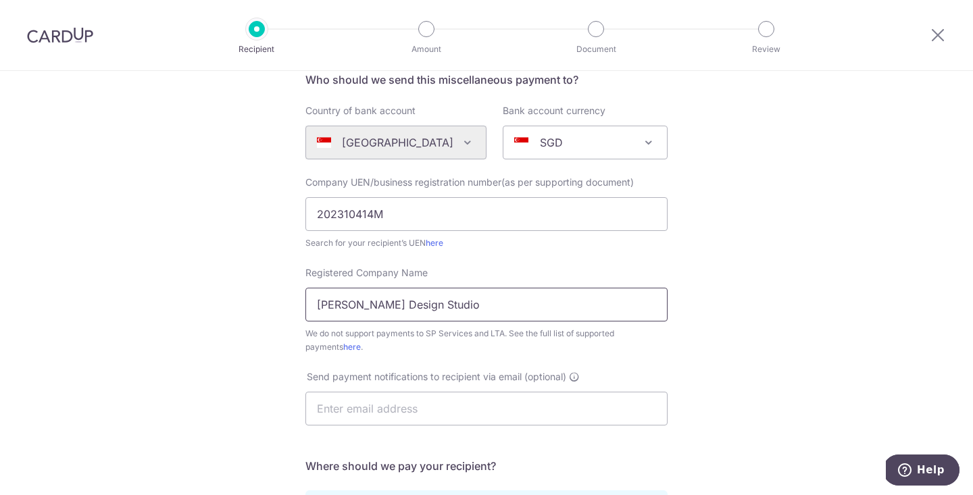
scroll to position [115, 0]
type input "[PERSON_NAME] Design Studio"
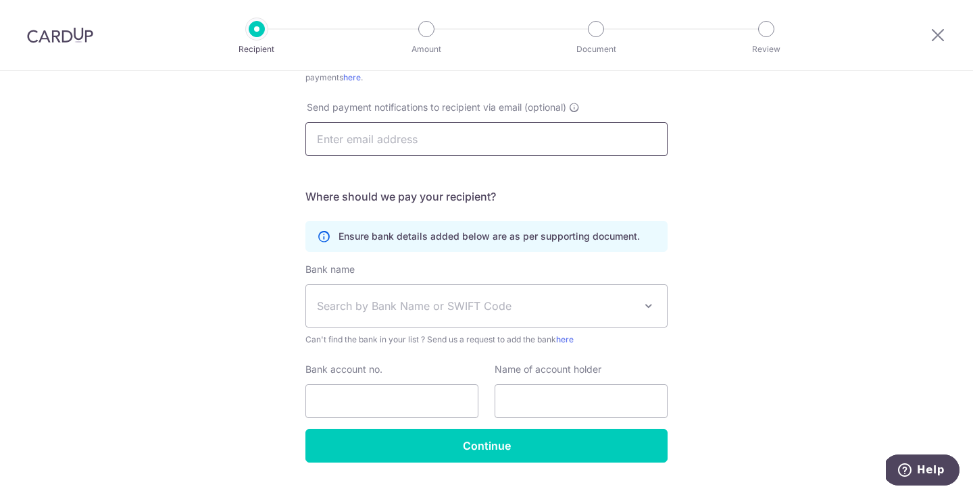
scroll to position [387, 0]
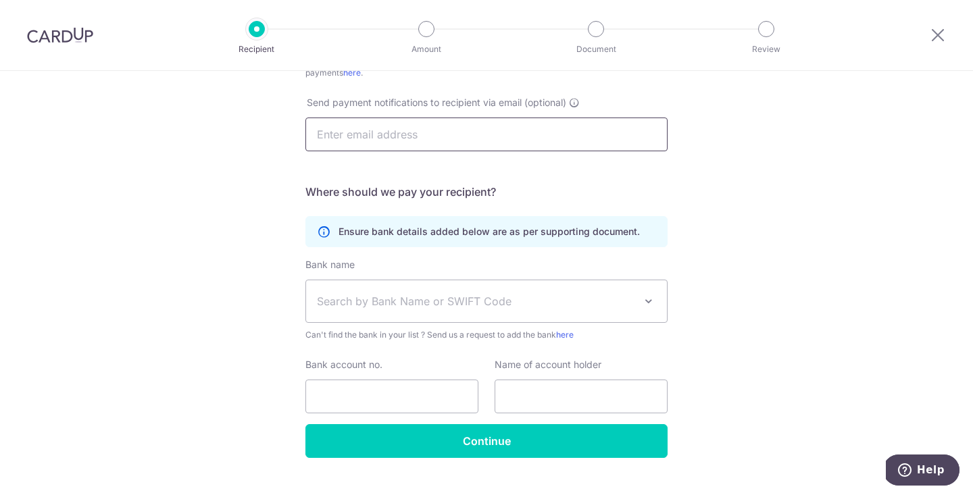
type input "[EMAIL_ADDRESS][DOMAIN_NAME]"
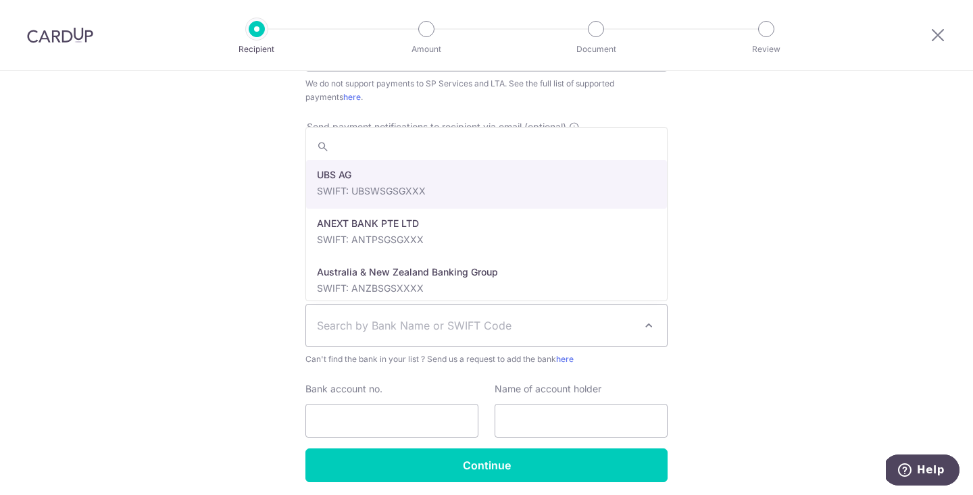
click at [381, 331] on span "Search by Bank Name or SWIFT Code" at bounding box center [476, 326] width 318 height 16
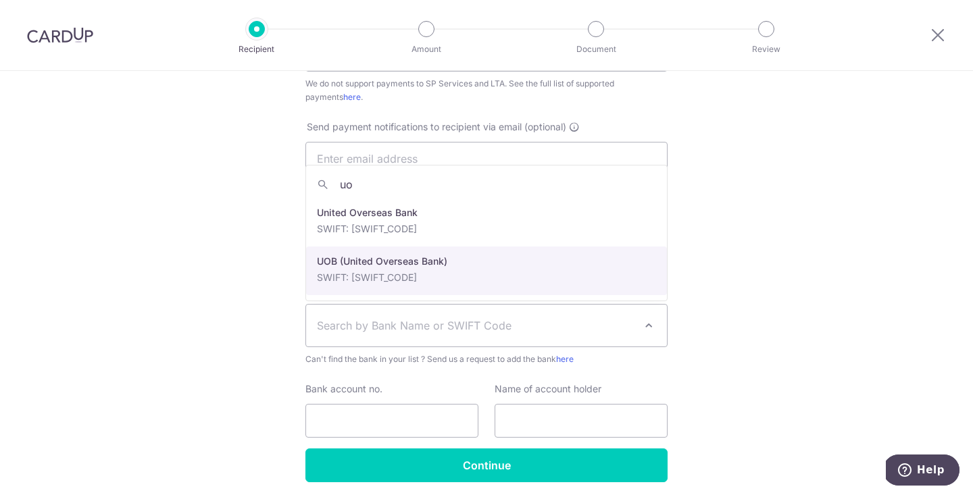
type input "uo"
select select "18"
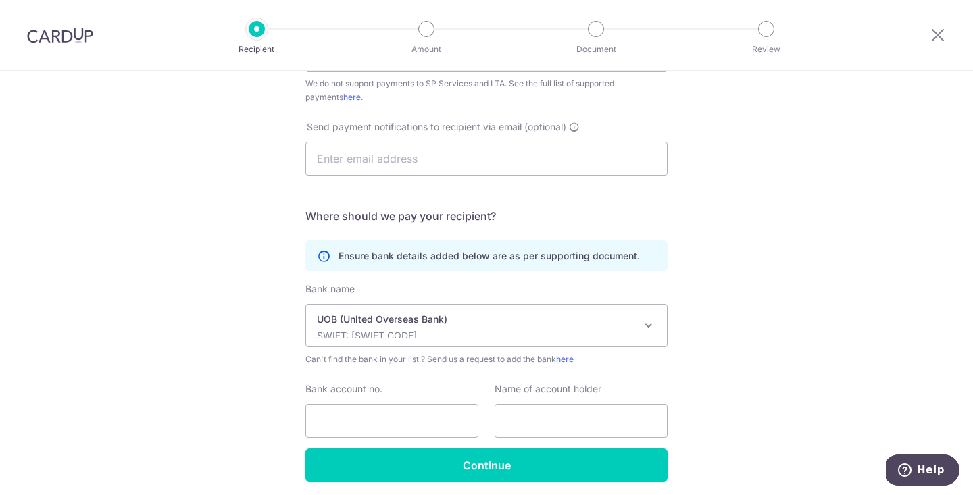
scroll to position [402, 0]
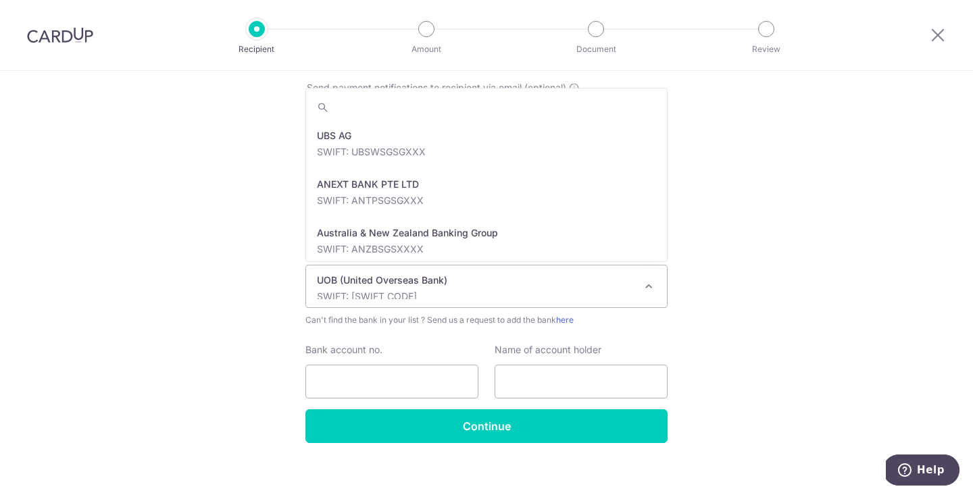
click at [462, 293] on p "SWIFT: [SWIFT_CODE]" at bounding box center [476, 297] width 318 height 14
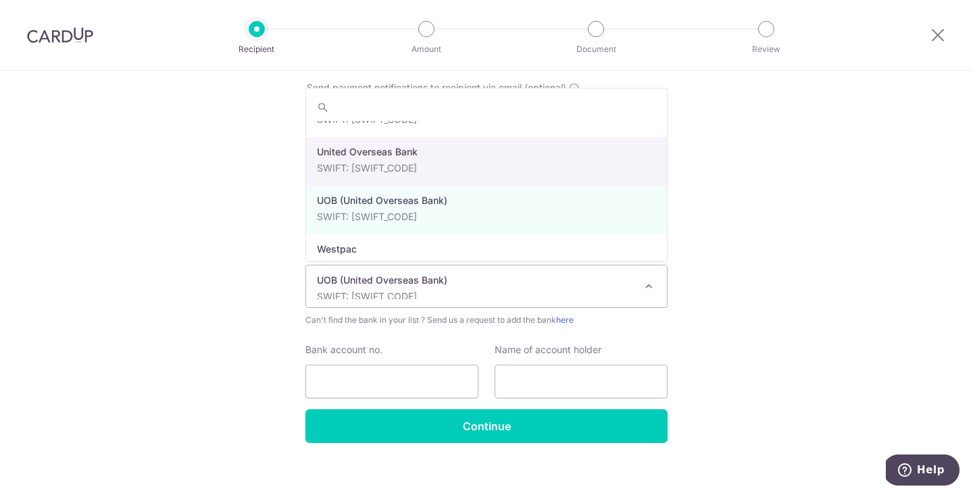
scroll to position [2953, 0]
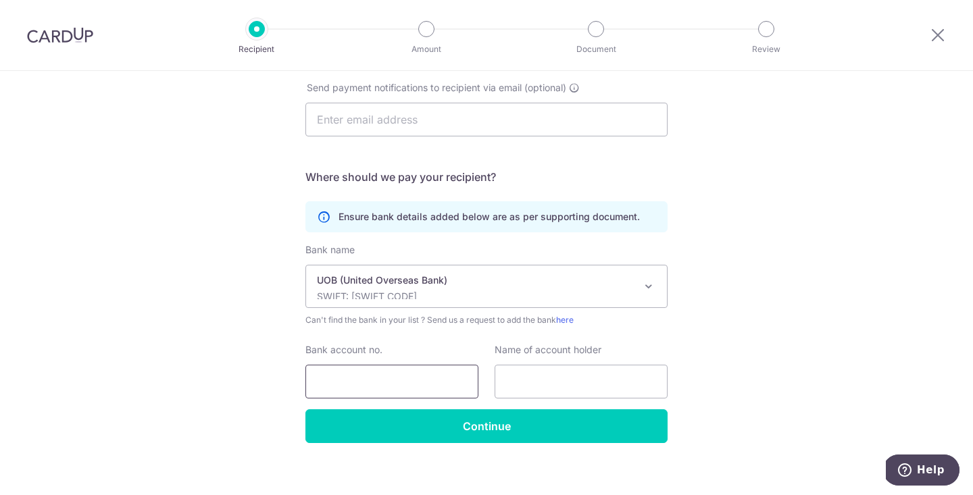
click at [408, 386] on input "Bank account no." at bounding box center [392, 382] width 173 height 34
type input "3533128406"
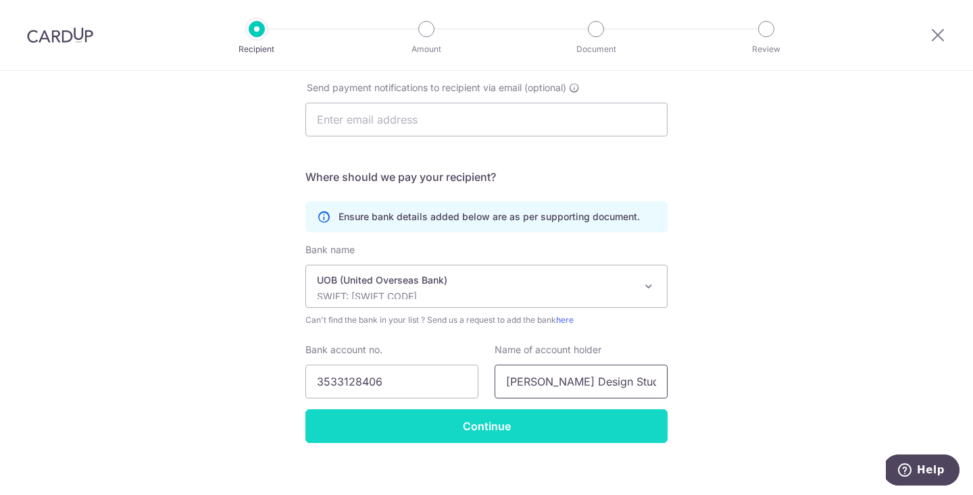
type input "[PERSON_NAME] Design Studio"
click at [558, 427] on input "Continue" at bounding box center [487, 427] width 362 height 34
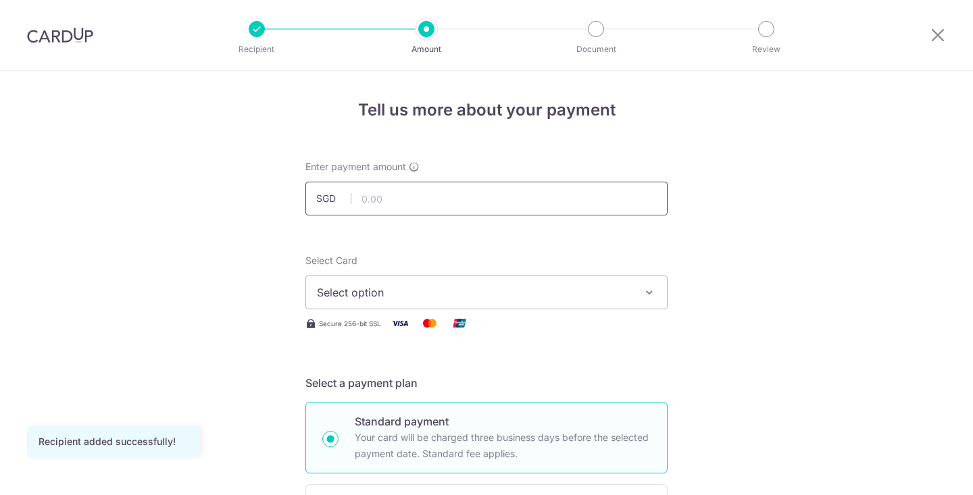
click at [581, 199] on input "text" at bounding box center [487, 199] width 362 height 34
type input "3,000.00"
click at [562, 294] on span "Select option" at bounding box center [474, 293] width 315 height 16
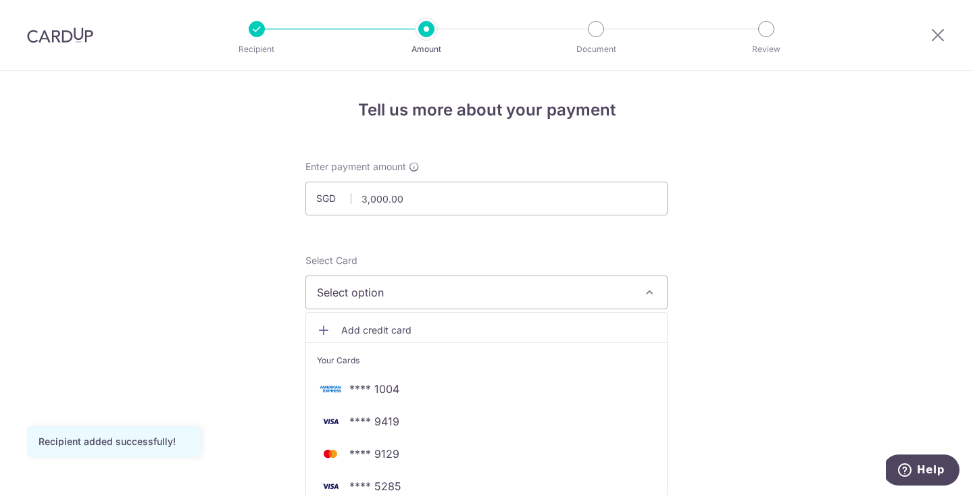
click at [469, 393] on span "**** 1004" at bounding box center [486, 389] width 339 height 16
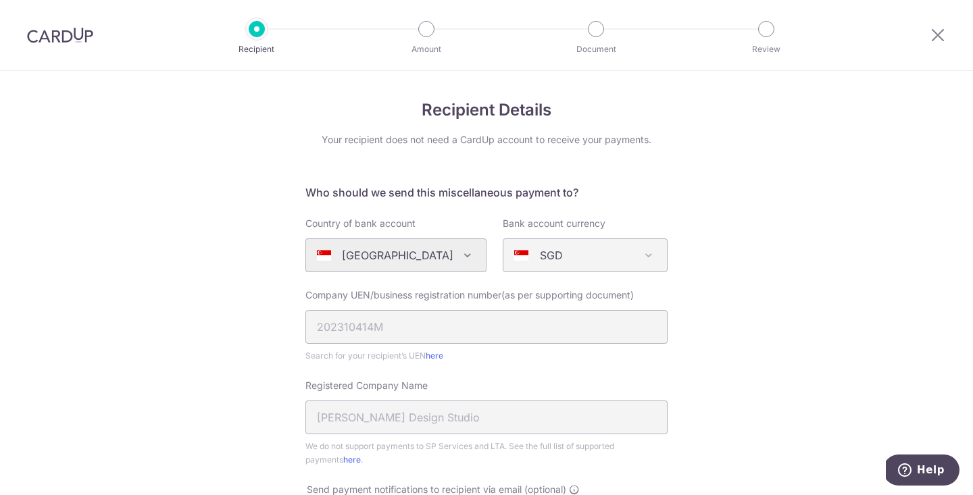
click at [78, 28] on img at bounding box center [60, 35] width 66 height 16
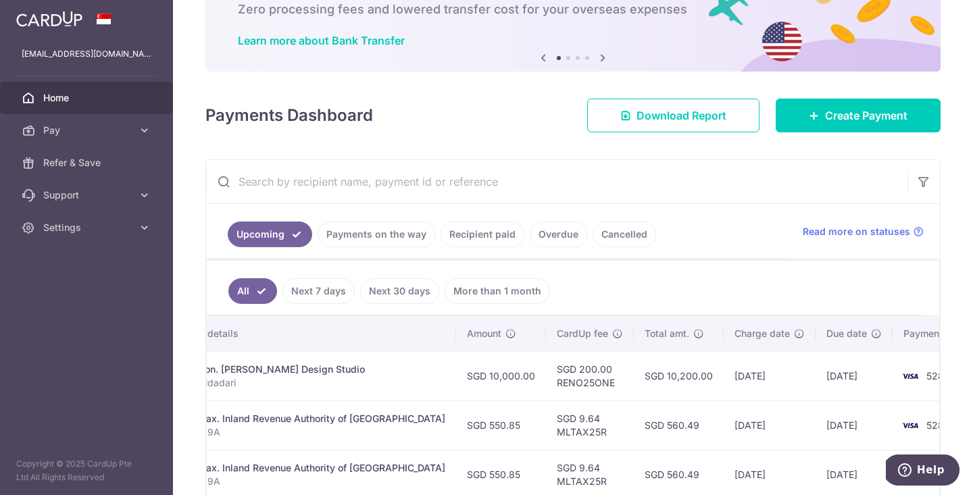
scroll to position [0, 329]
drag, startPoint x: 566, startPoint y: 383, endPoint x: 509, endPoint y: 387, distance: 57.6
click at [547, 387] on td "SGD 200.00 RENO25ONE" at bounding box center [591, 375] width 88 height 49
copy td "RENO25ONE"
click at [652, 200] on input "text" at bounding box center [557, 181] width 702 height 43
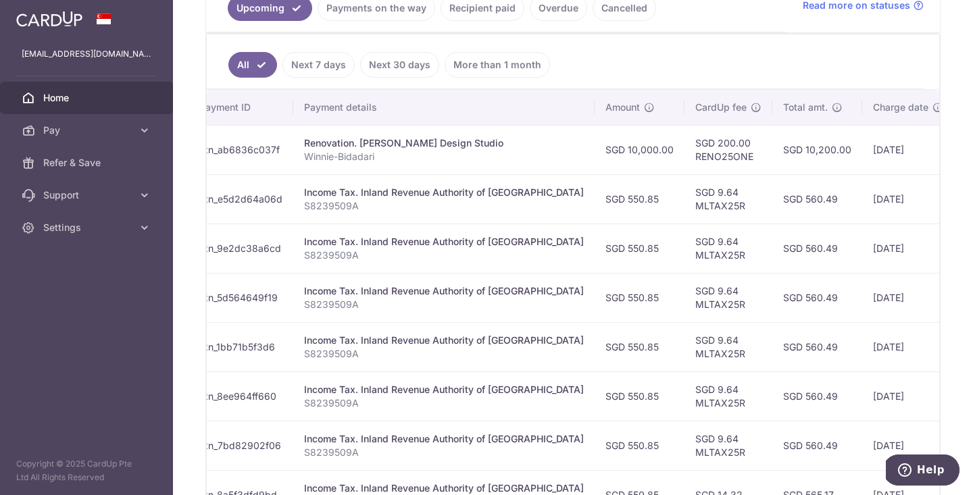
scroll to position [0, 240]
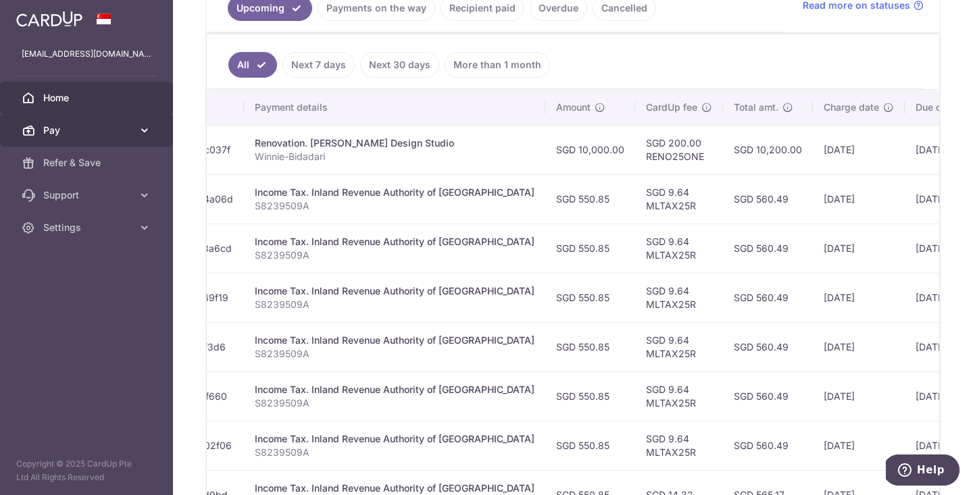
click at [123, 139] on link "Pay" at bounding box center [86, 130] width 173 height 32
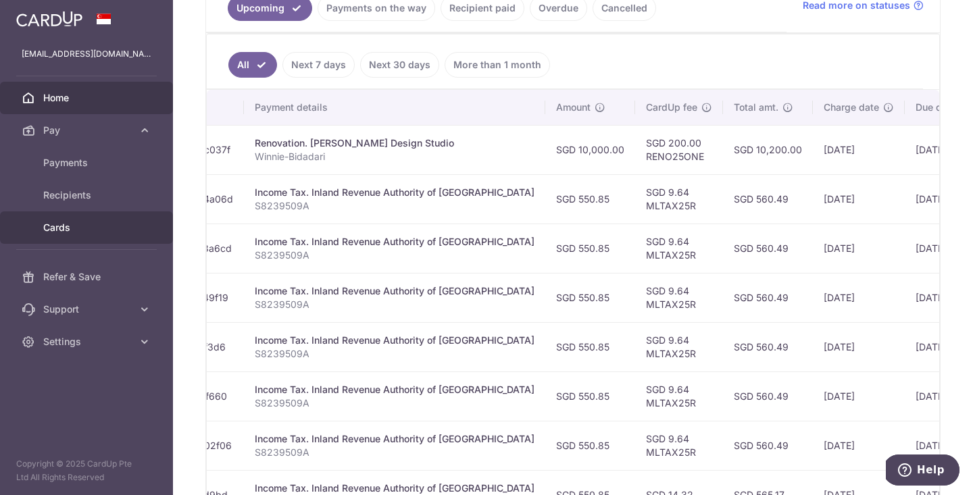
click at [69, 223] on span "Cards" at bounding box center [87, 228] width 89 height 14
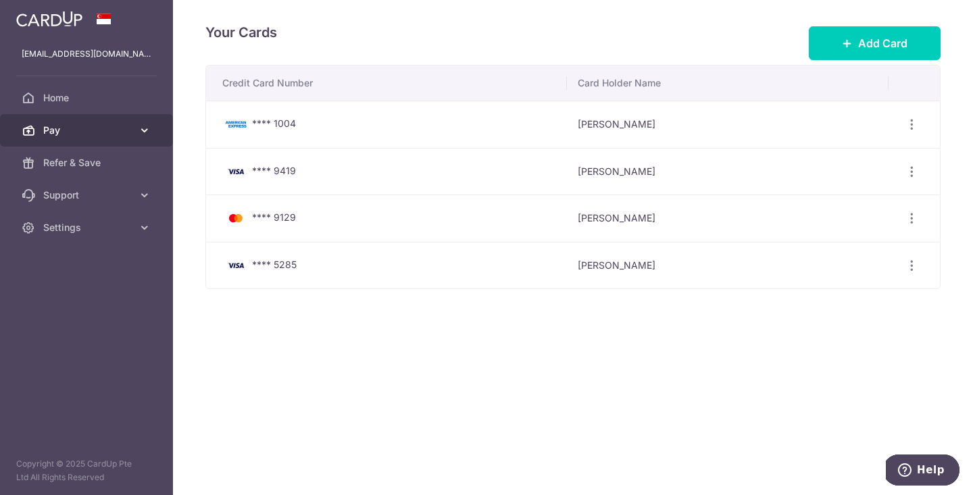
click at [80, 124] on span "Pay" at bounding box center [87, 131] width 89 height 14
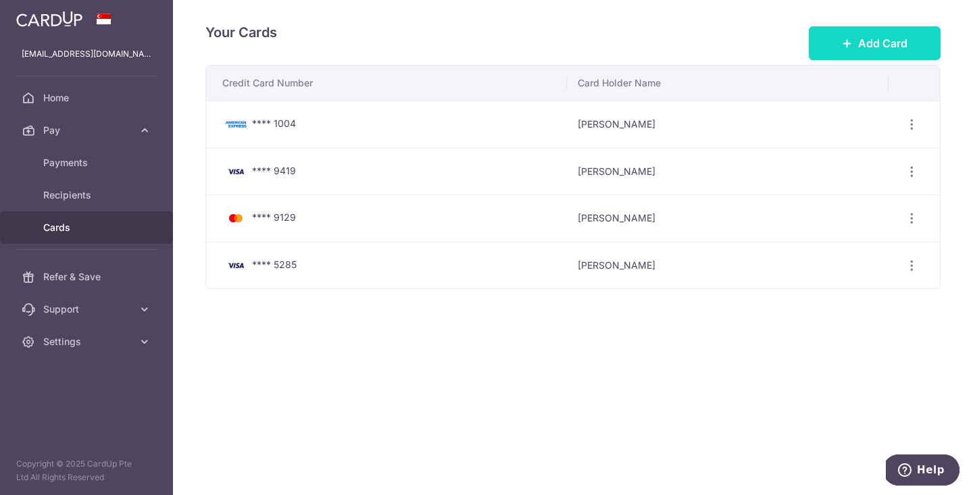
click at [869, 41] on span "Add Card" at bounding box center [882, 43] width 49 height 16
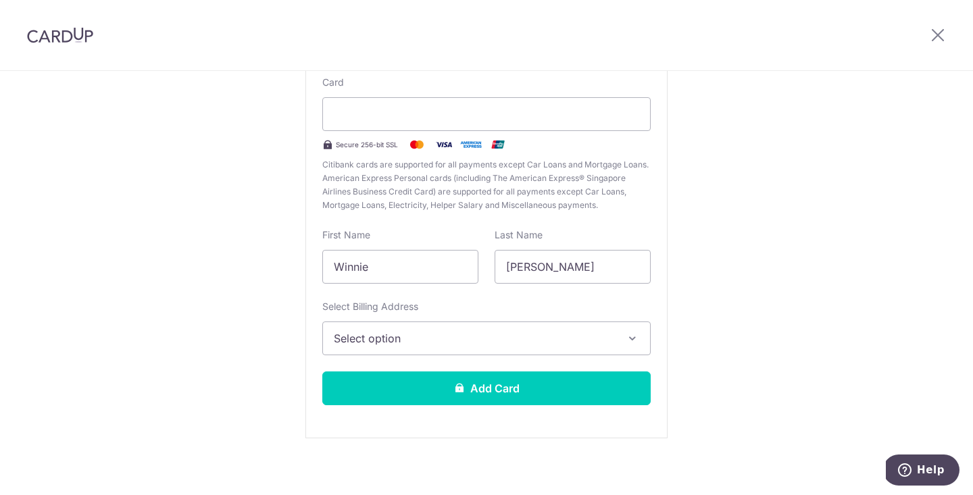
scroll to position [139, 0]
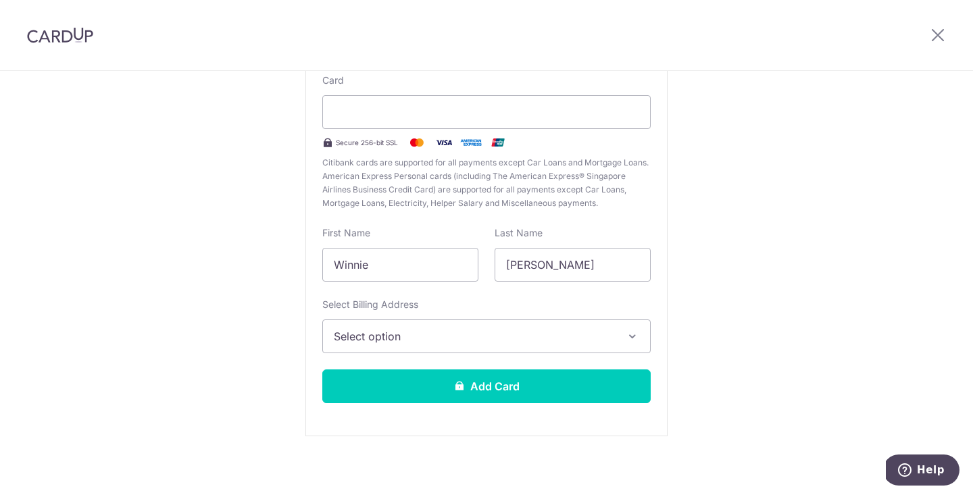
click at [406, 343] on span "Select option" at bounding box center [474, 337] width 281 height 16
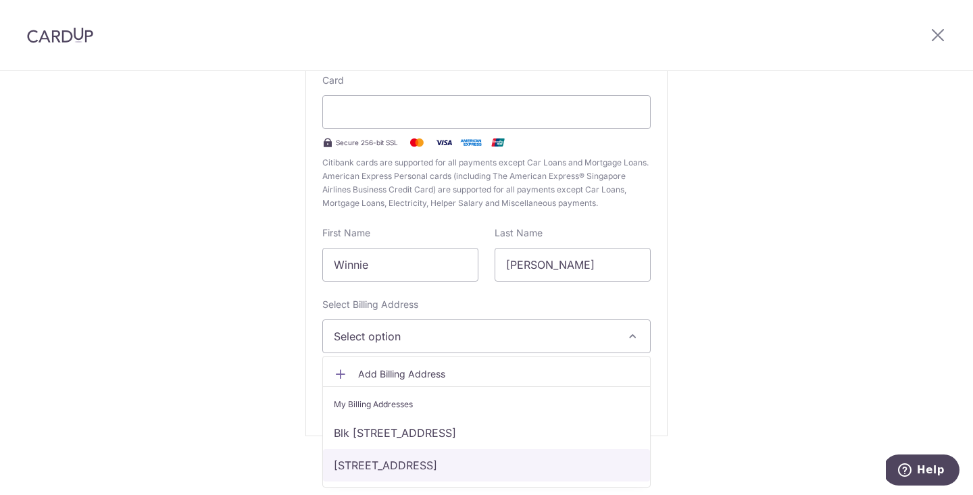
click at [429, 463] on link "[STREET_ADDRESS]" at bounding box center [486, 465] width 327 height 32
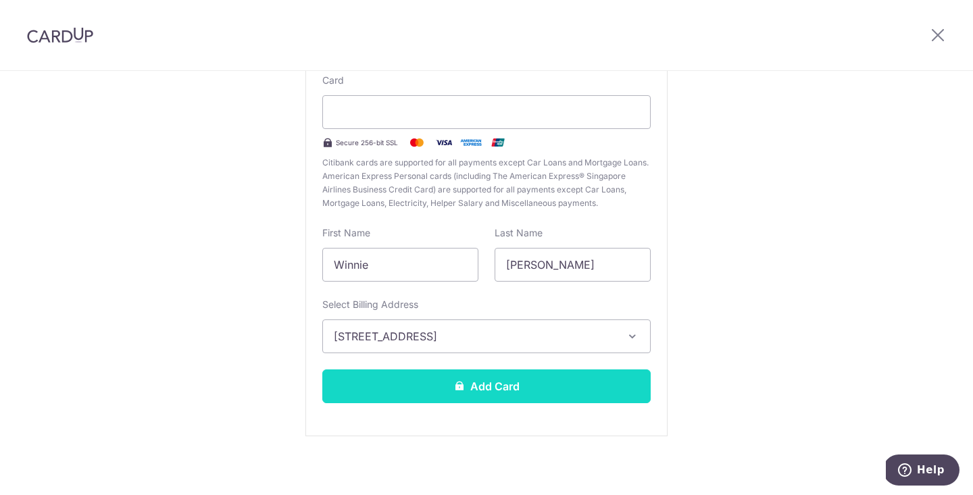
click at [512, 381] on button "Add Card" at bounding box center [486, 387] width 329 height 34
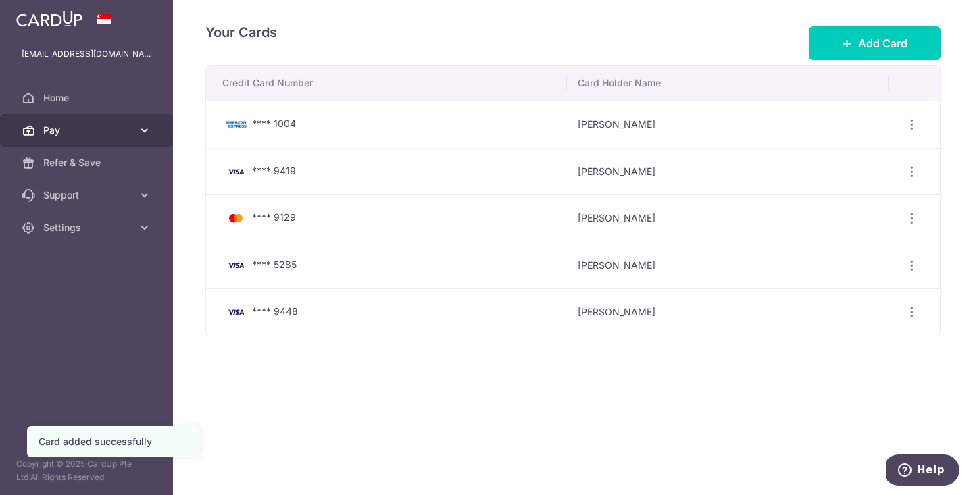
click at [151, 122] on link "Pay" at bounding box center [86, 130] width 173 height 32
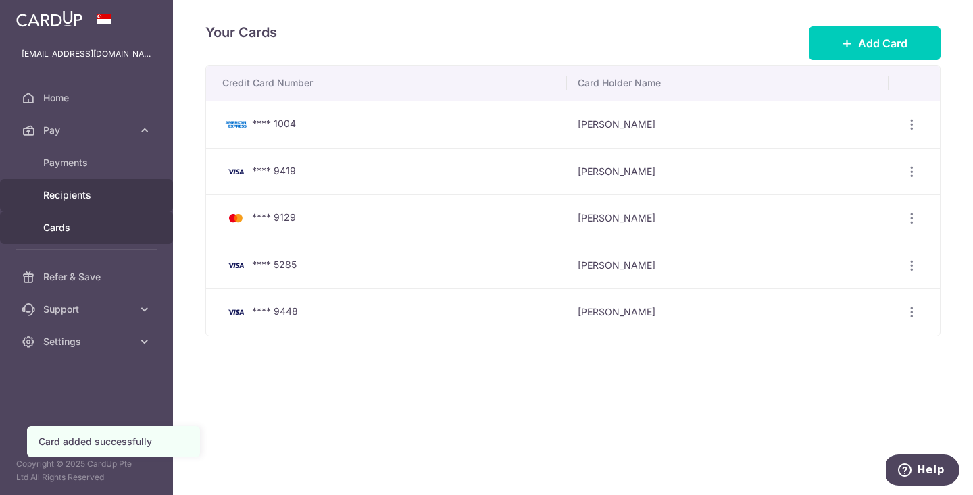
click at [76, 195] on span "Recipients" at bounding box center [87, 196] width 89 height 14
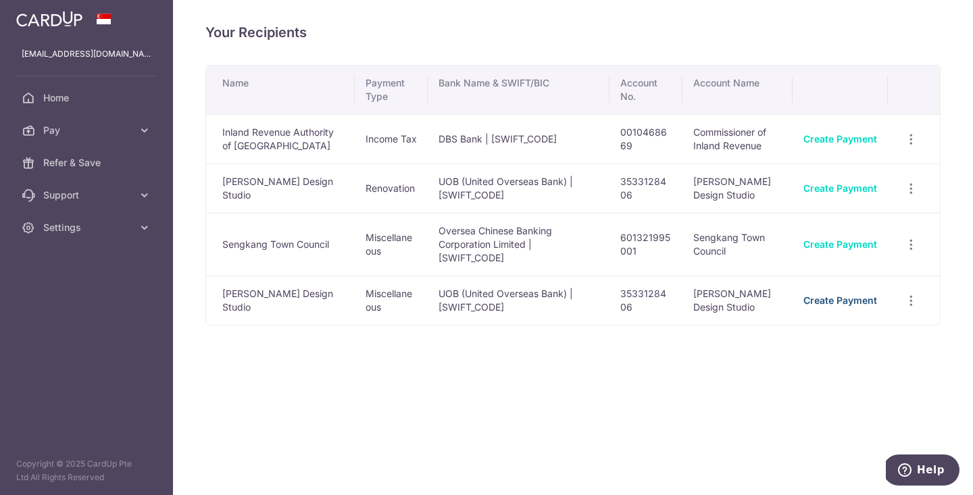
click at [840, 295] on link "Create Payment" at bounding box center [841, 300] width 74 height 11
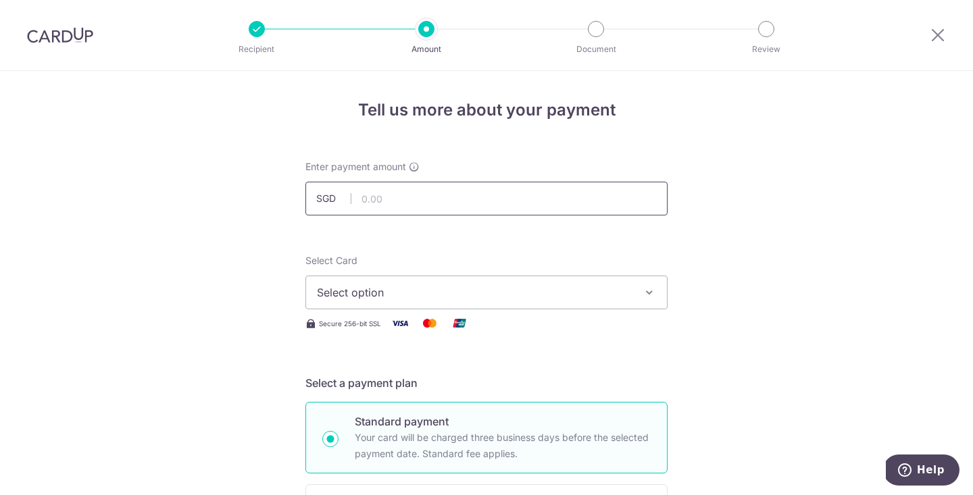
click at [529, 211] on input "text" at bounding box center [487, 199] width 362 height 34
type input "6,000.00"
click at [520, 293] on span "Select option" at bounding box center [474, 293] width 315 height 16
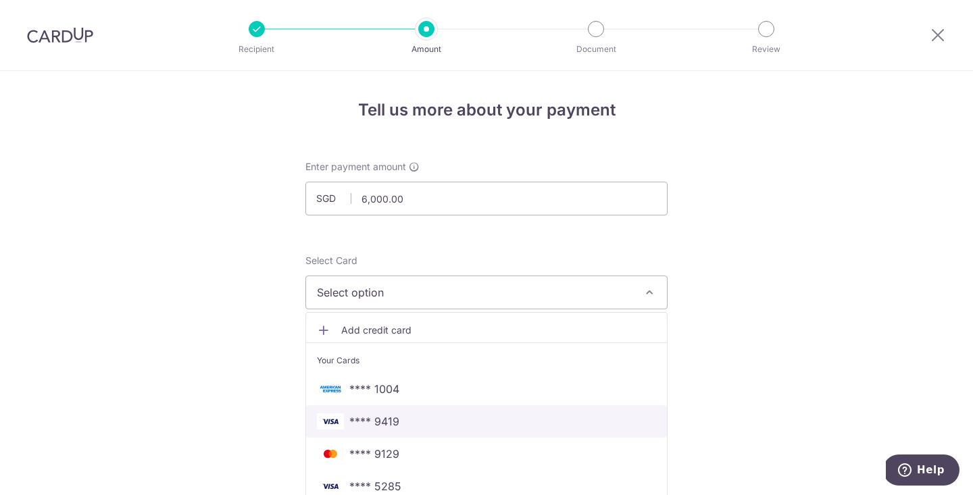
scroll to position [106, 0]
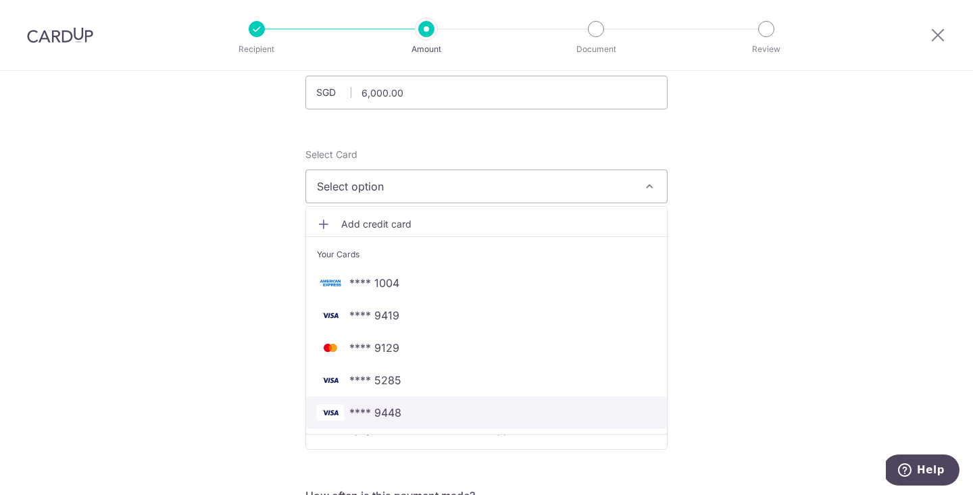
click at [431, 404] on link "**** 9448" at bounding box center [486, 413] width 361 height 32
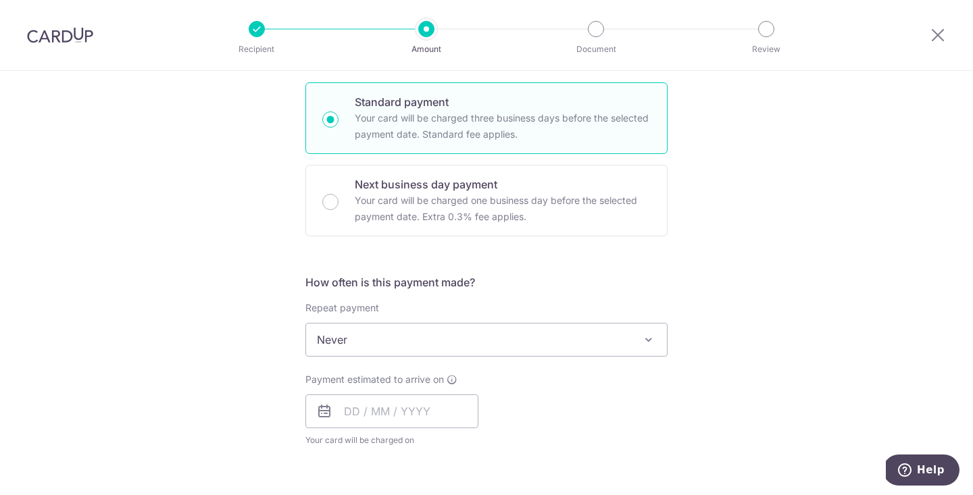
scroll to position [320, 0]
click at [363, 408] on input "text" at bounding box center [392, 411] width 173 height 34
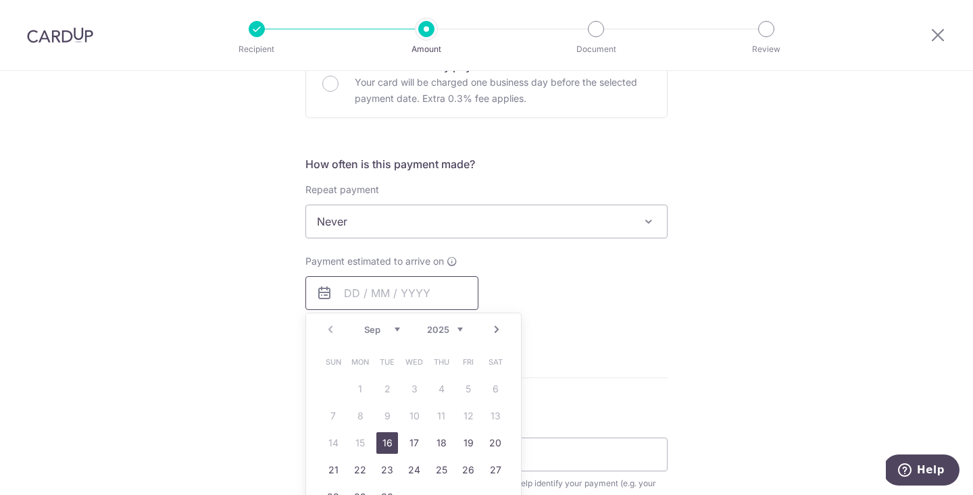
scroll to position [481, 0]
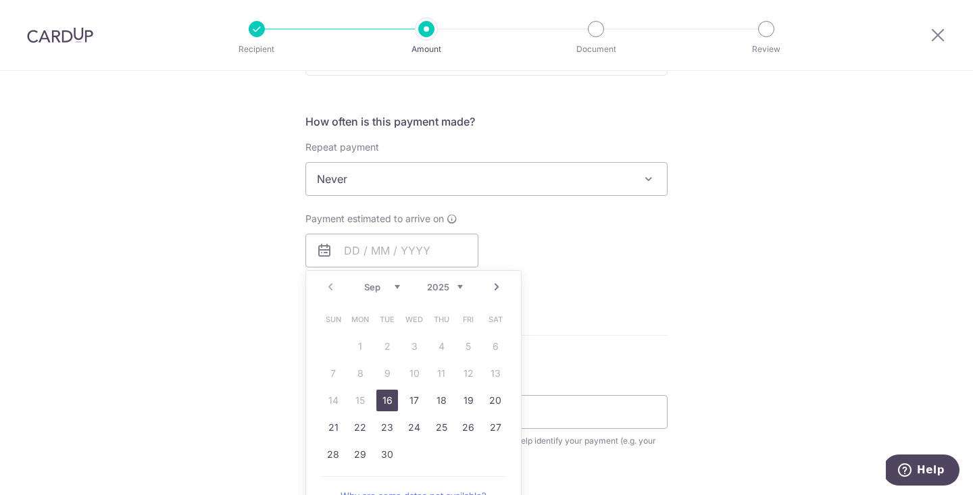
click at [390, 401] on link "16" at bounding box center [387, 401] width 22 height 22
type input "16/09/2025"
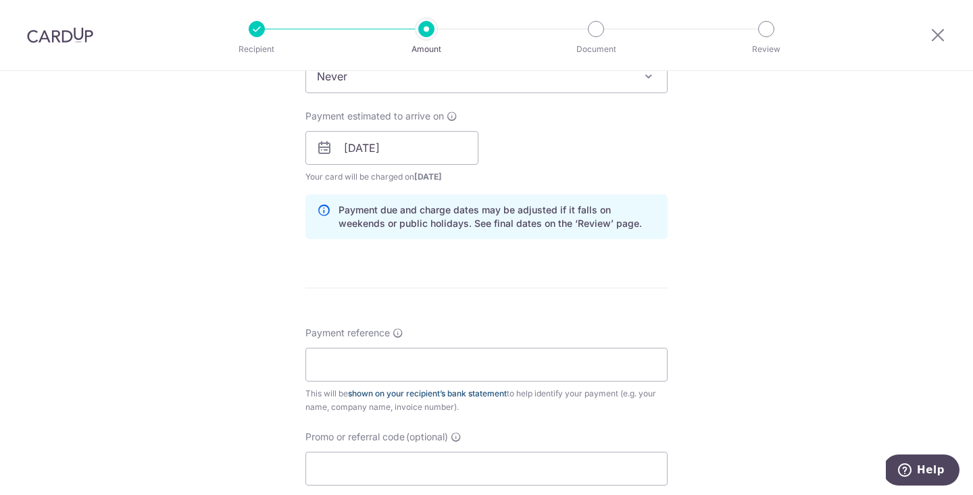
scroll to position [624, 0]
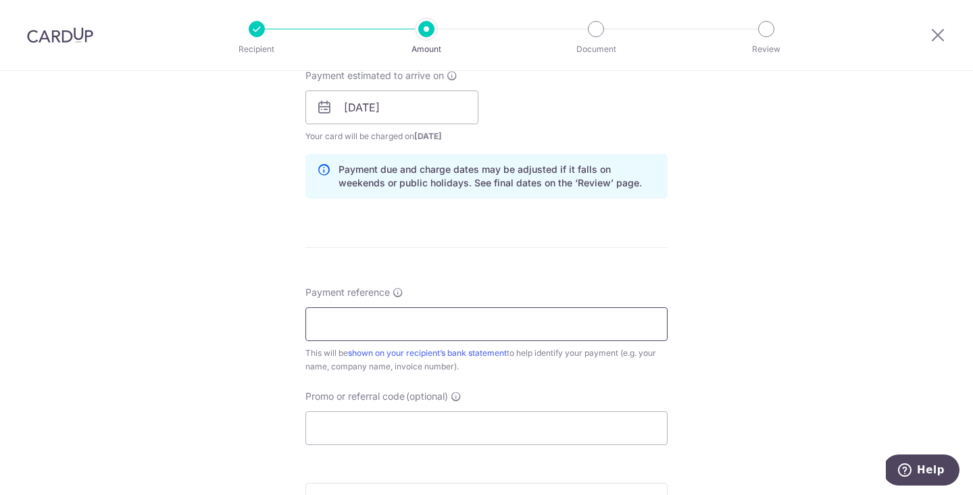
click at [494, 329] on input "Payment reference" at bounding box center [487, 325] width 362 height 34
type input "winnie-bidadari"
click at [459, 430] on input "Promo or referral code (optional)" at bounding box center [487, 429] width 362 height 34
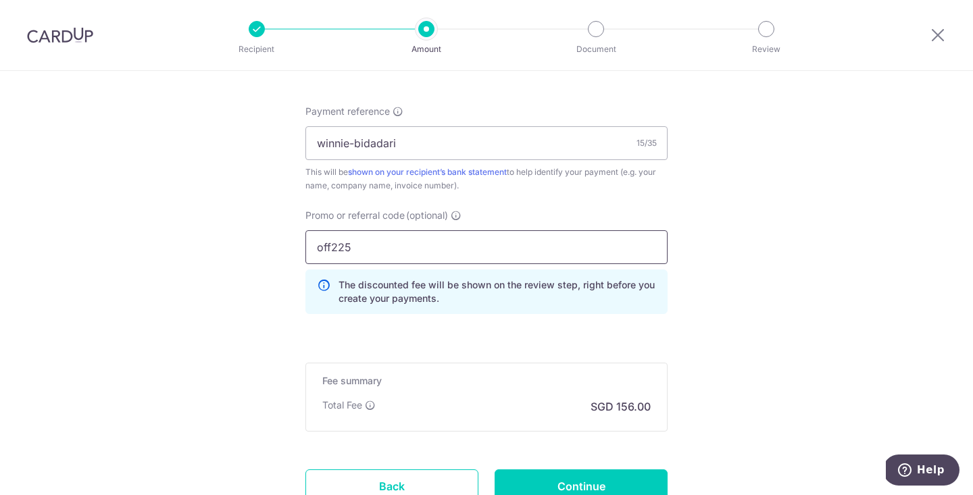
scroll to position [811, 0]
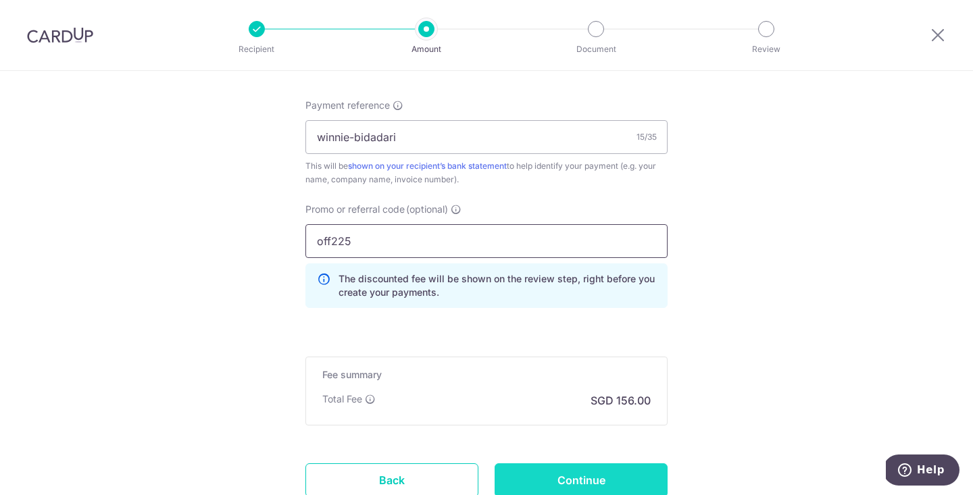
type input "off225"
click at [541, 472] on input "Continue" at bounding box center [581, 481] width 173 height 34
type input "Create Schedule"
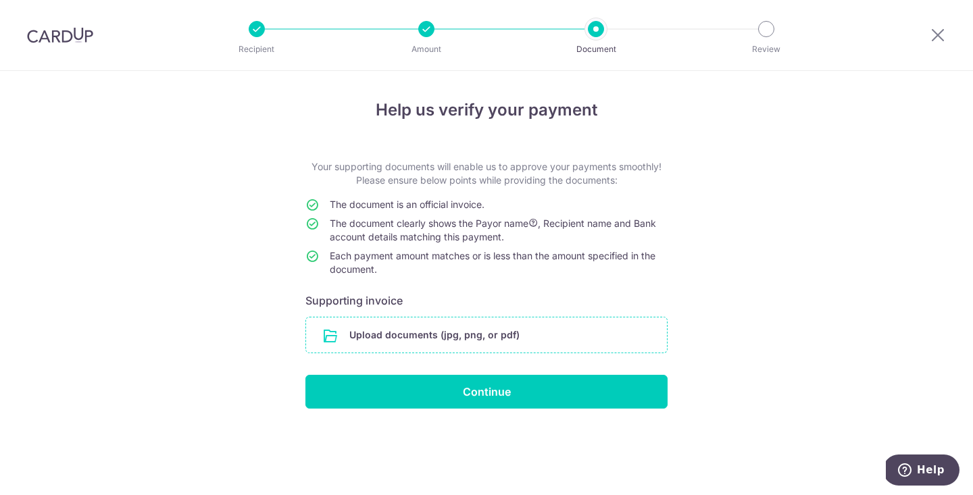
click at [490, 337] on input "file" at bounding box center [486, 335] width 361 height 35
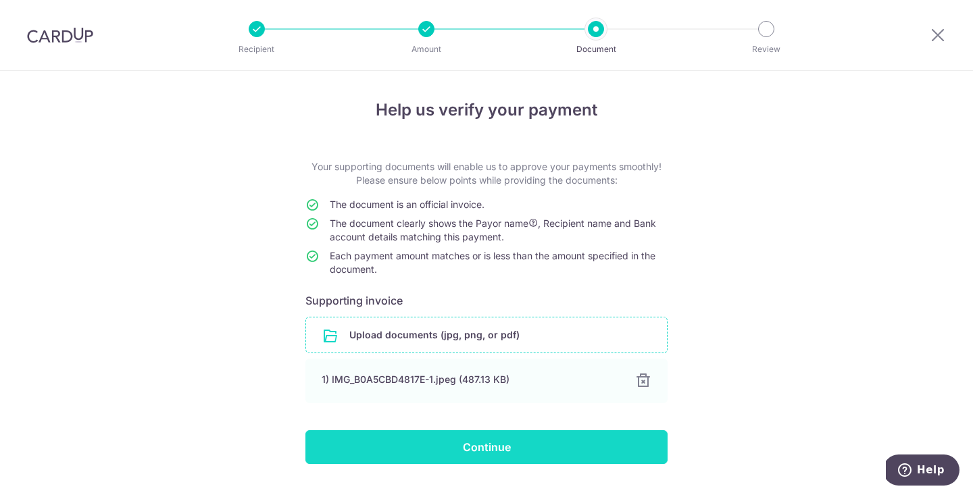
click at [535, 435] on input "Continue" at bounding box center [487, 448] width 362 height 34
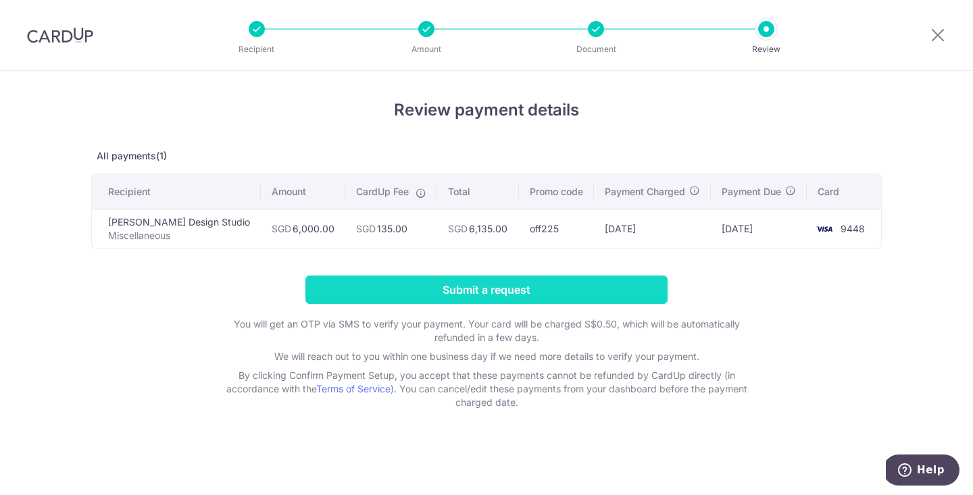
click at [630, 281] on input "Submit a request" at bounding box center [487, 290] width 362 height 28
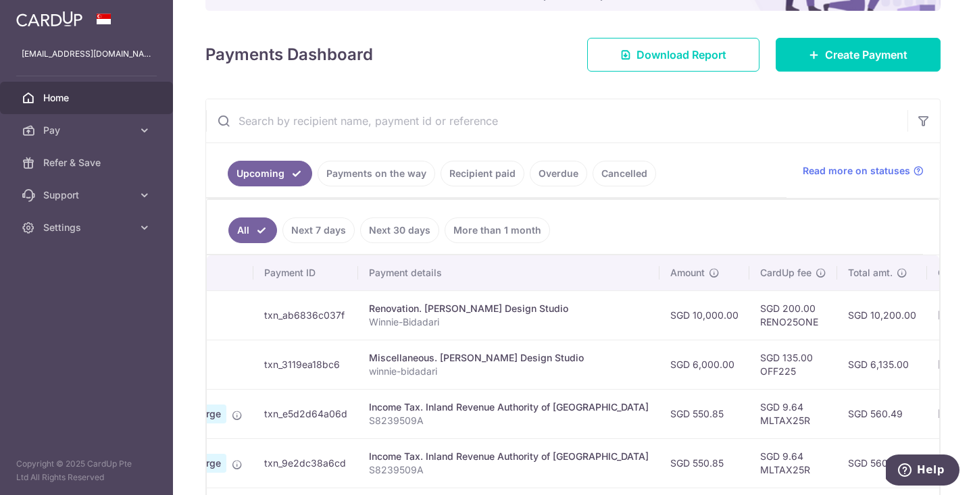
scroll to position [0, 125]
